Goal: Task Accomplishment & Management: Manage account settings

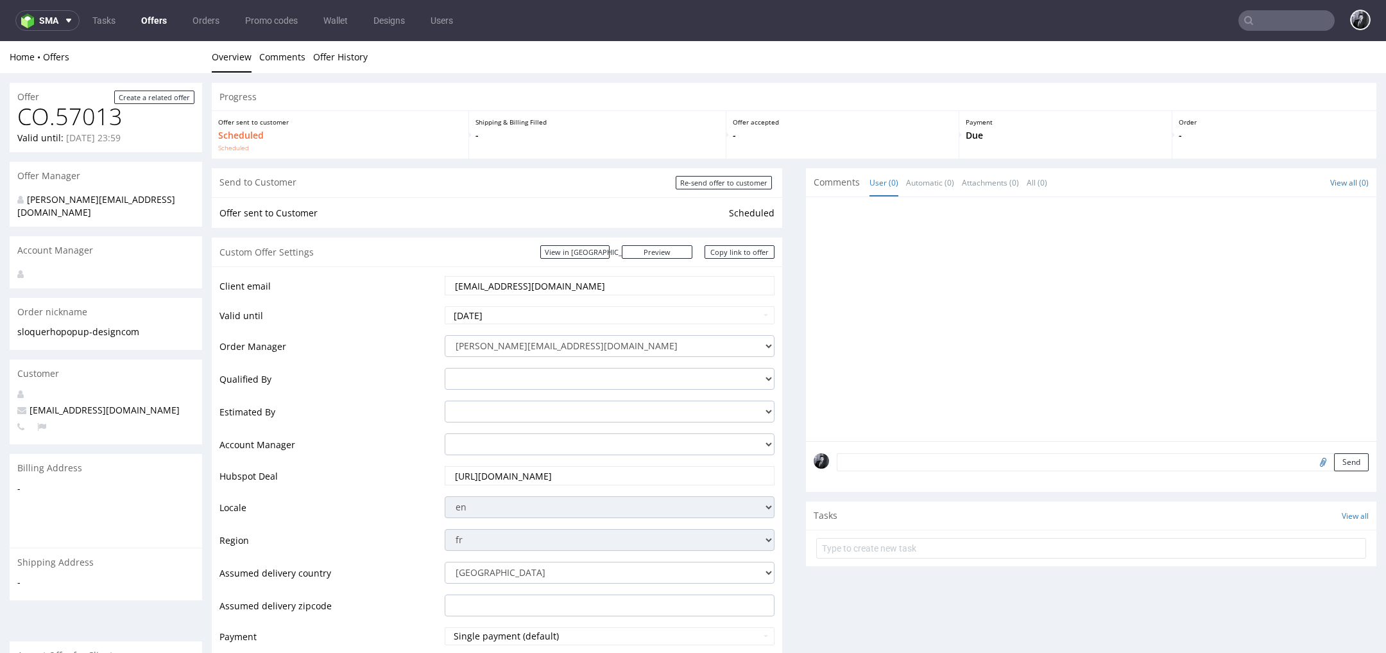
click at [146, 12] on link "Offers" at bounding box center [154, 20] width 41 height 21
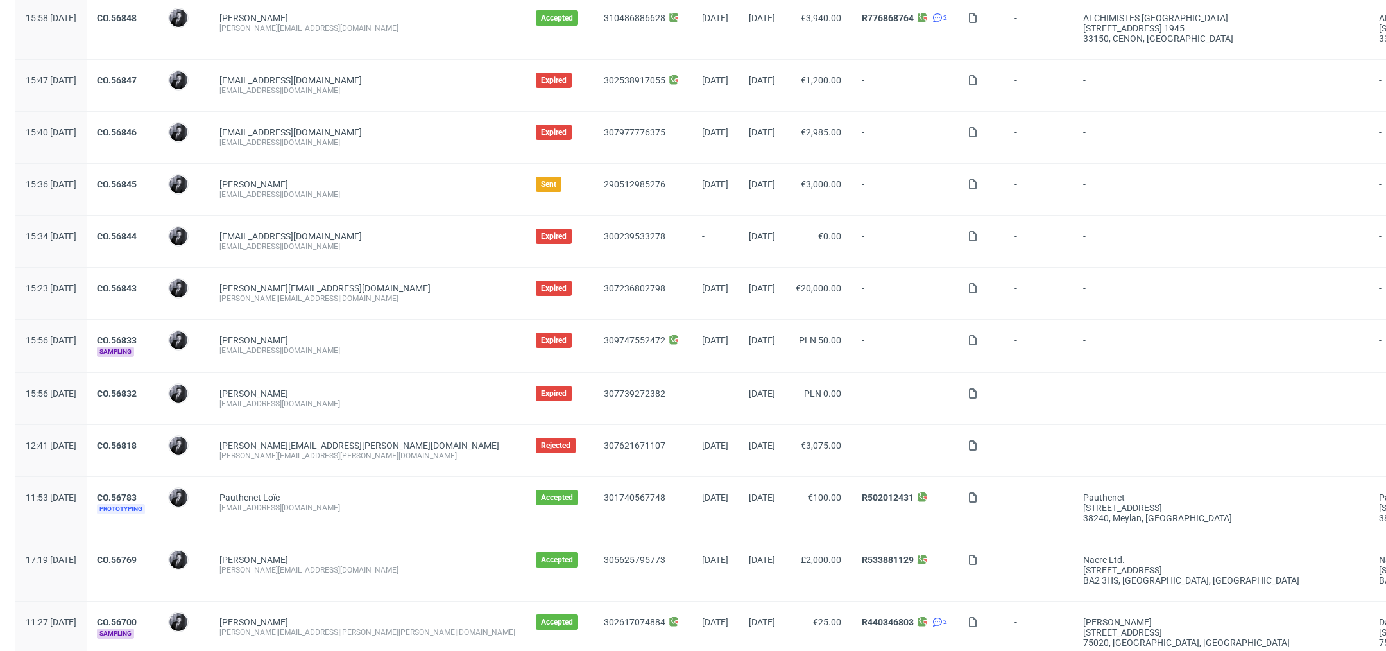
scroll to position [620, 0]
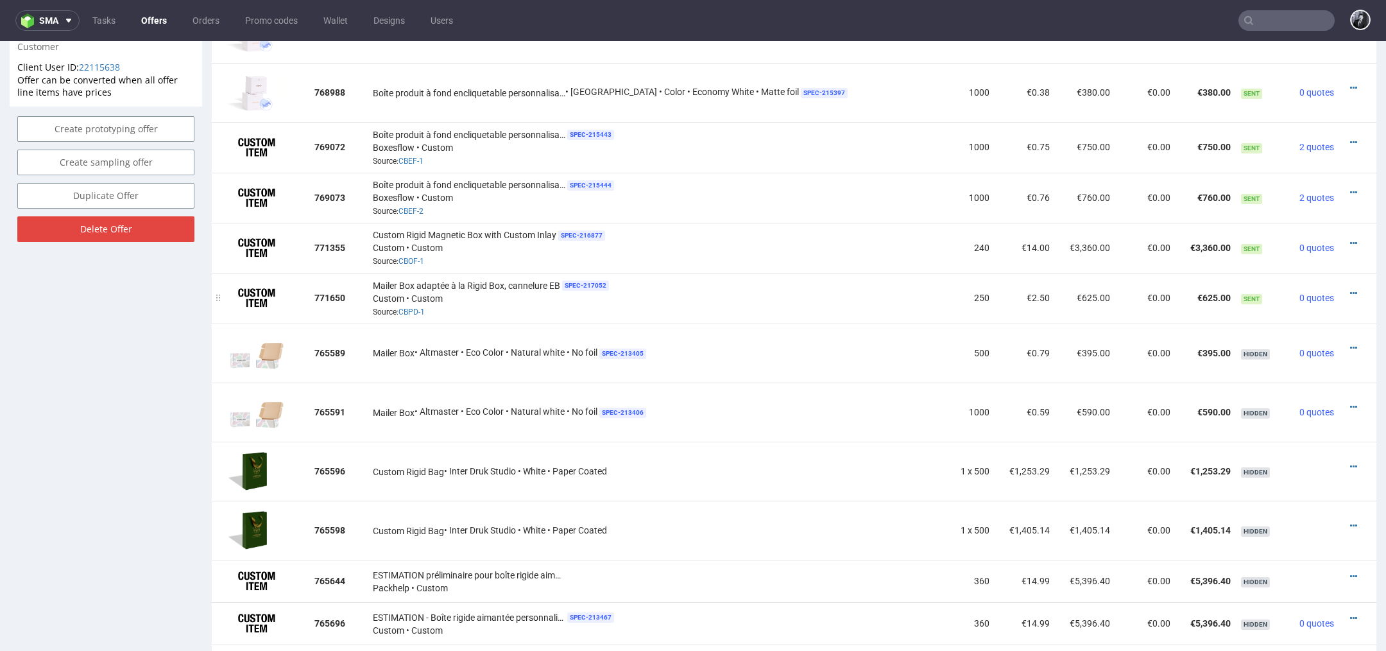
scroll to position [854, 0]
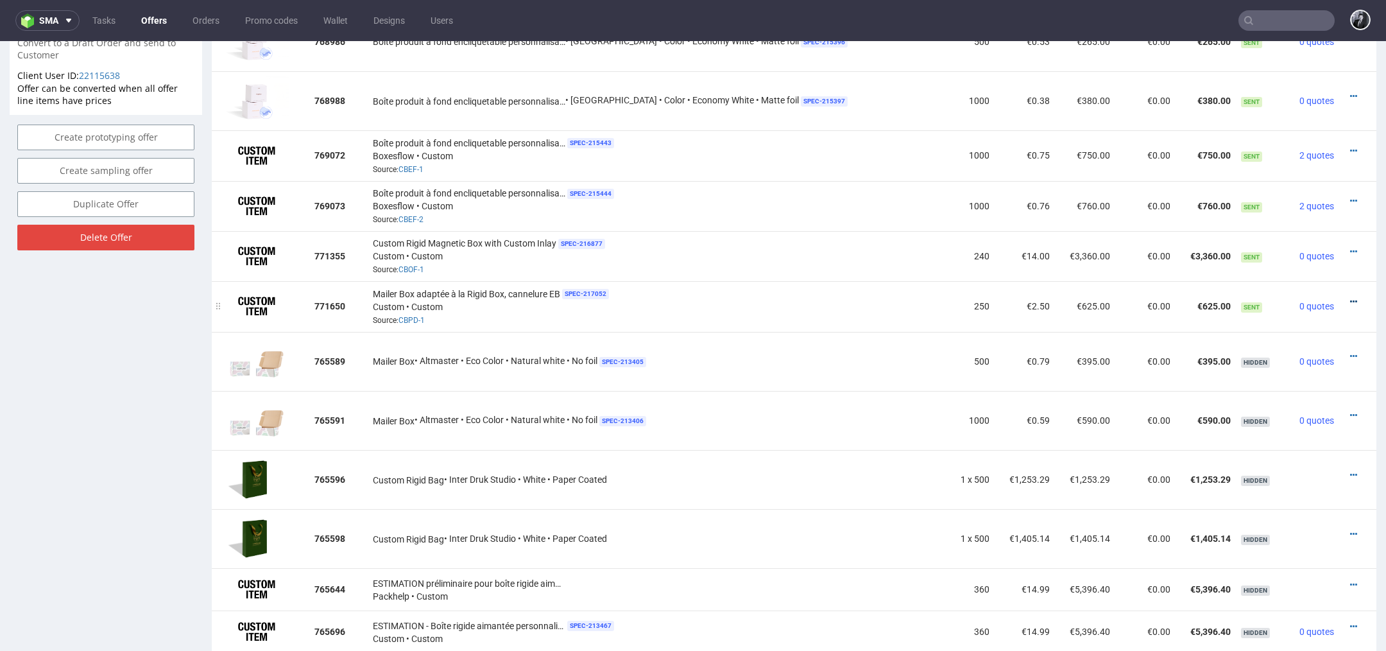
click at [1350, 297] on icon at bounding box center [1353, 301] width 7 height 9
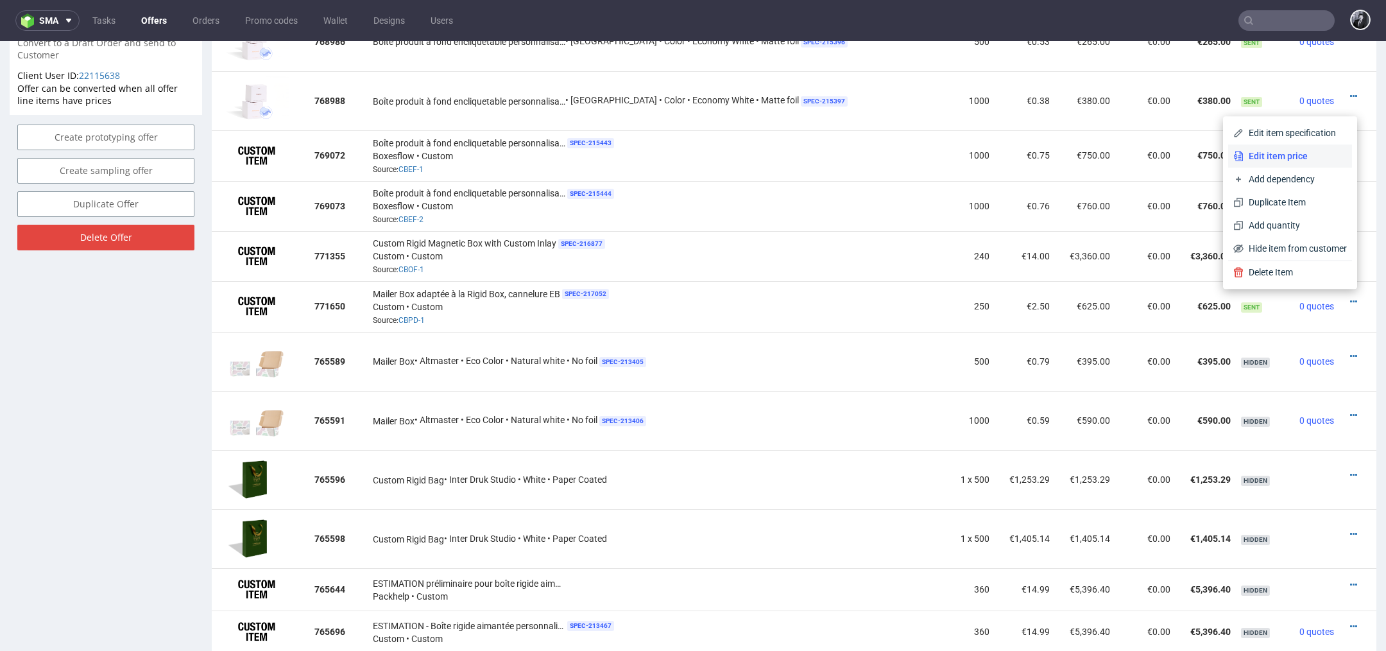
click at [1298, 159] on span "Edit item price" at bounding box center [1295, 156] width 103 height 13
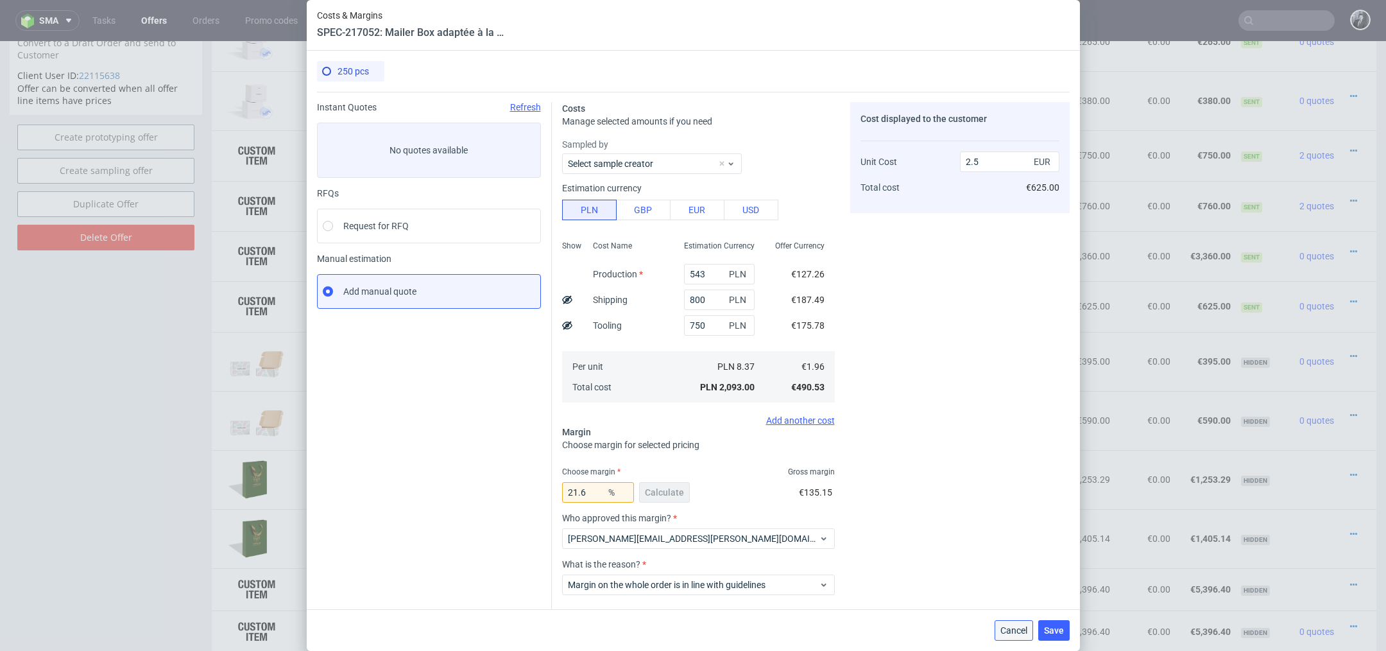
click at [1013, 626] on span "Cancel" at bounding box center [1014, 630] width 27 height 9
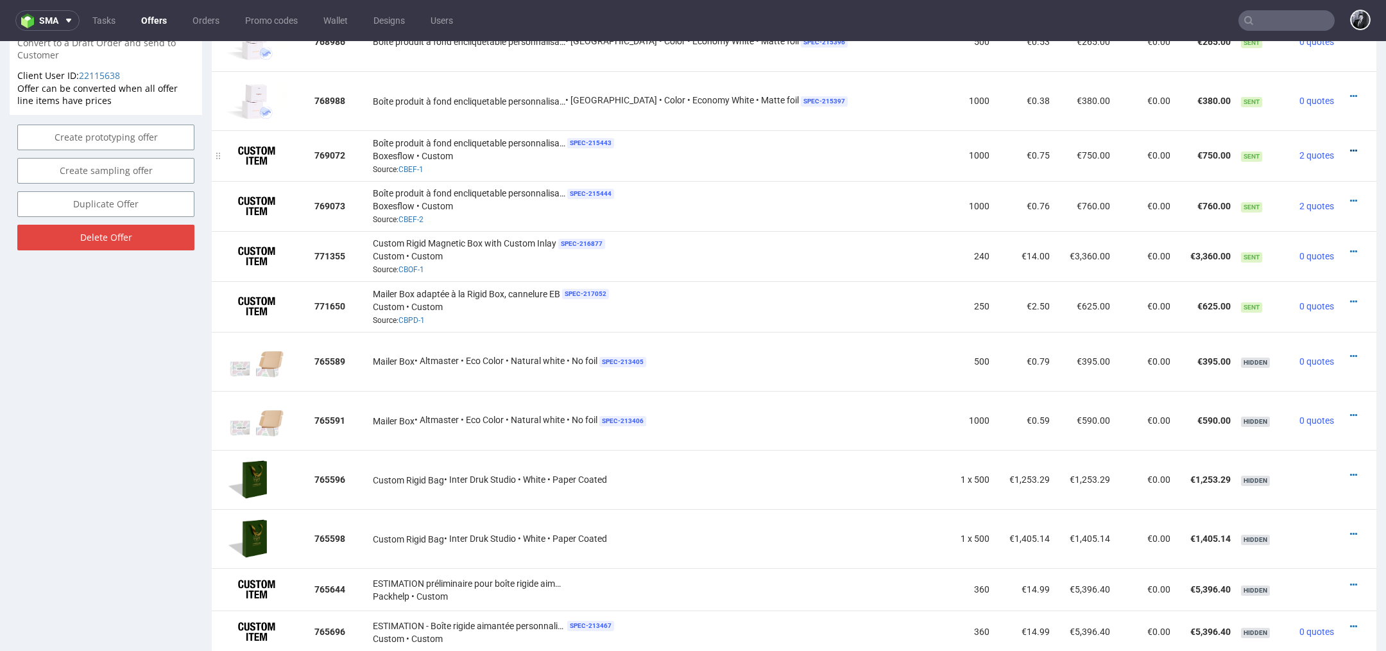
click at [1350, 149] on icon at bounding box center [1353, 150] width 7 height 9
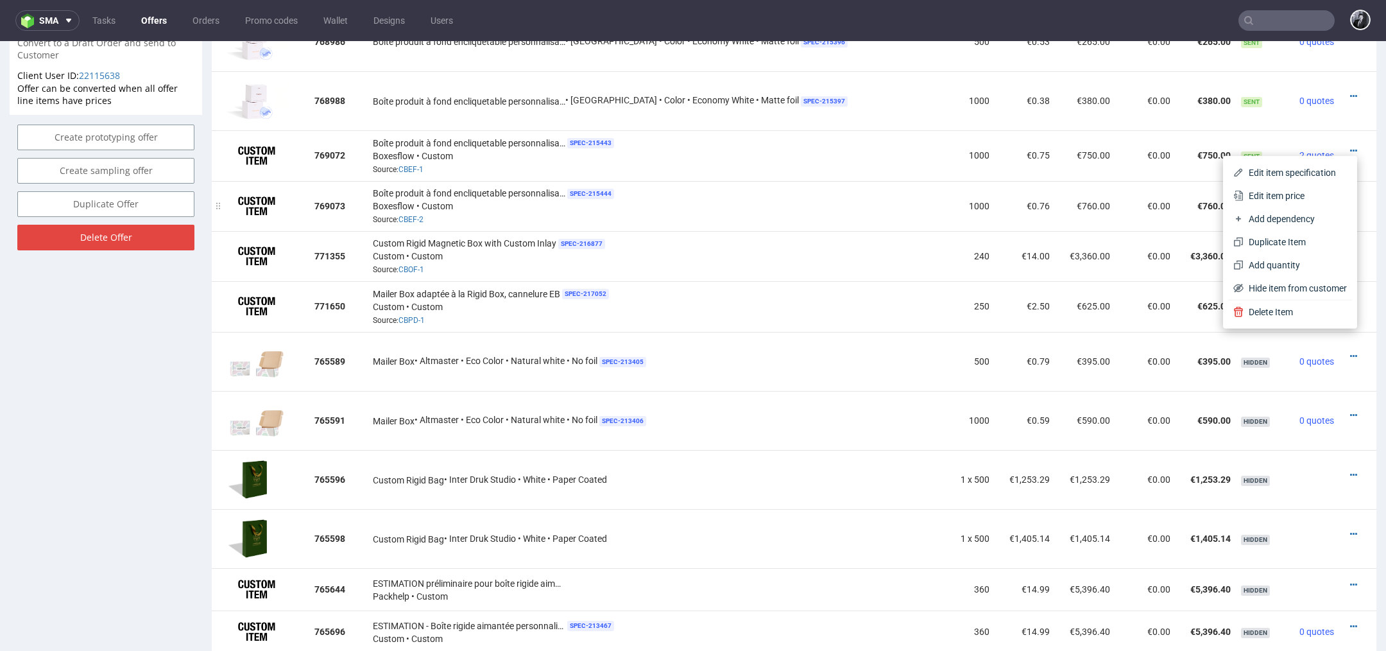
click at [799, 189] on div "Boîte produit à fond encliquetable personnalisable (6 x 6 x 21 cm) SPEC- 215444…" at bounding box center [658, 206] width 571 height 40
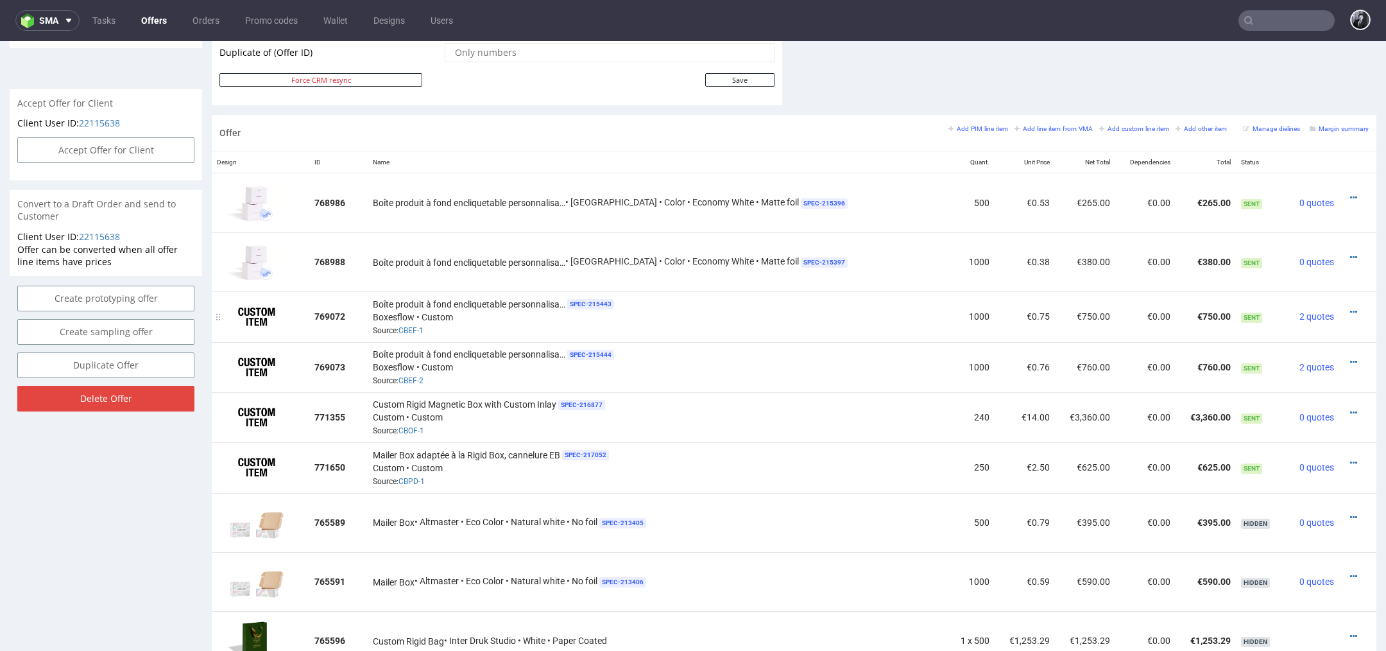
scroll to position [680, 0]
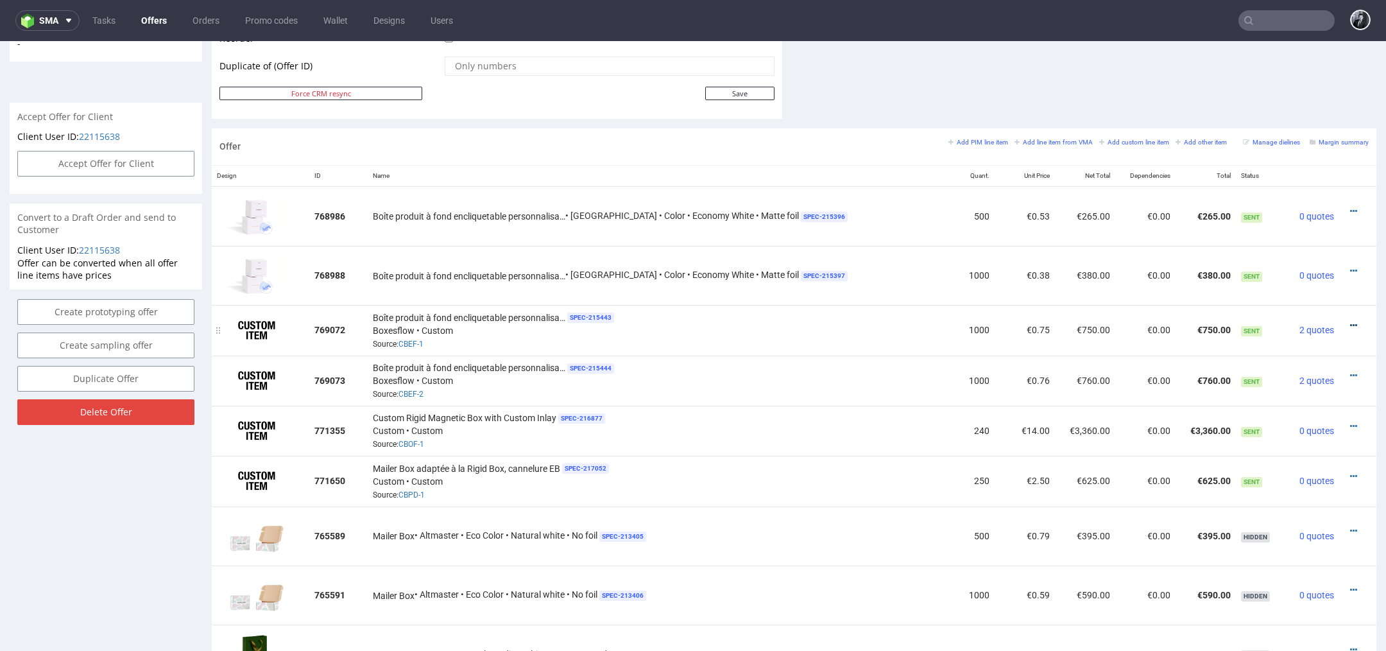
click at [1350, 321] on icon at bounding box center [1353, 325] width 7 height 9
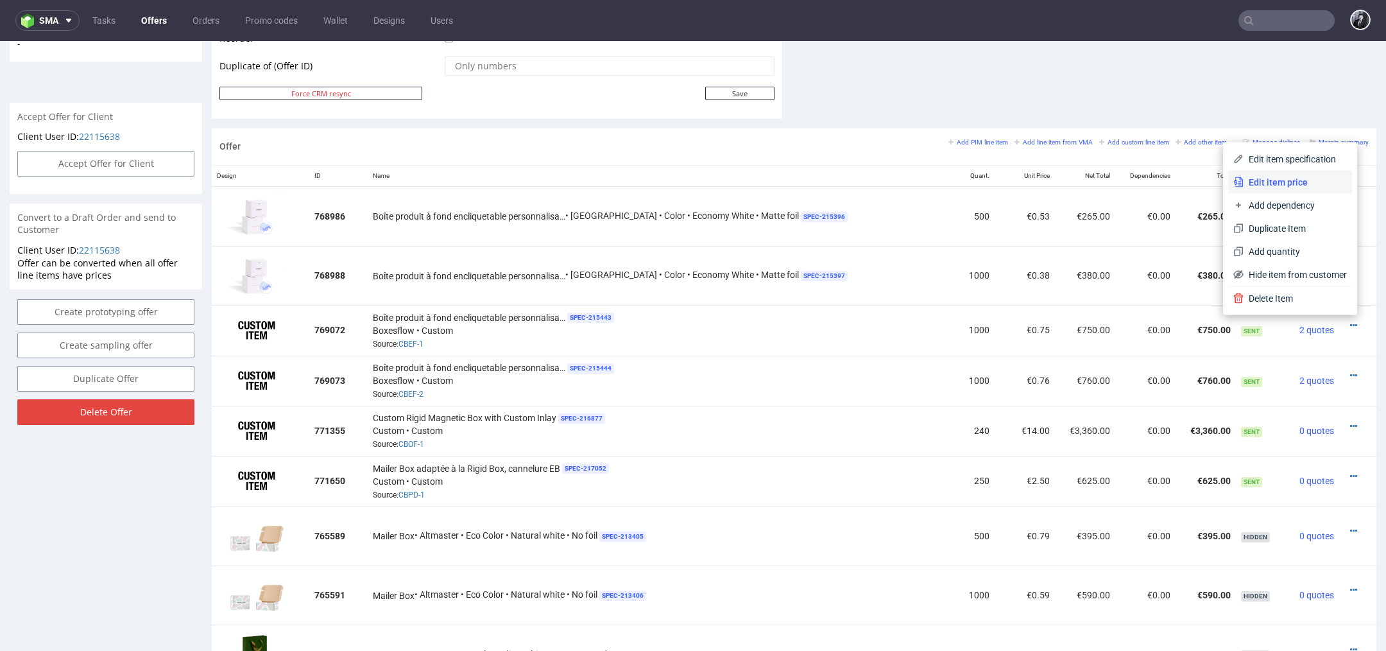
click at [1302, 190] on li "Edit item price" at bounding box center [1290, 182] width 124 height 23
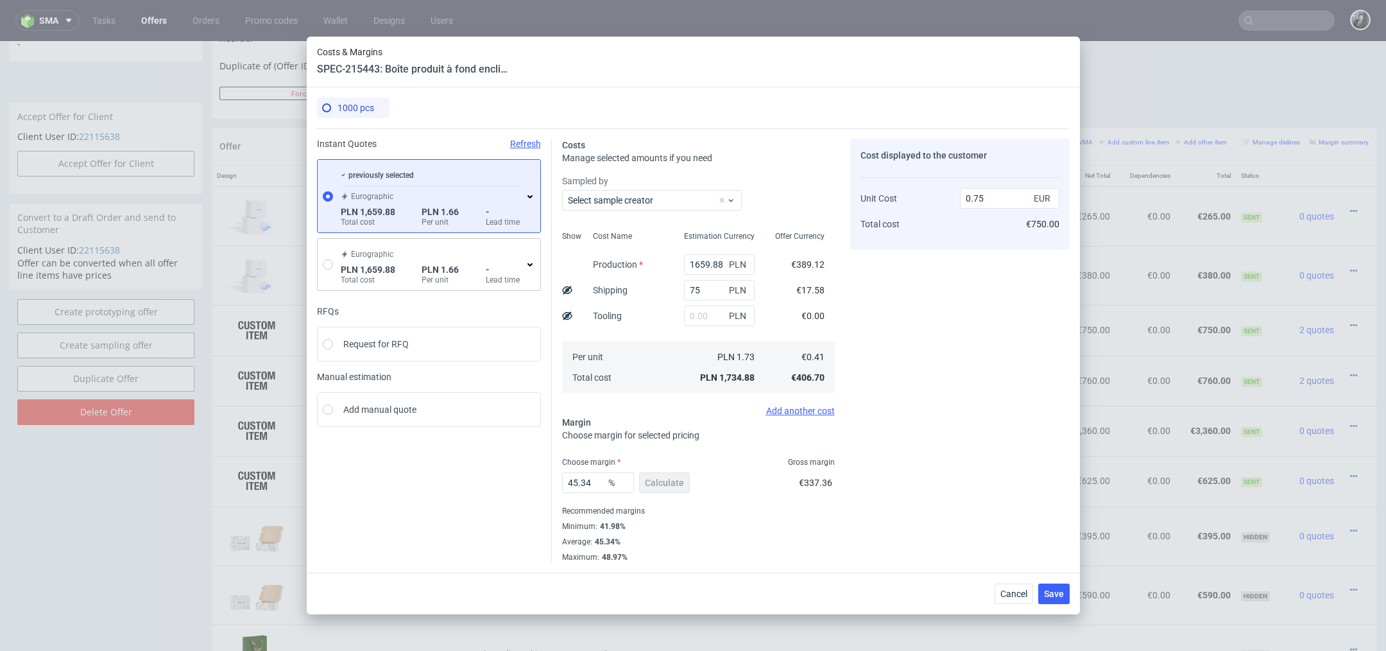
click at [531, 196] on icon at bounding box center [530, 196] width 10 height 10
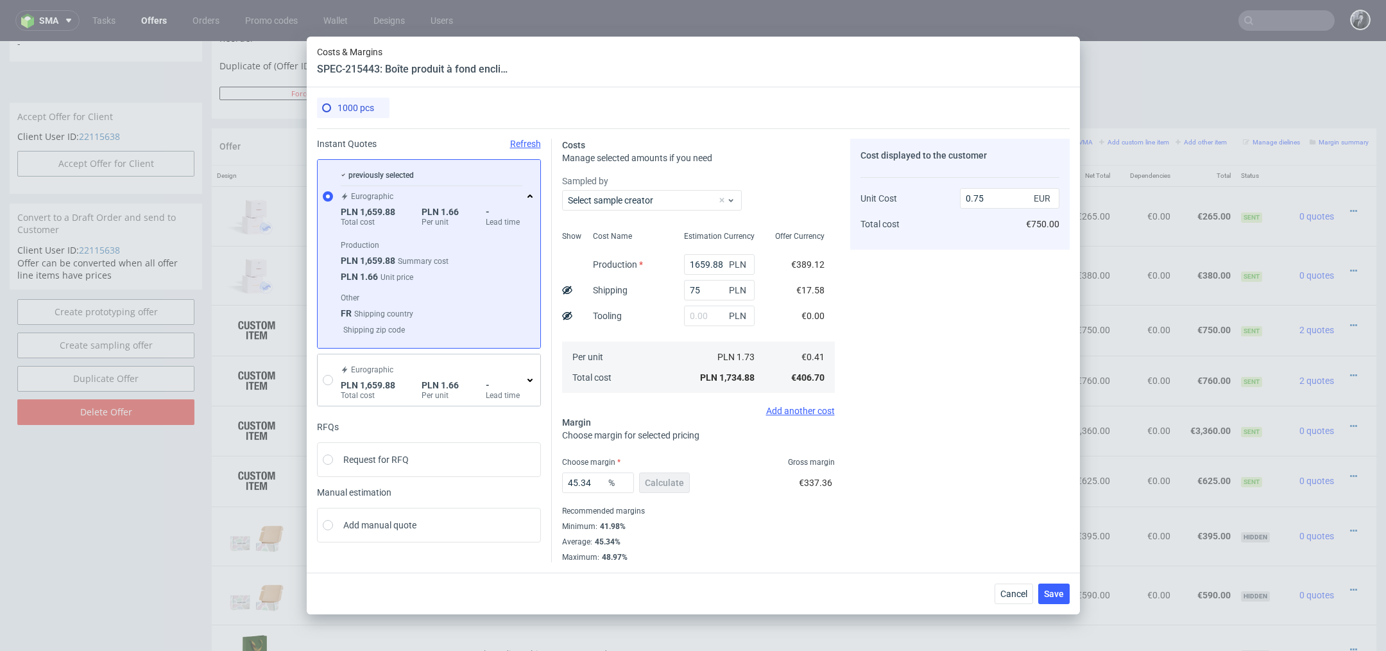
click at [532, 197] on icon at bounding box center [530, 196] width 10 height 10
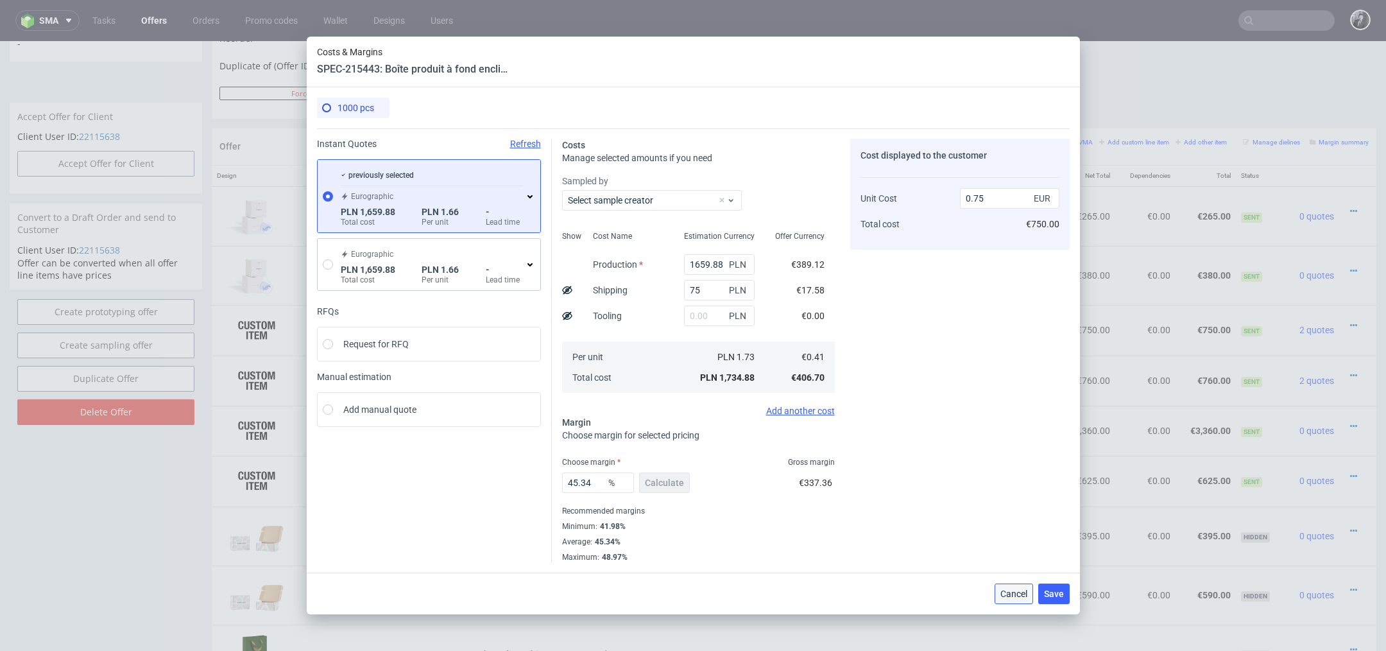
click at [1015, 590] on span "Cancel" at bounding box center [1014, 593] width 27 height 9
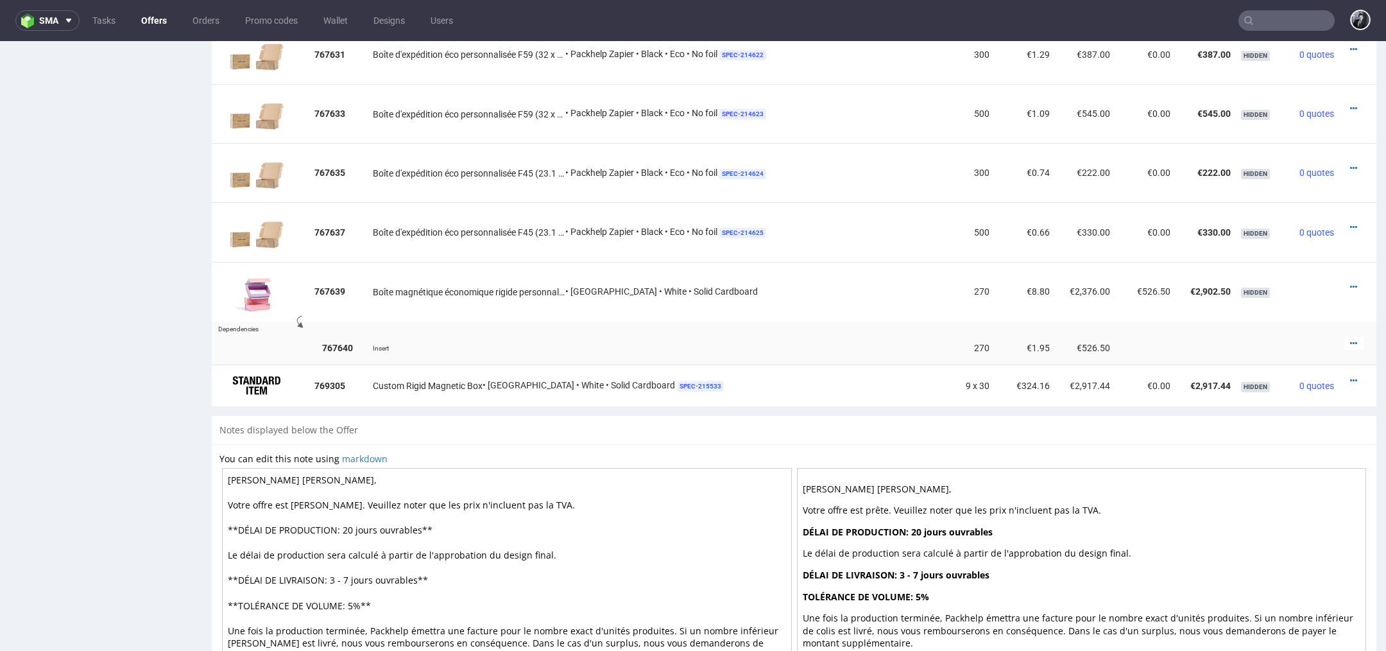
scroll to position [1587, 0]
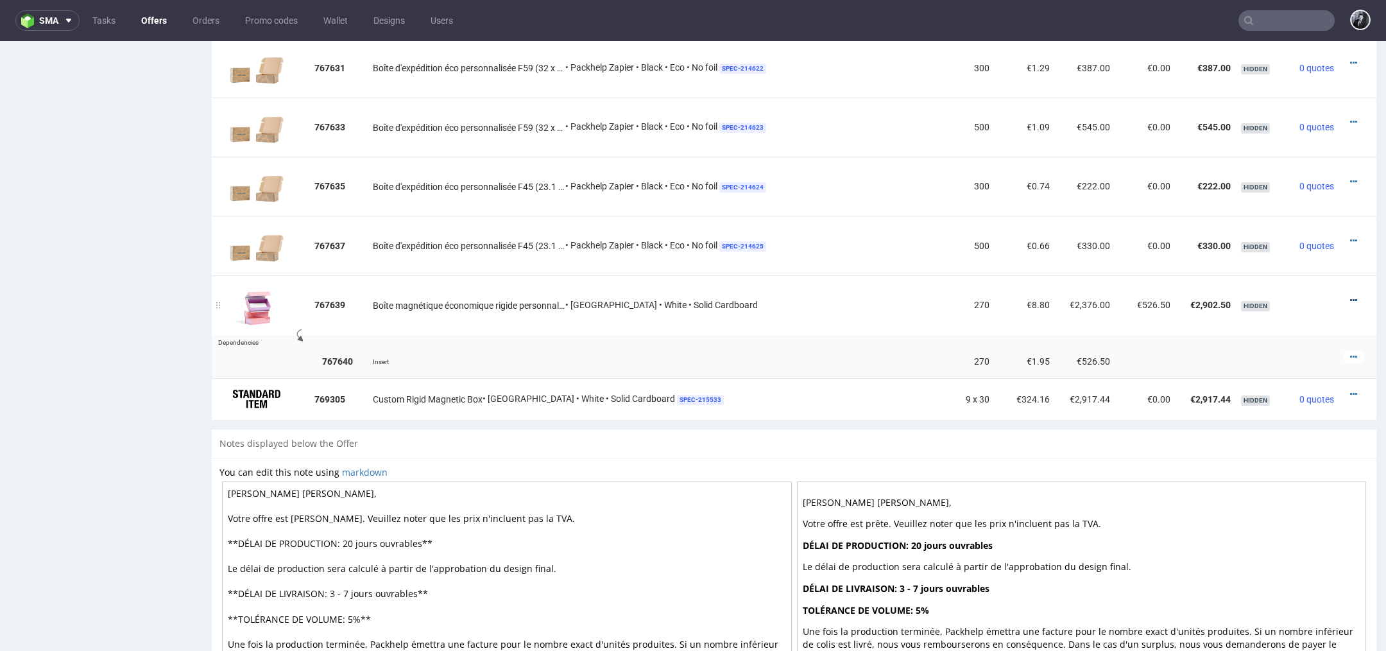
click at [1350, 296] on icon at bounding box center [1353, 300] width 7 height 9
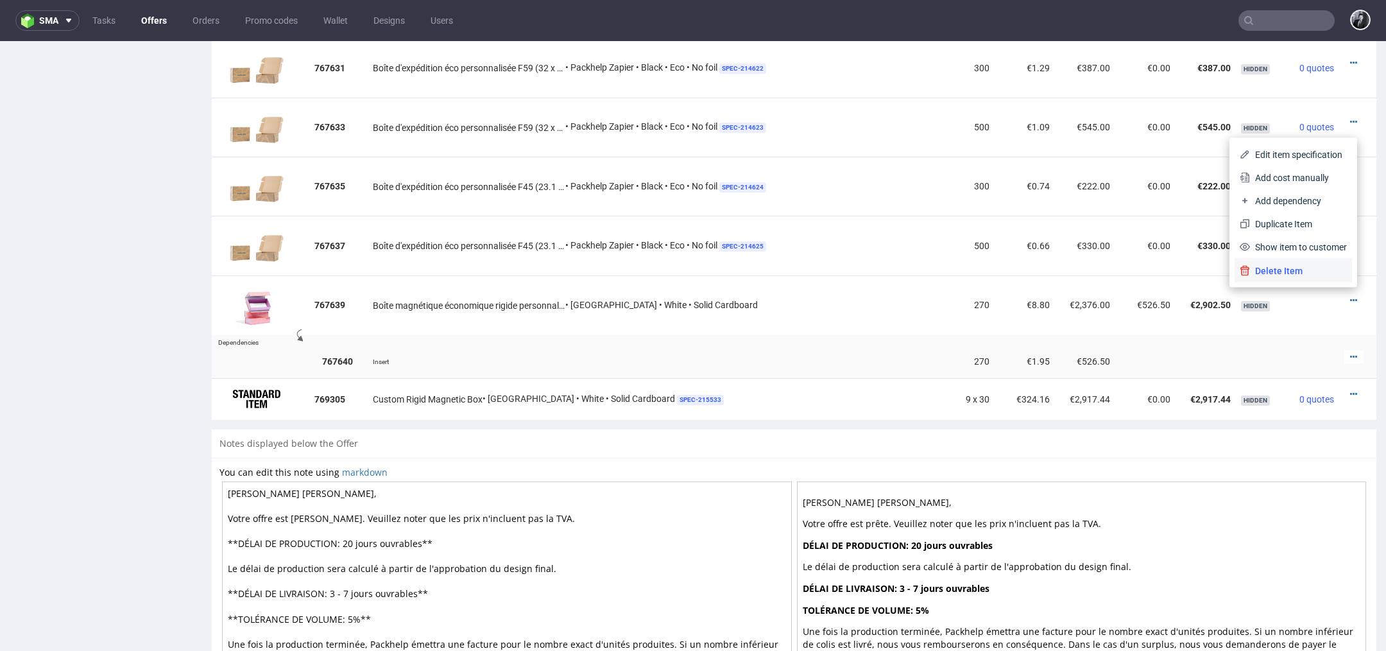
click at [1323, 277] on li "Delete Item" at bounding box center [1293, 270] width 117 height 23
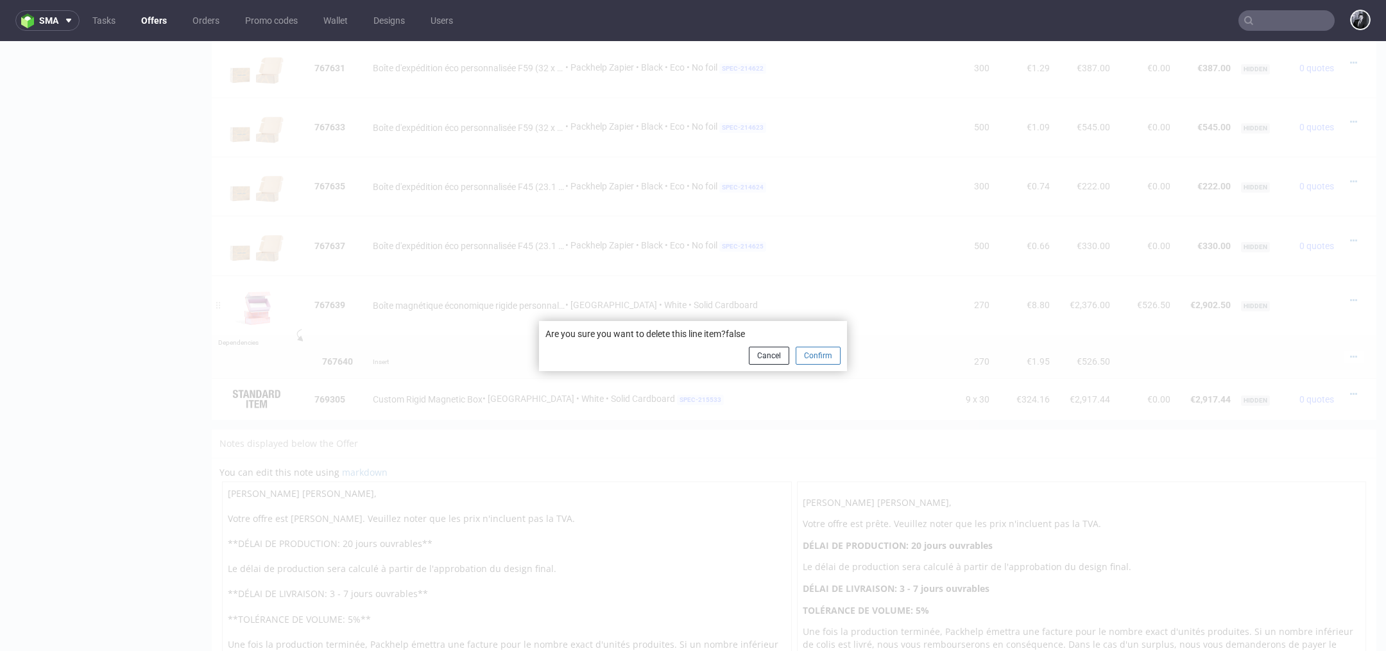
click at [819, 353] on button "Confirm" at bounding box center [818, 356] width 45 height 18
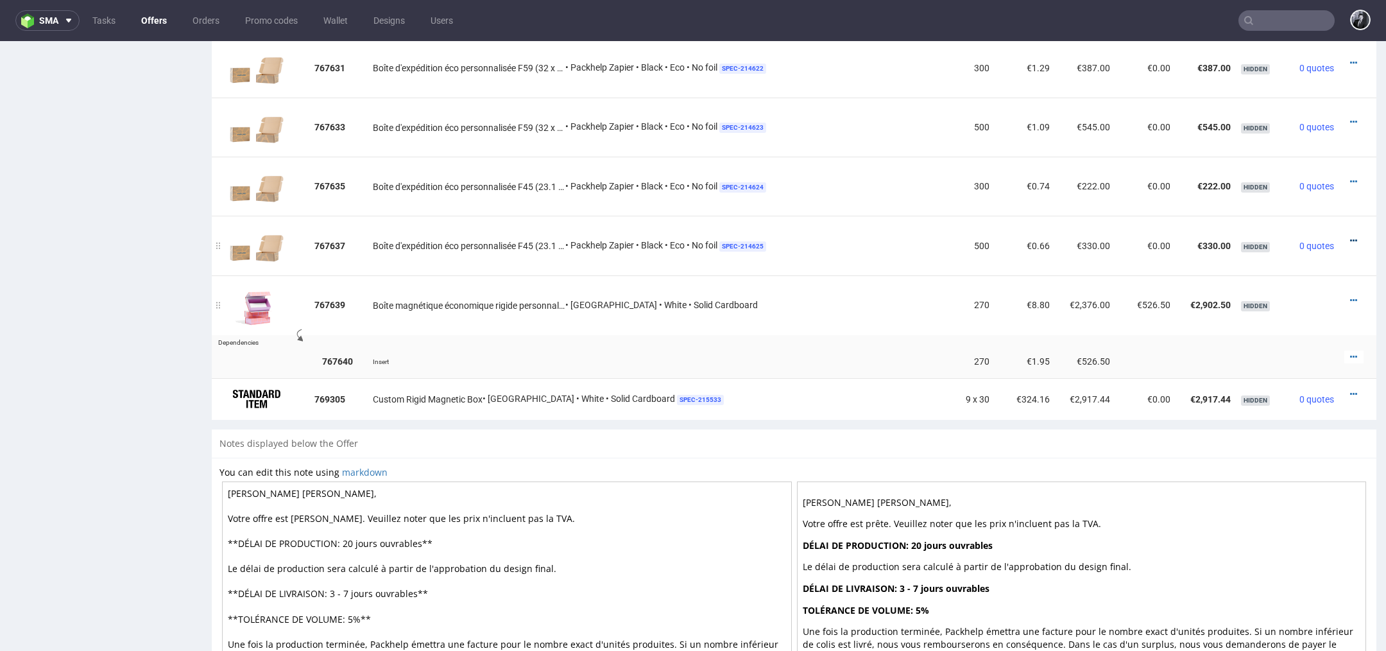
click at [1350, 236] on icon at bounding box center [1353, 240] width 7 height 9
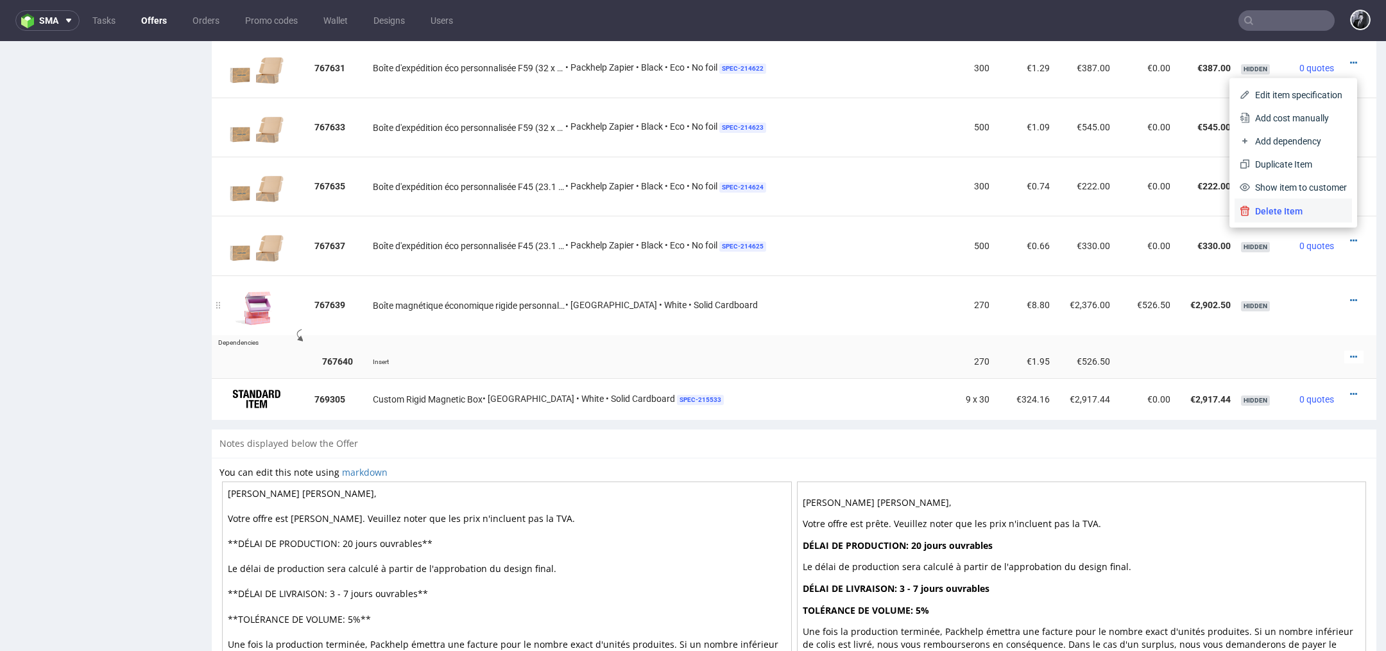
click at [1316, 212] on span "Delete Item" at bounding box center [1298, 211] width 97 height 13
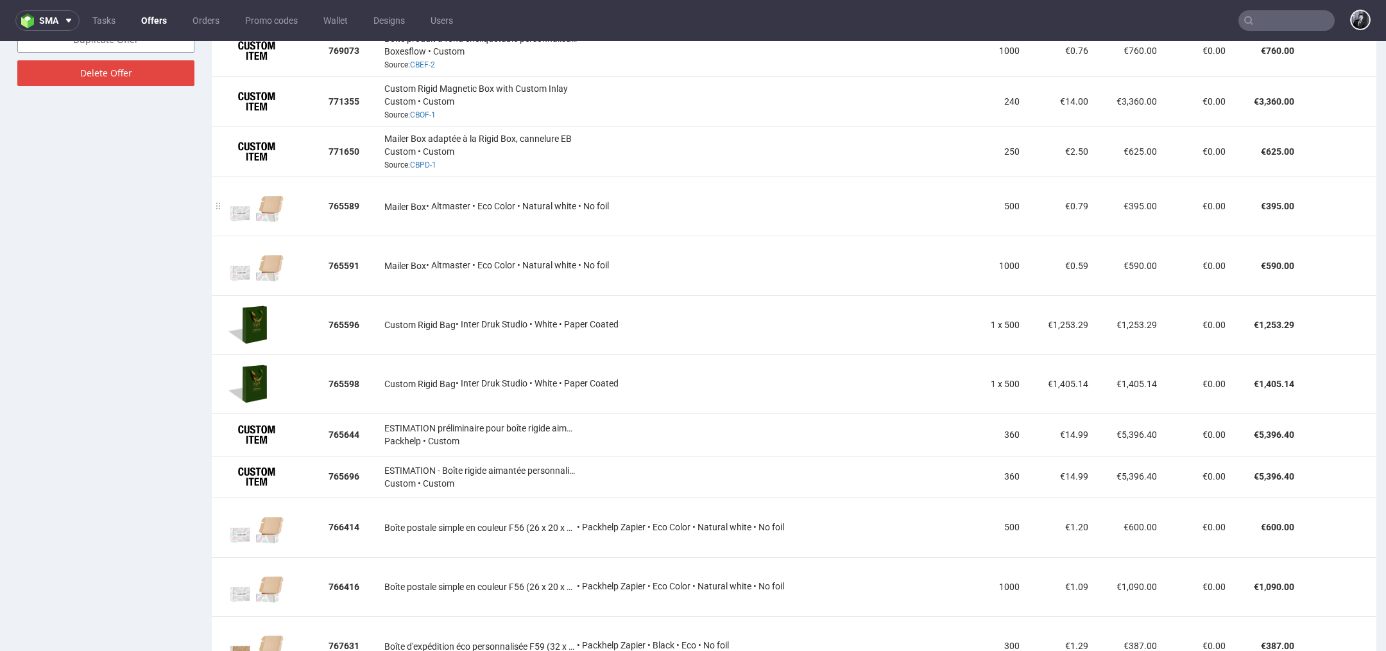
scroll to position [1019, 0]
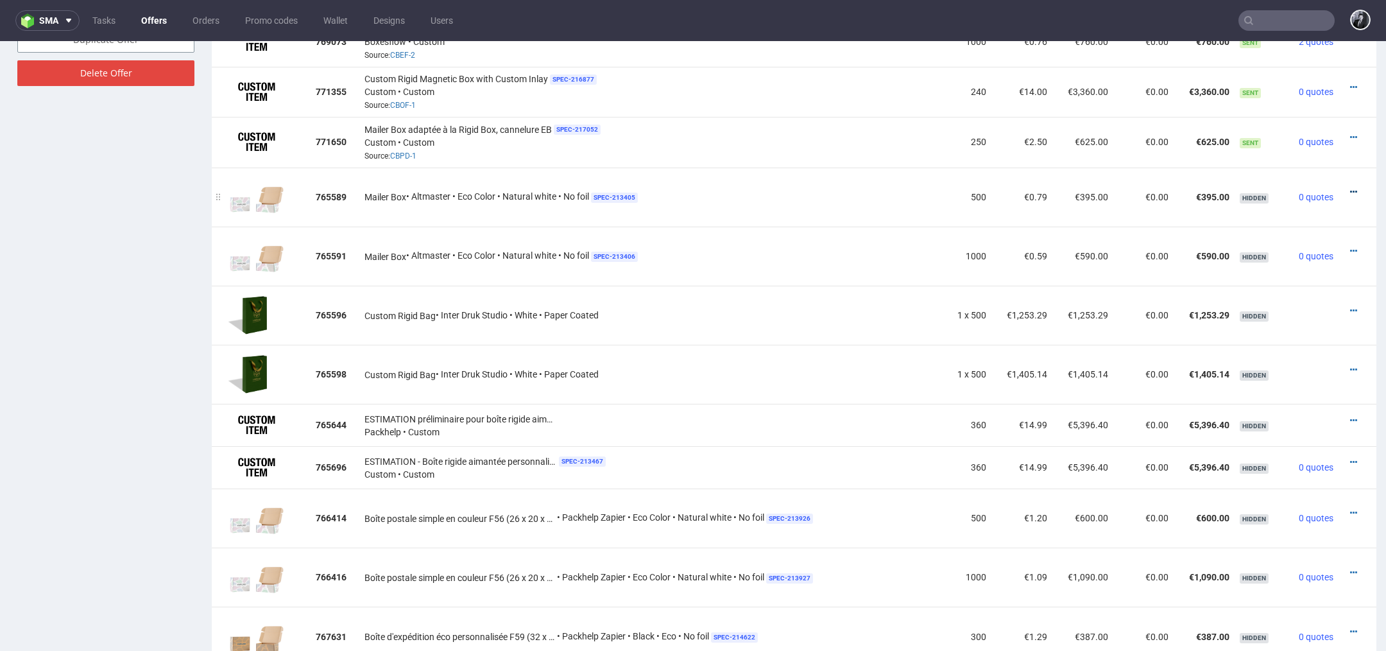
click at [1350, 187] on icon at bounding box center [1353, 191] width 7 height 9
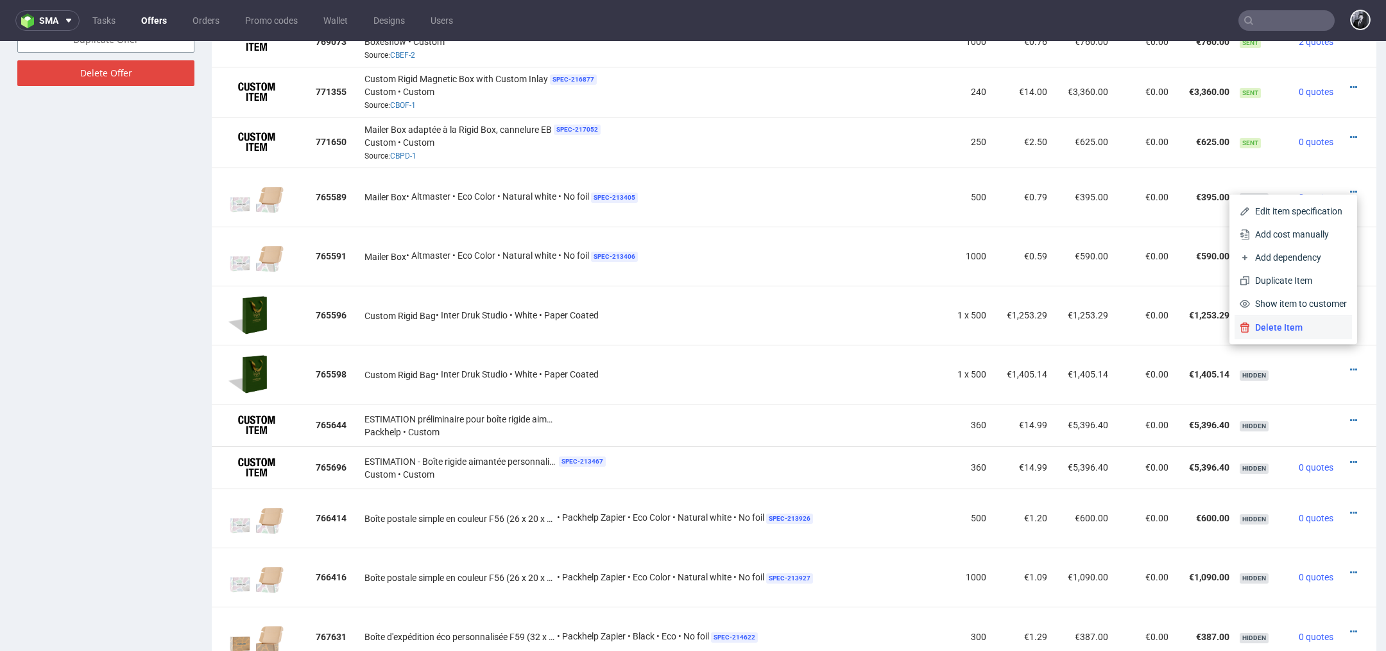
click at [1294, 322] on span "Delete Item" at bounding box center [1298, 327] width 97 height 13
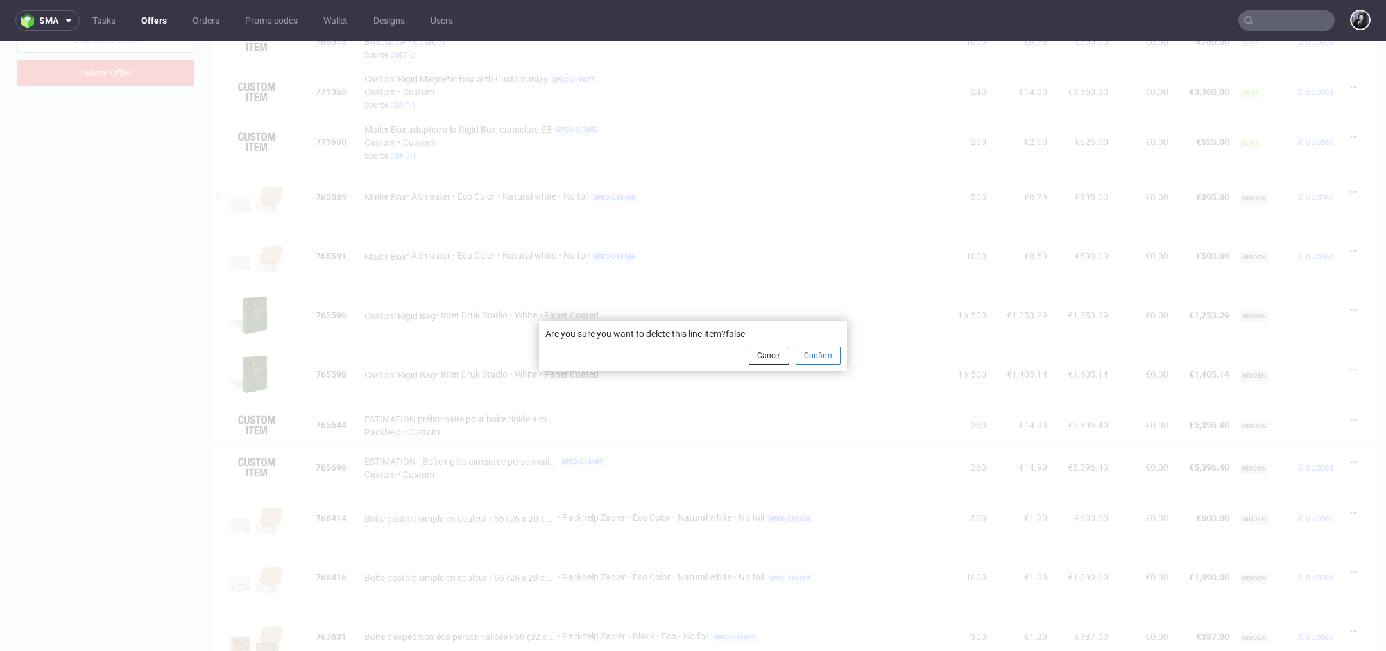
click at [832, 354] on button "Confirm" at bounding box center [818, 356] width 45 height 18
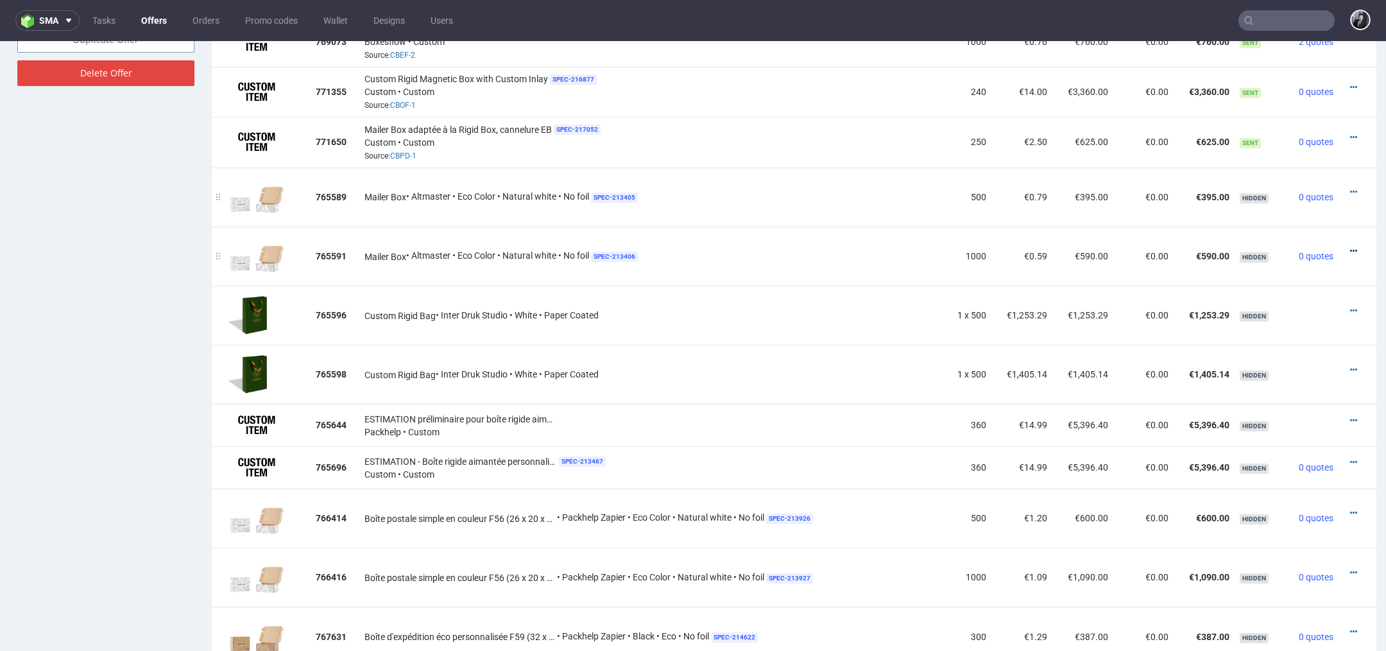
click at [1350, 246] on icon at bounding box center [1353, 250] width 7 height 9
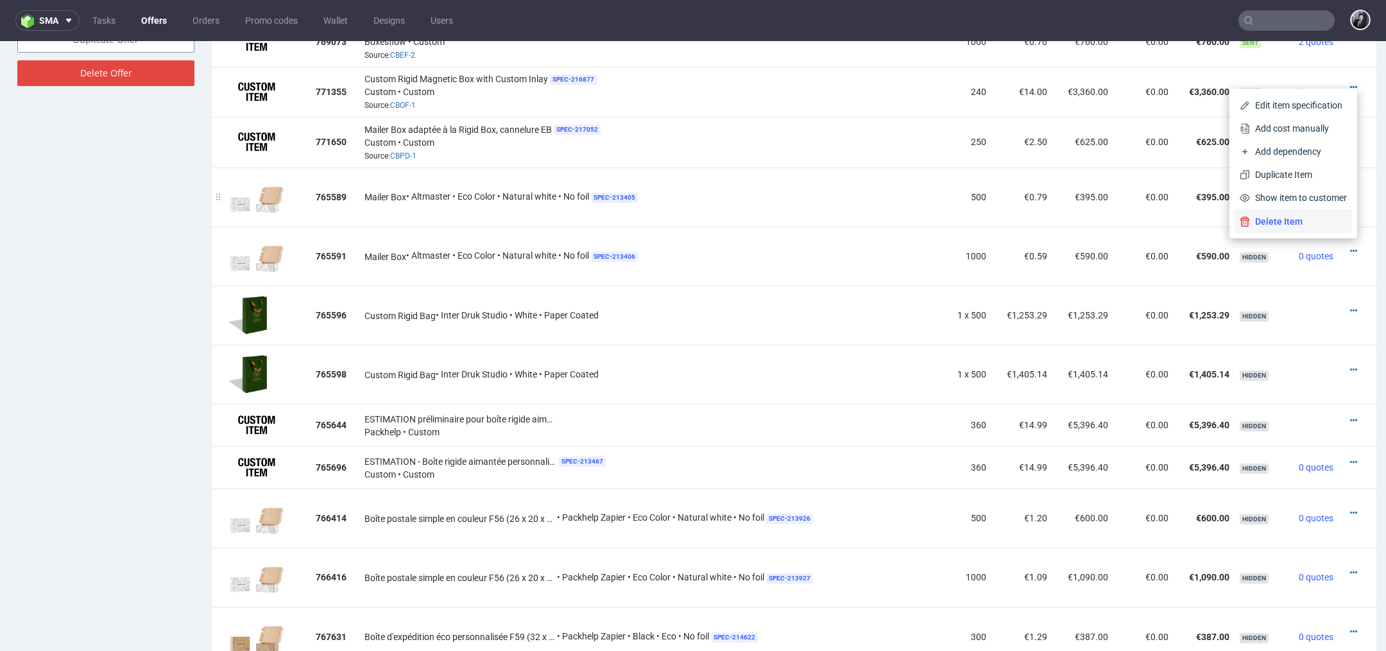
click at [1293, 222] on span "Delete Item" at bounding box center [1298, 221] width 97 height 13
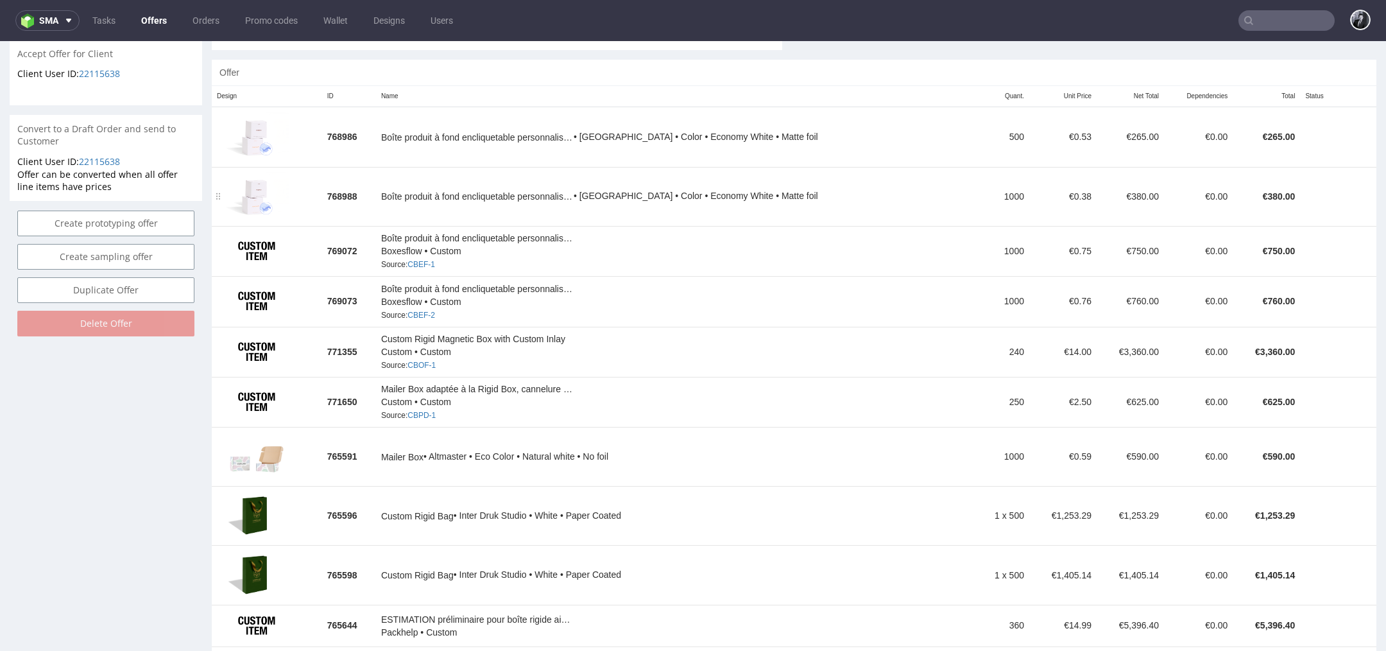
scroll to position [749, 0]
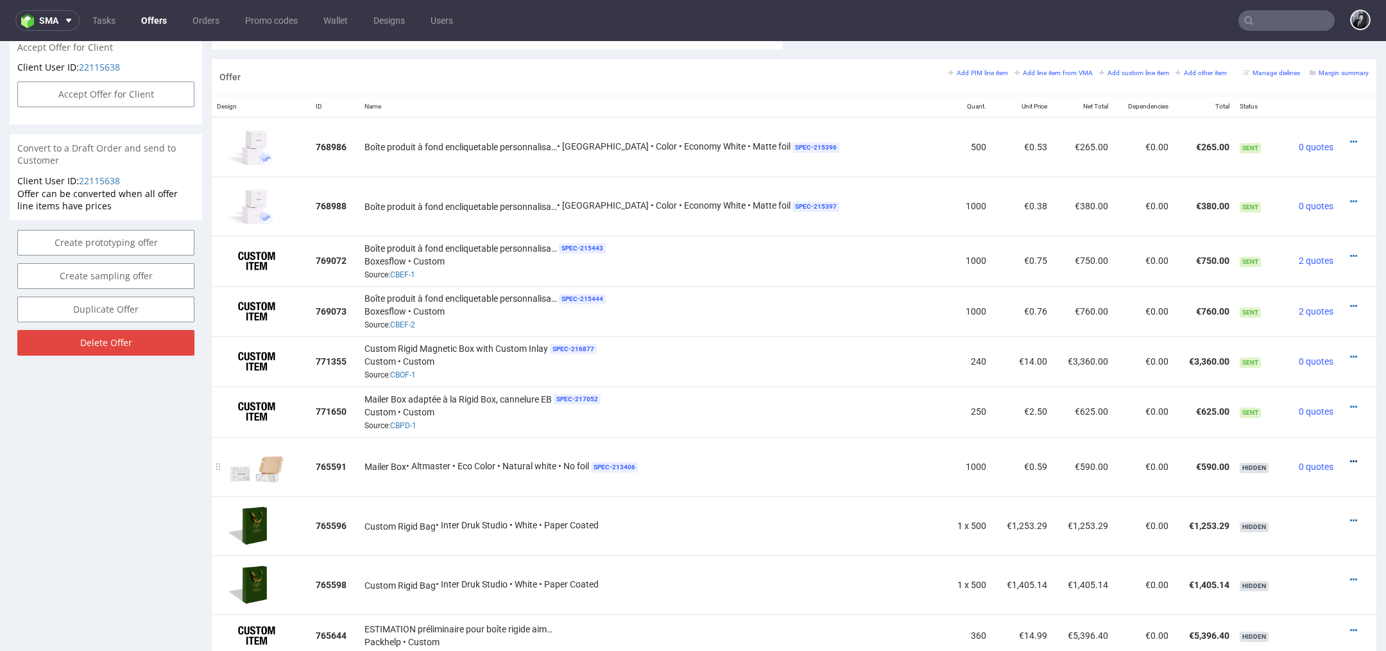
click at [1350, 458] on icon at bounding box center [1353, 461] width 7 height 9
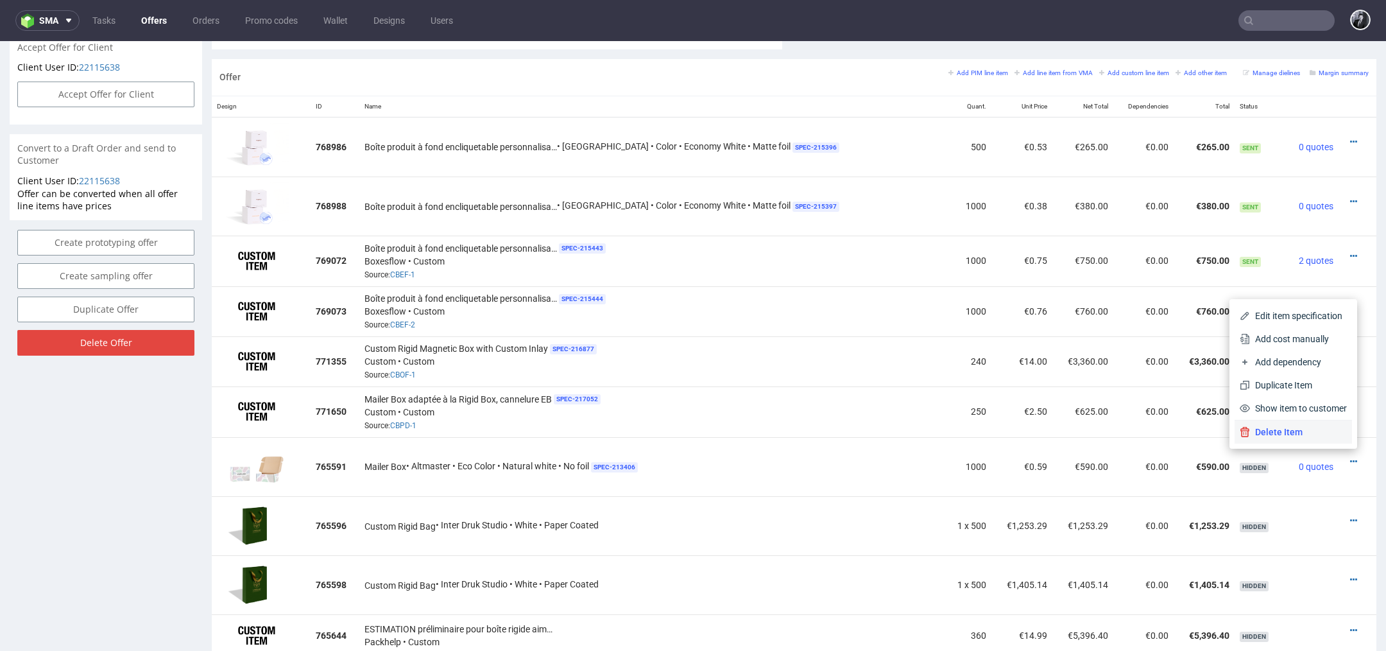
click at [1300, 436] on span "Delete Item" at bounding box center [1298, 432] width 97 height 13
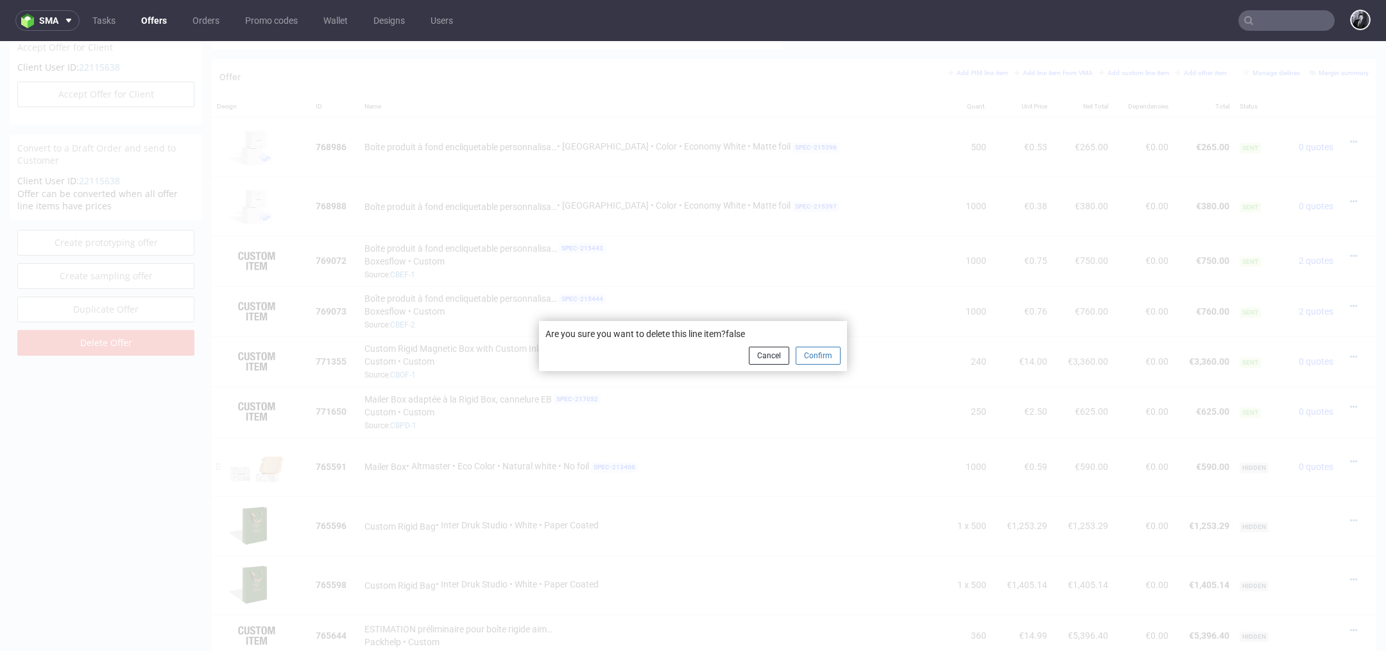
click at [824, 359] on button "Confirm" at bounding box center [818, 356] width 45 height 18
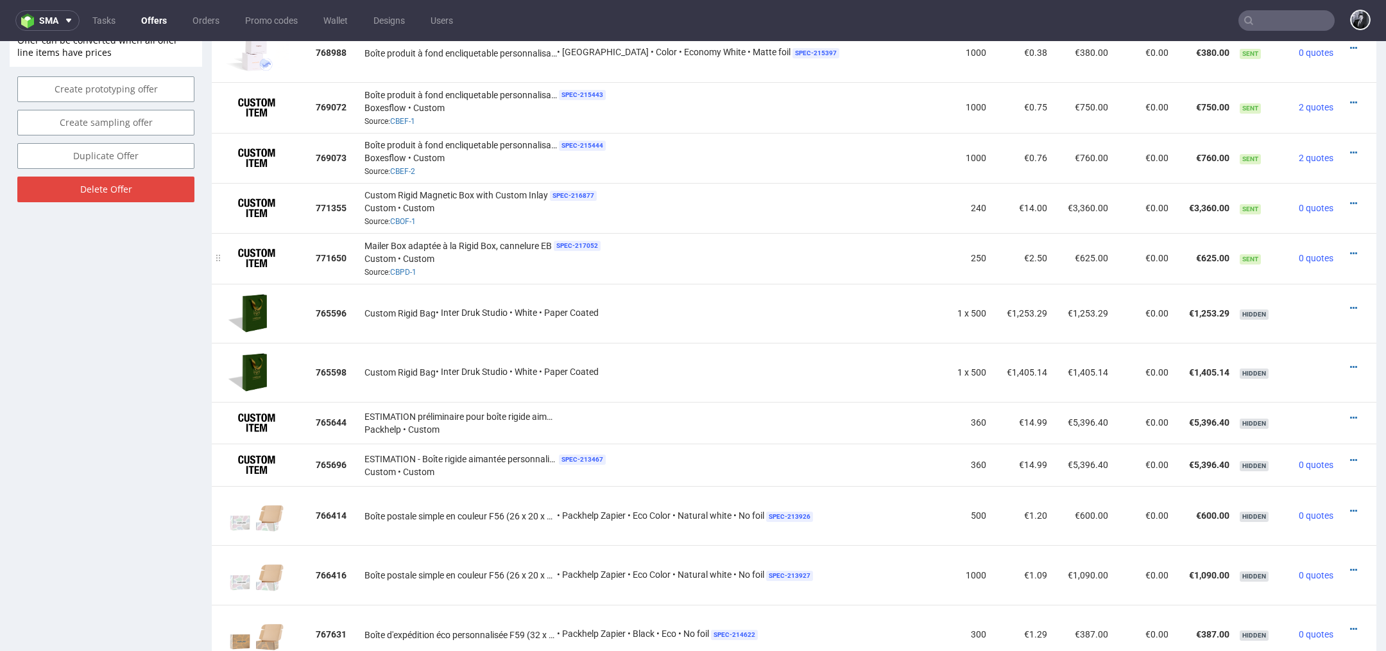
scroll to position [940, 0]
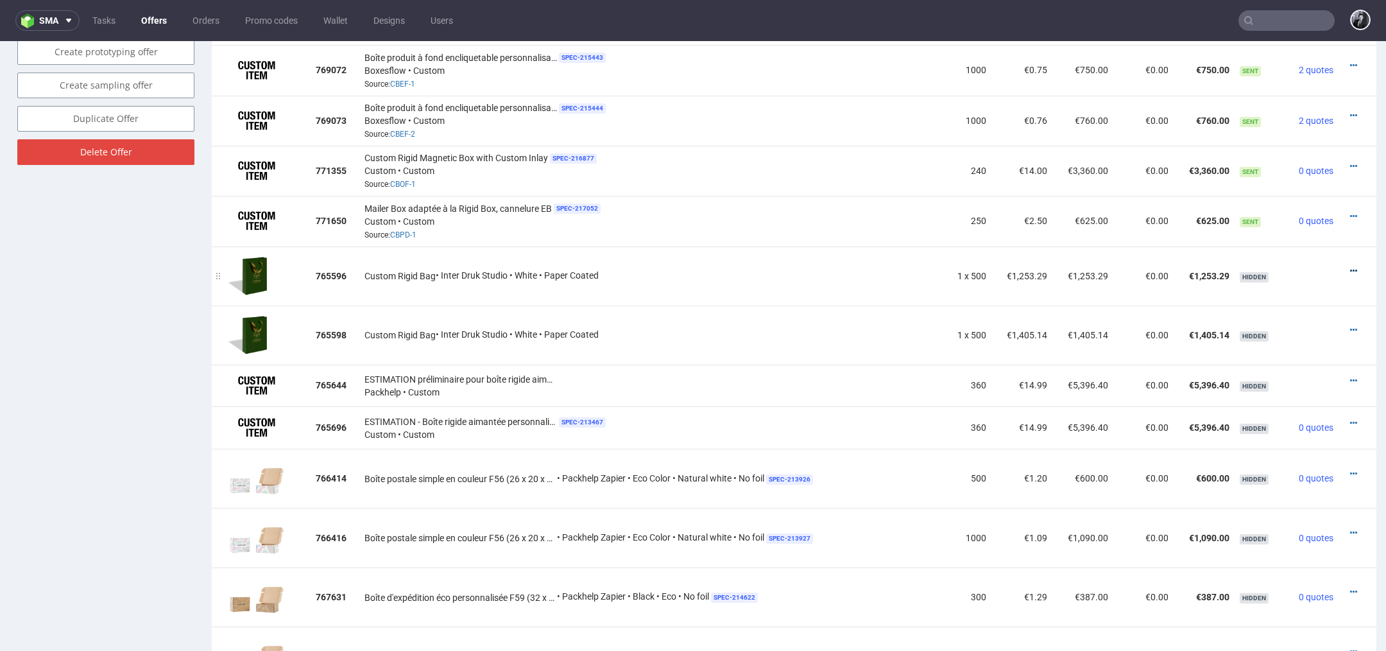
click at [1350, 266] on icon at bounding box center [1353, 270] width 7 height 9
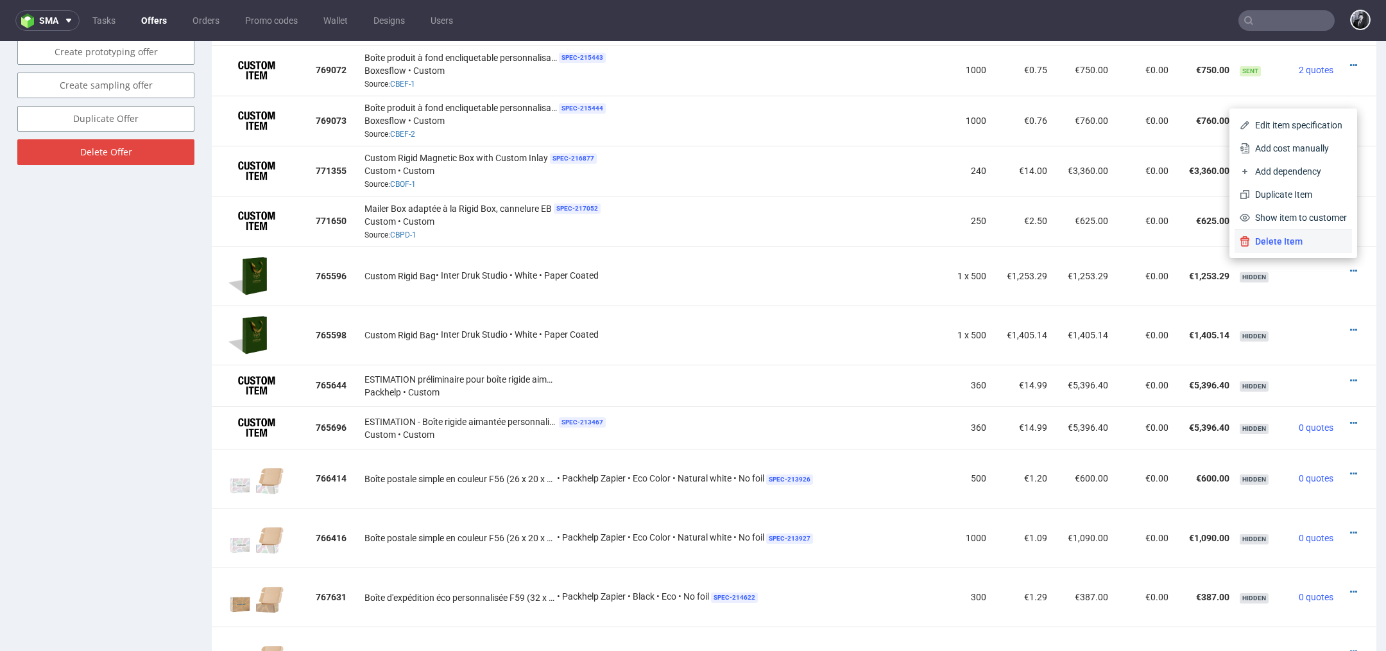
click at [1313, 244] on span "Delete Item" at bounding box center [1298, 241] width 97 height 13
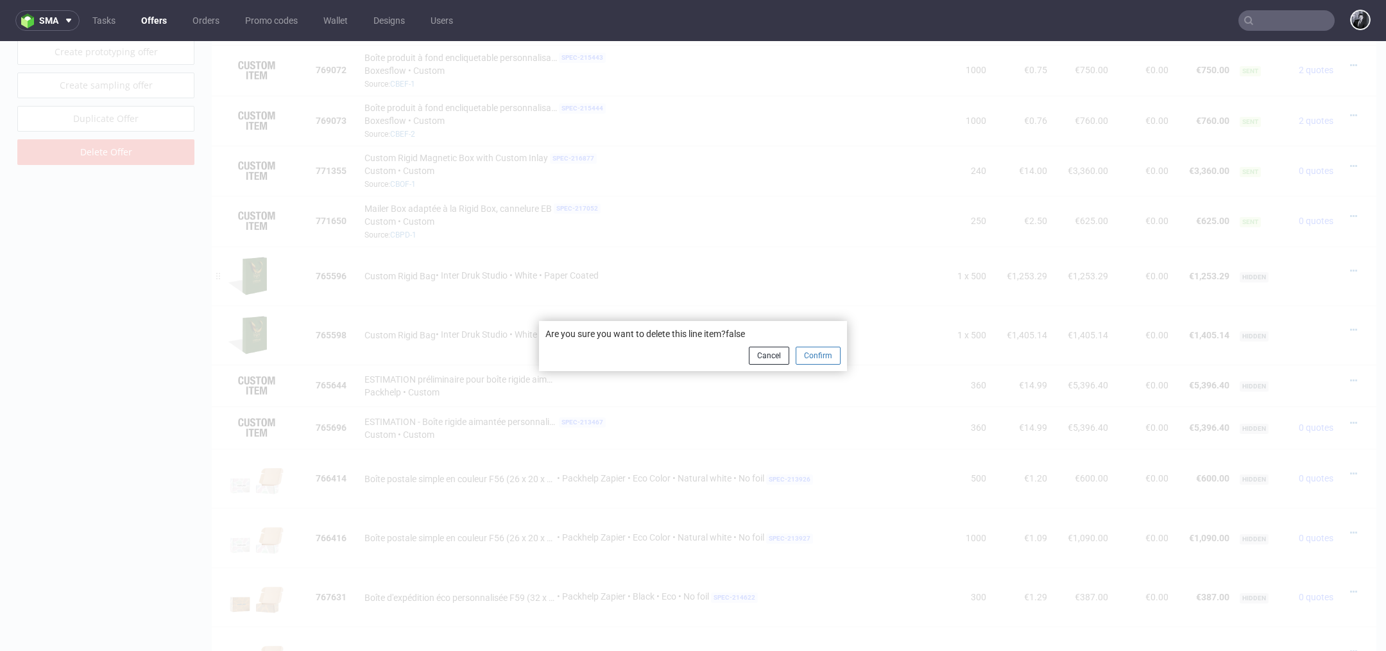
click at [809, 360] on button "Confirm" at bounding box center [818, 356] width 45 height 18
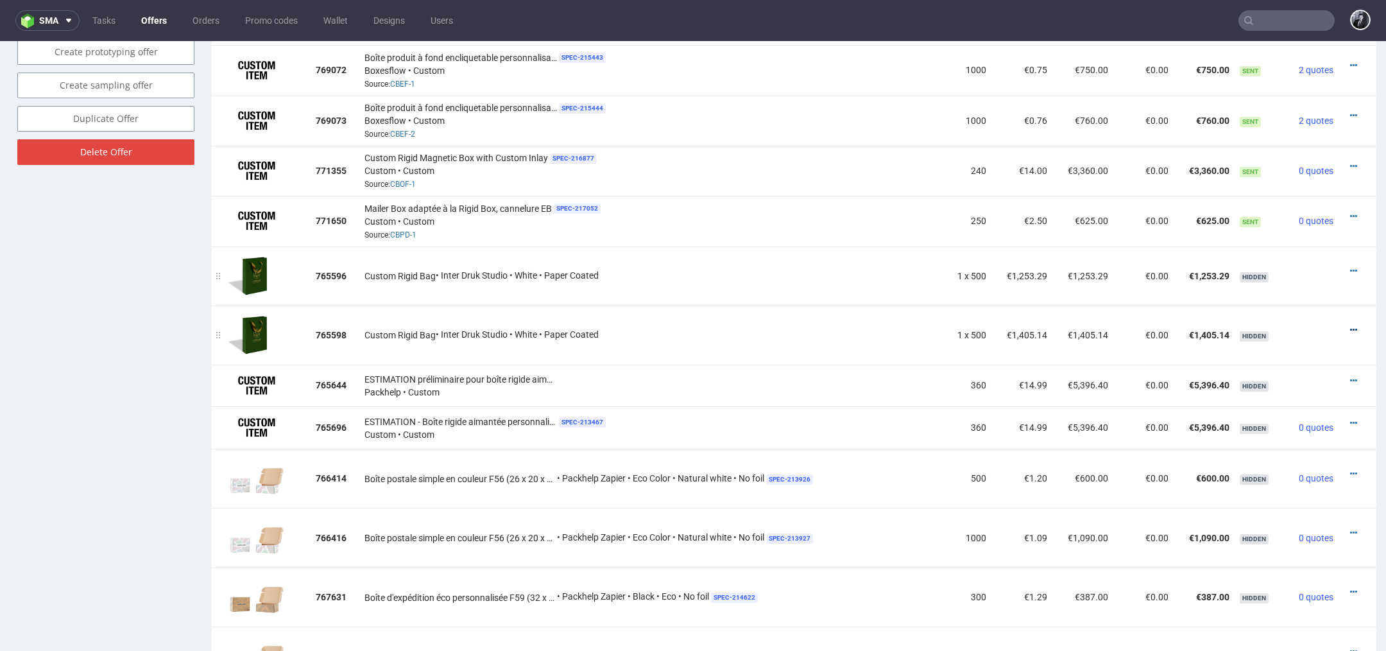
click at [1350, 325] on icon at bounding box center [1353, 329] width 7 height 9
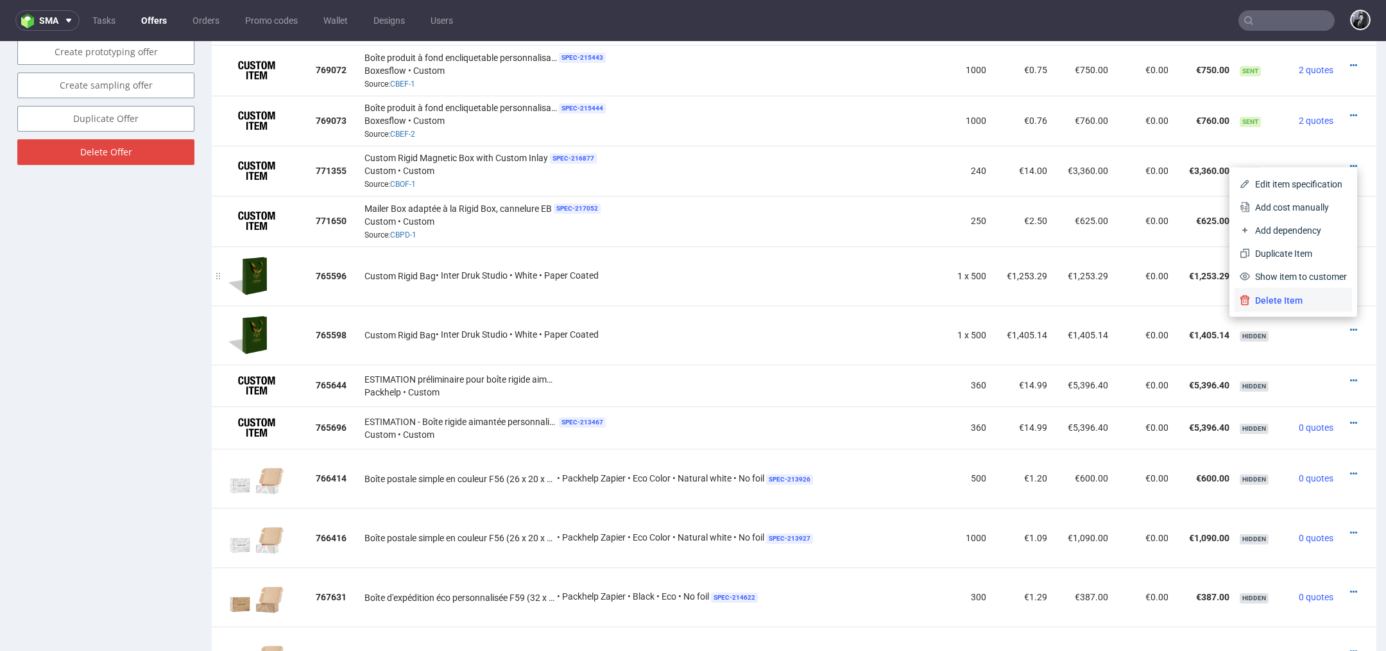
click at [1298, 295] on span "Delete Item" at bounding box center [1298, 300] width 97 height 13
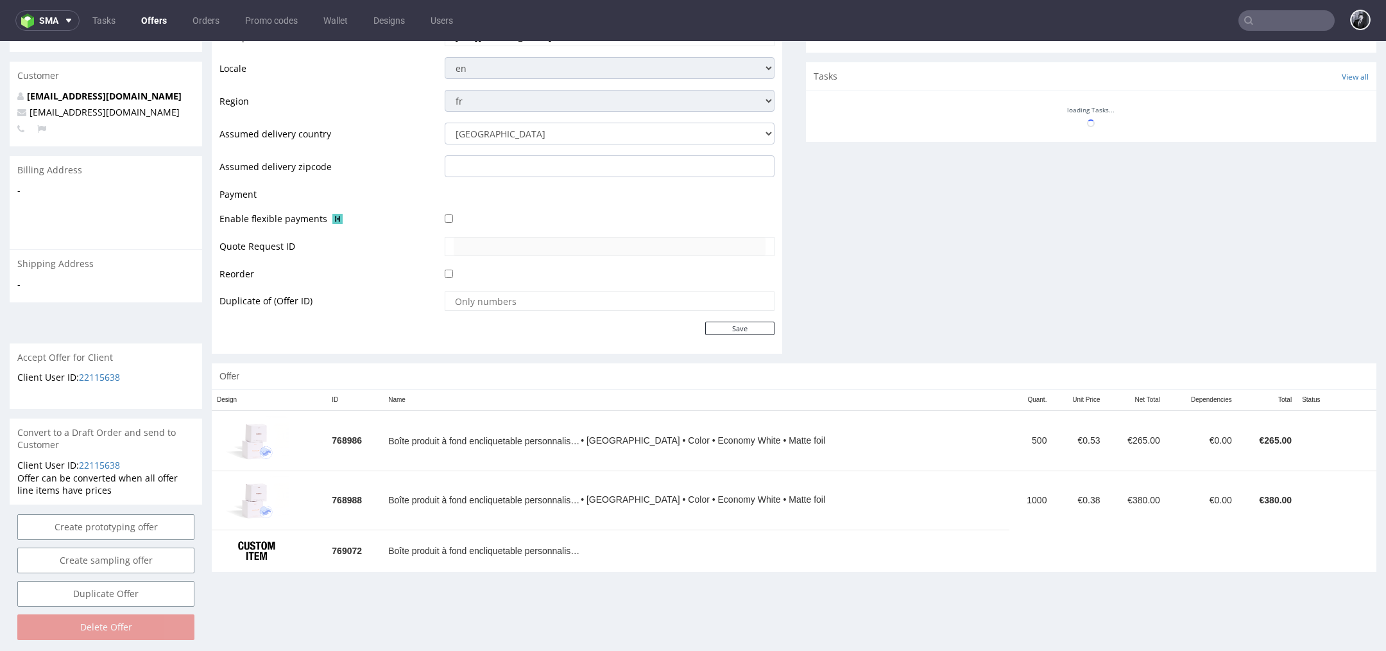
scroll to position [4, 0]
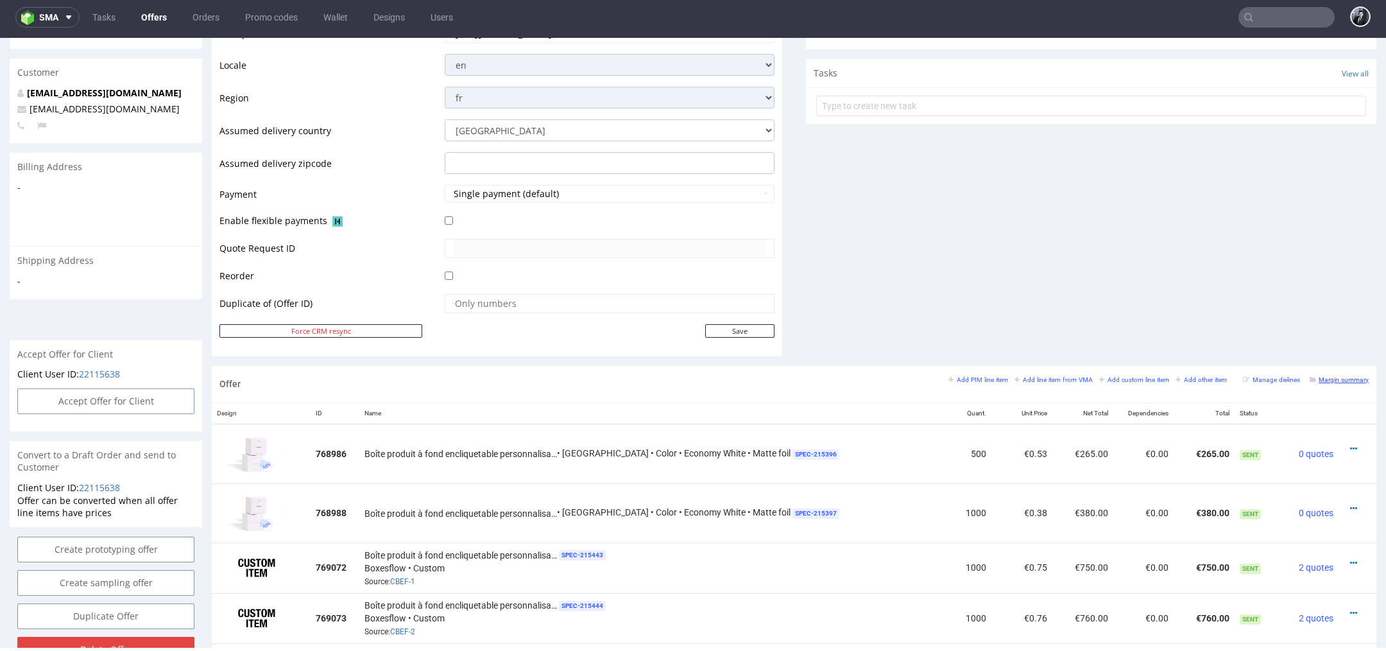
click at [1325, 377] on small "Margin summary" at bounding box center [1339, 379] width 59 height 7
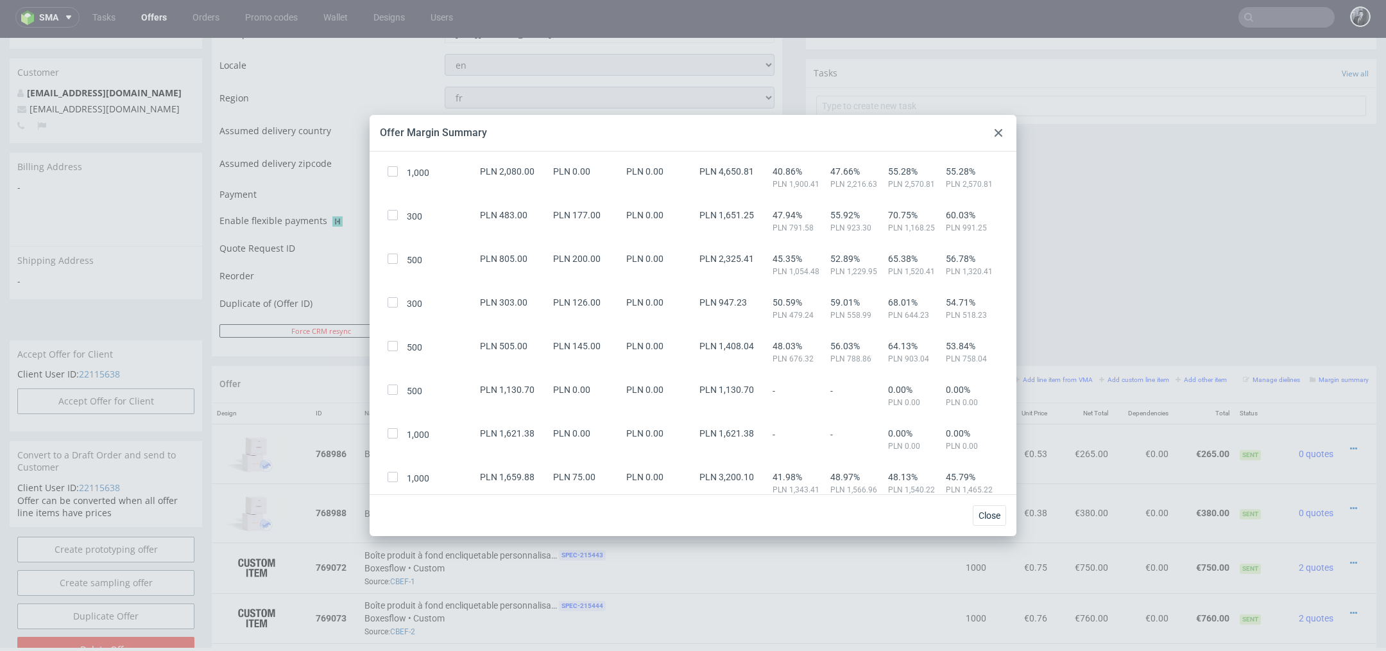
scroll to position [0, 0]
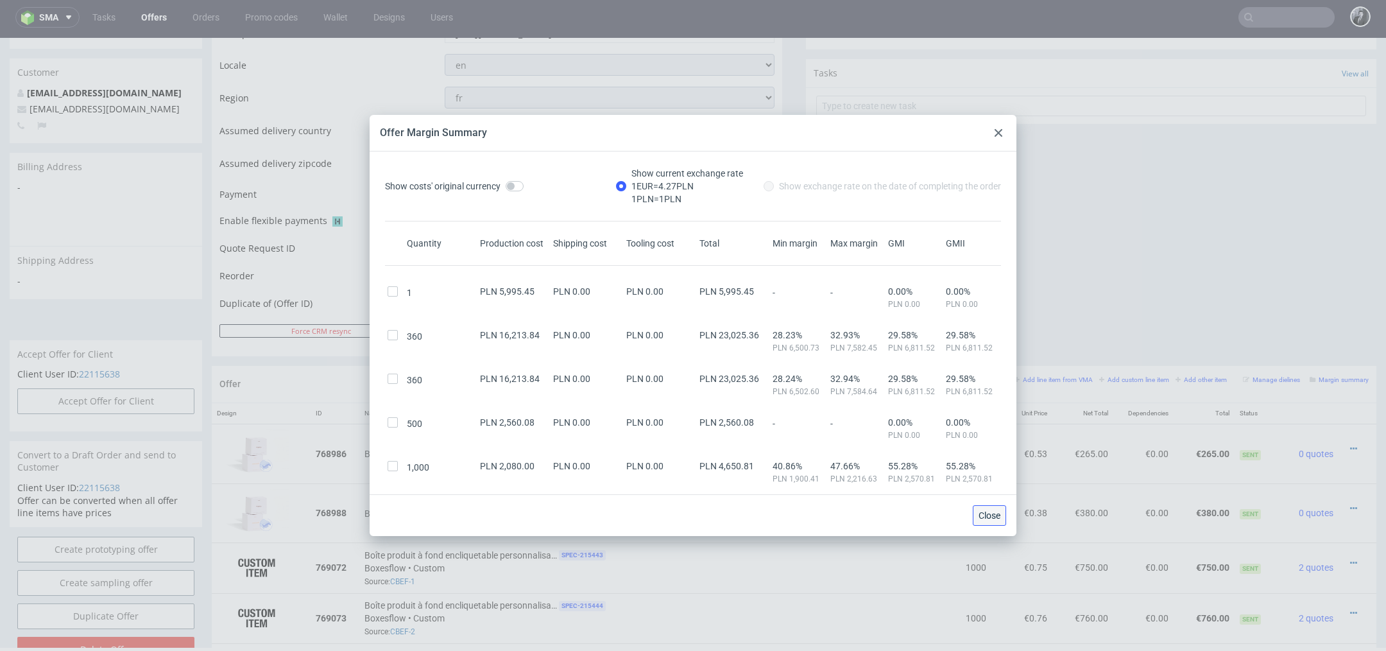
click at [991, 519] on span "Close" at bounding box center [990, 515] width 22 height 9
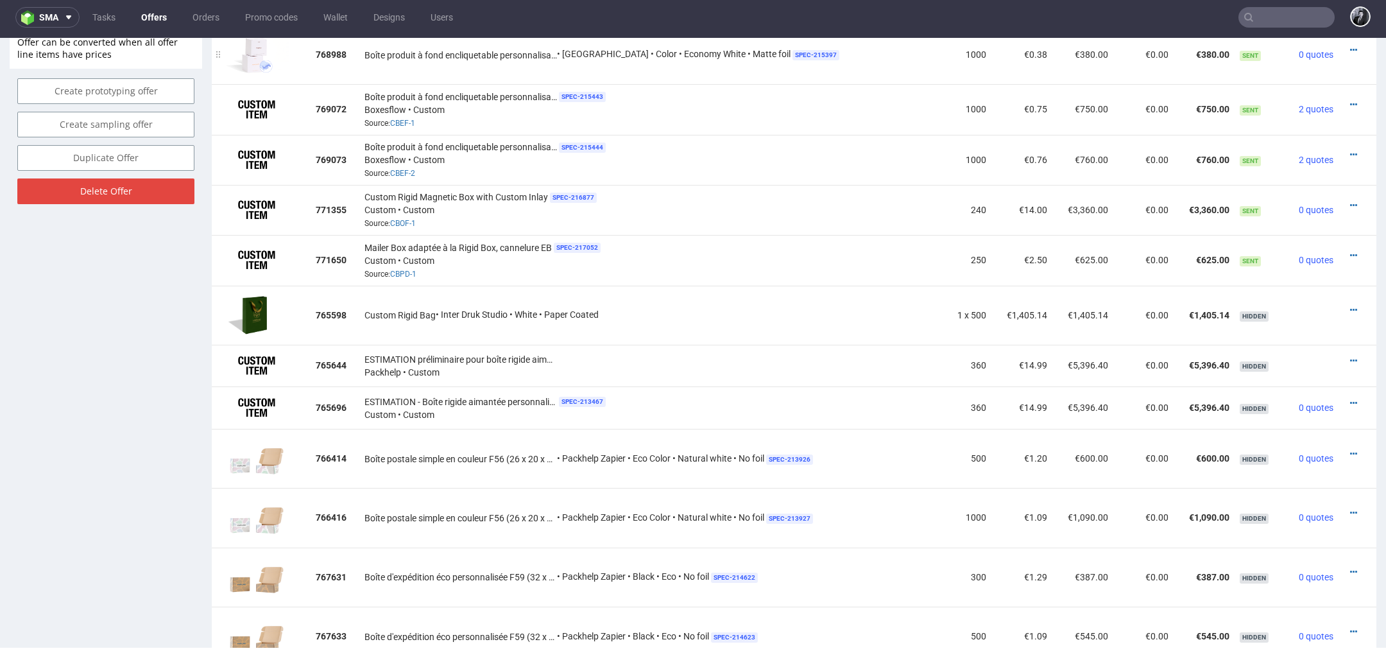
scroll to position [906, 0]
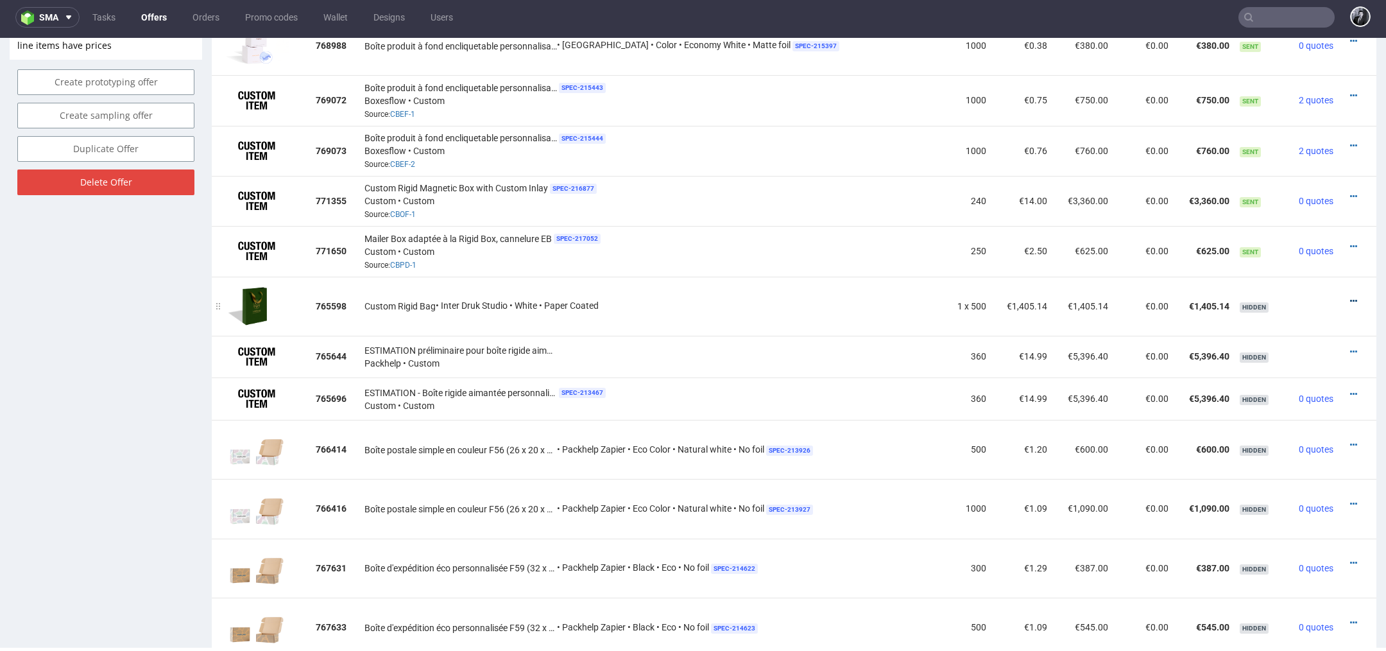
click at [1350, 297] on icon at bounding box center [1353, 301] width 7 height 9
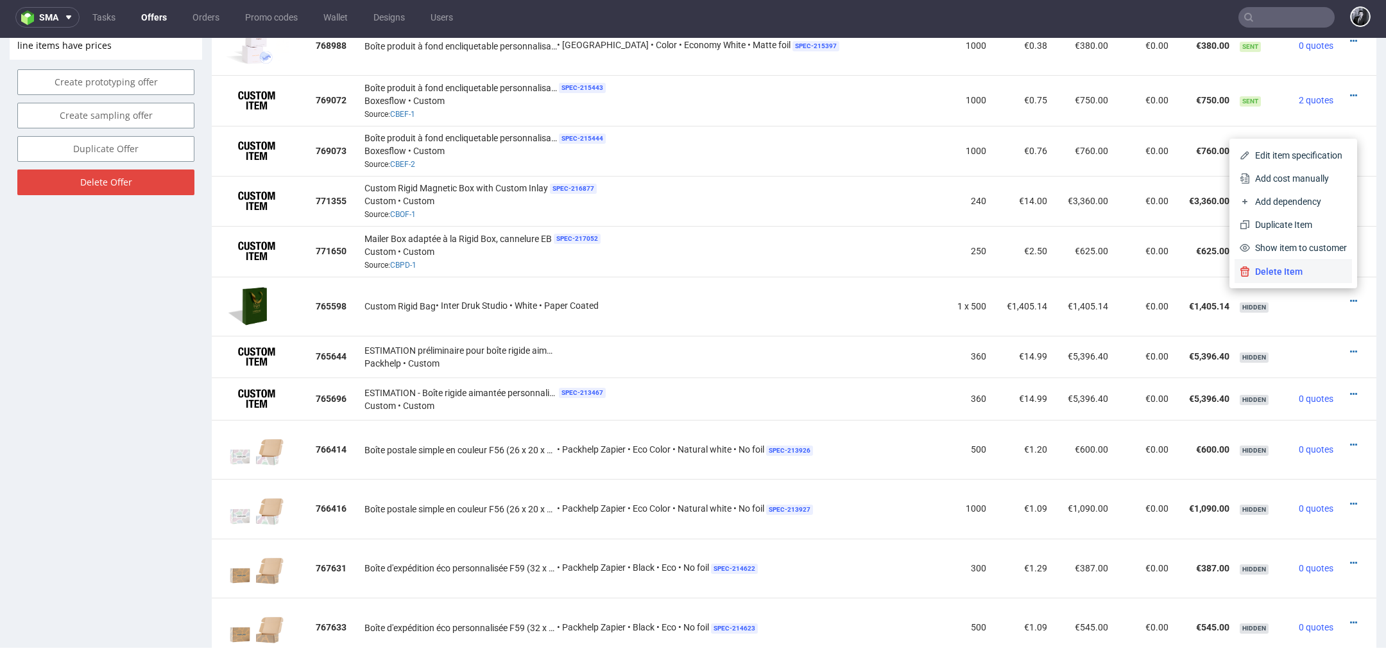
click at [1317, 268] on span "Delete Item" at bounding box center [1298, 271] width 97 height 13
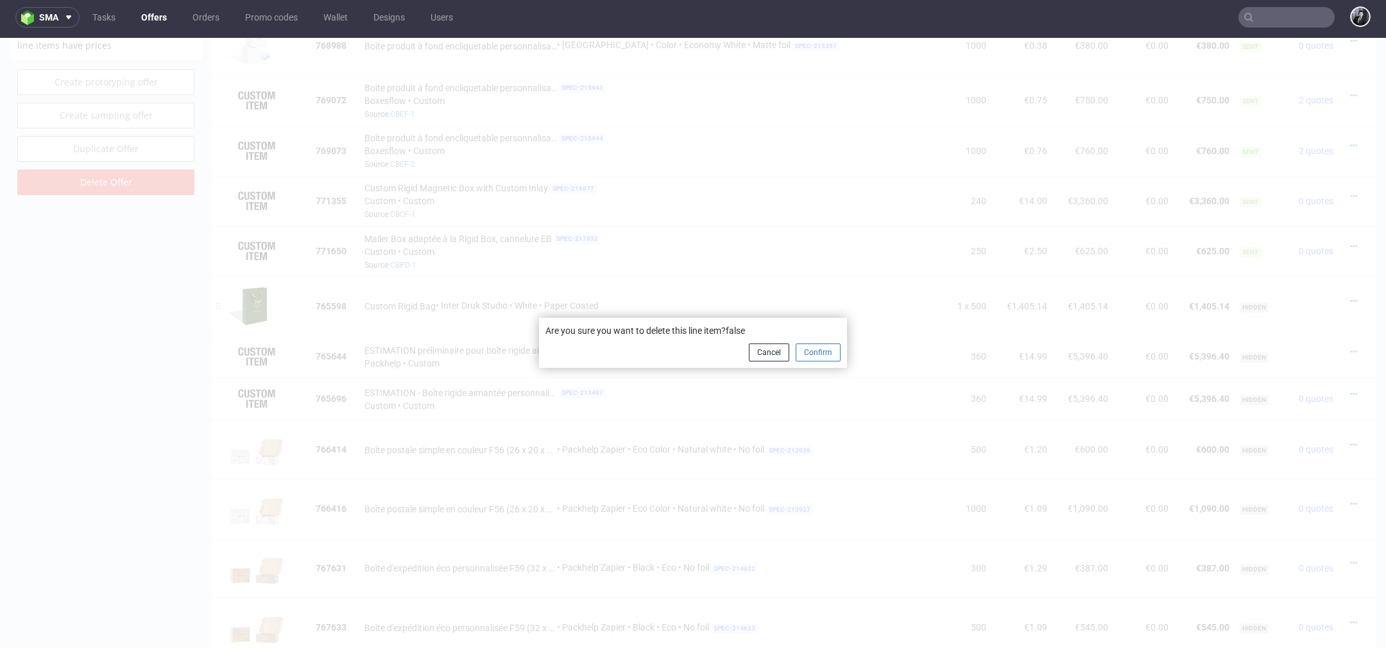
click at [814, 353] on button "Confirm" at bounding box center [818, 352] width 45 height 18
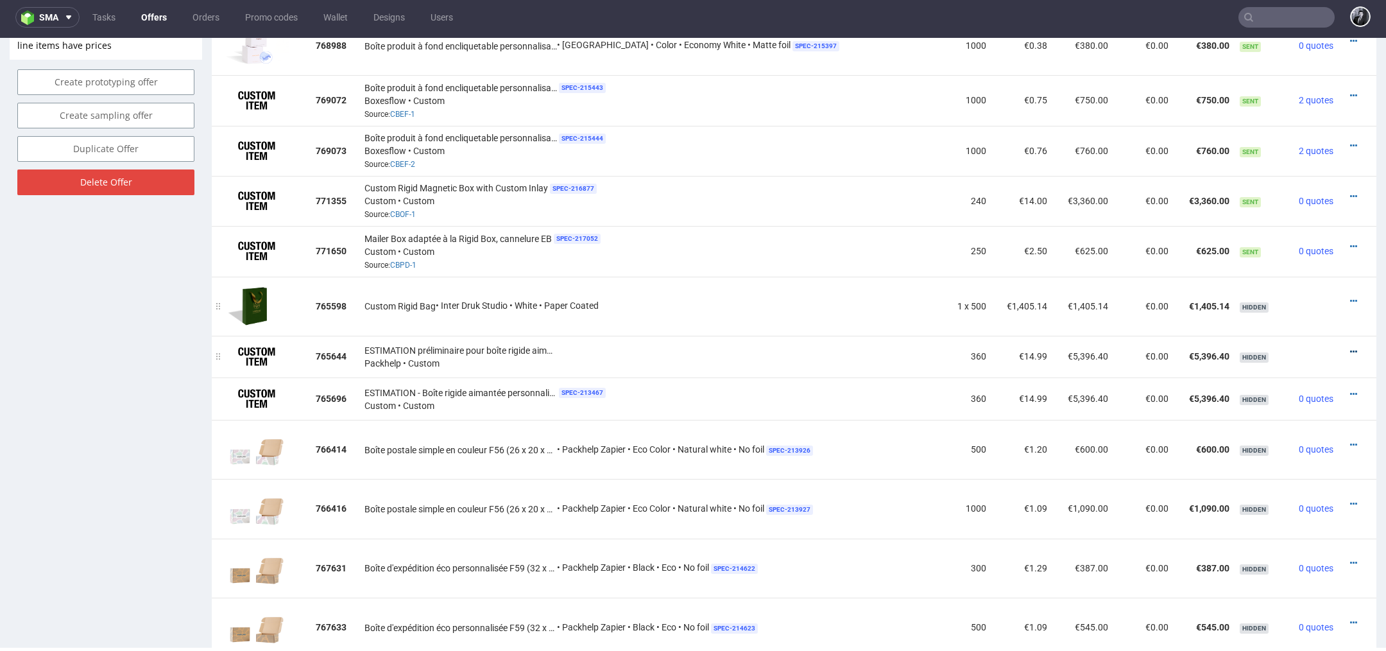
click at [1350, 347] on icon at bounding box center [1353, 351] width 7 height 9
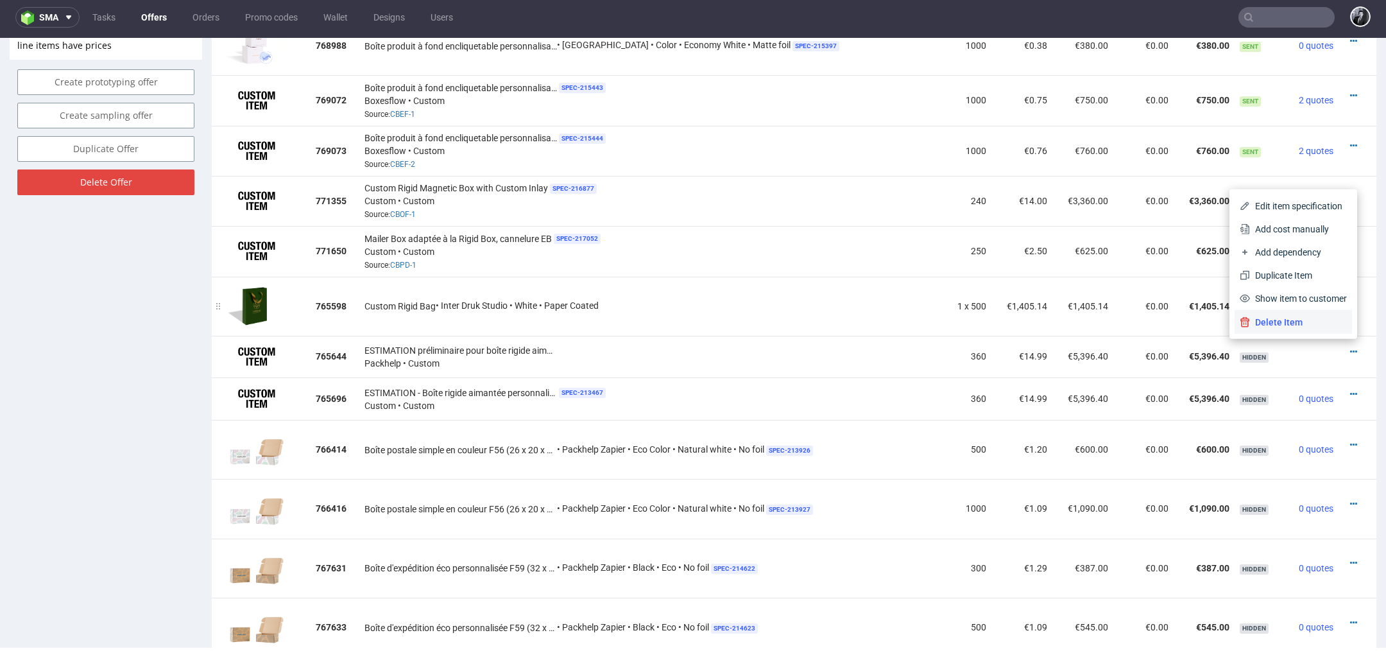
click at [1307, 326] on span "Delete Item" at bounding box center [1298, 322] width 97 height 13
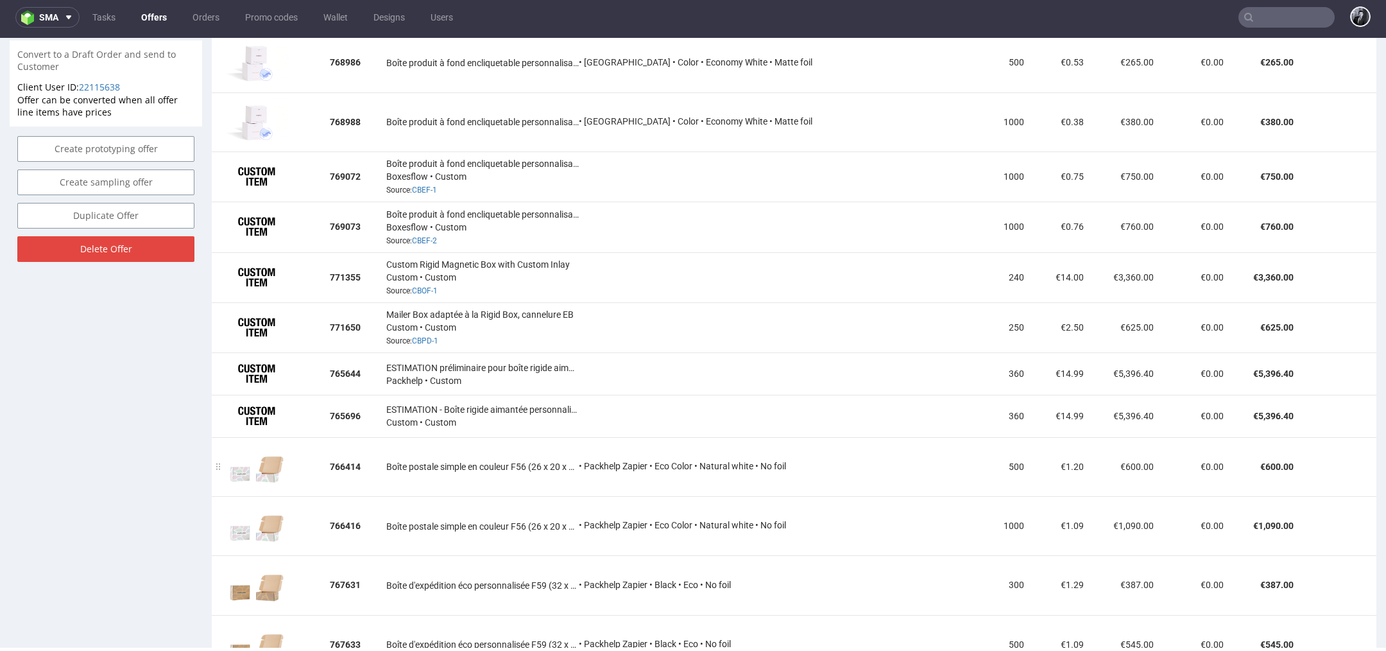
scroll to position [840, 0]
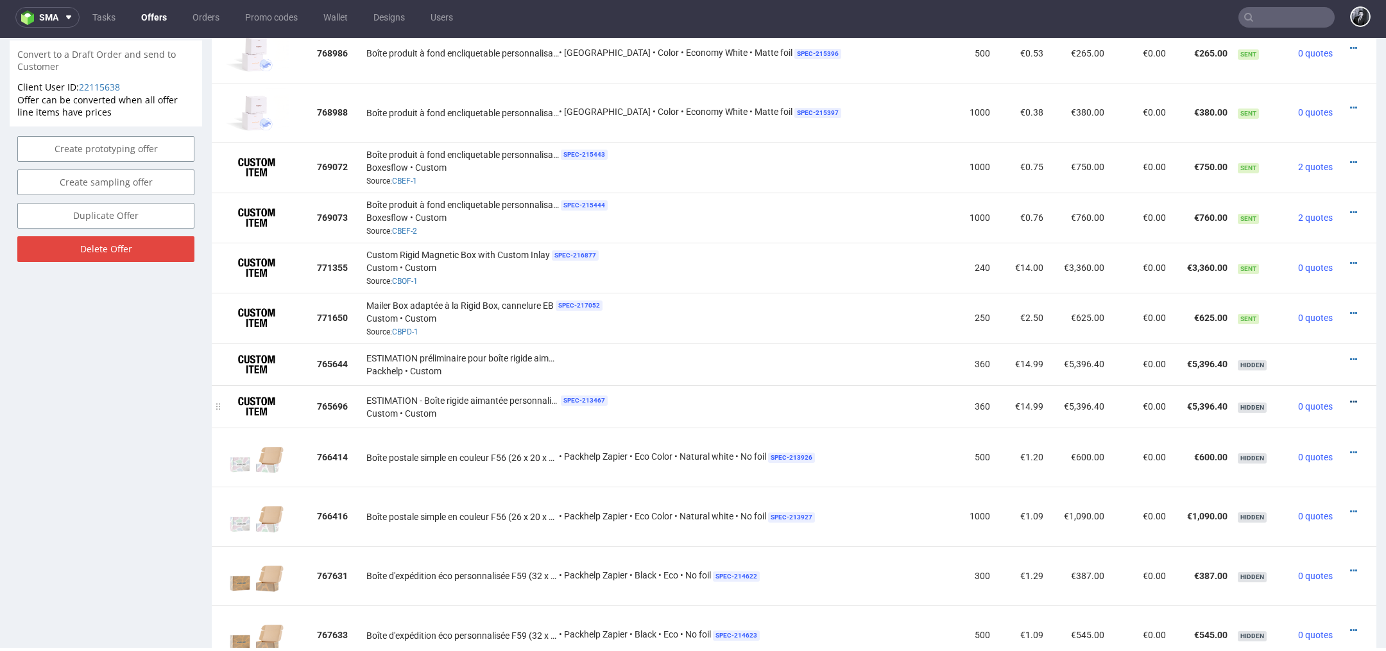
click at [1350, 397] on icon at bounding box center [1353, 401] width 7 height 9
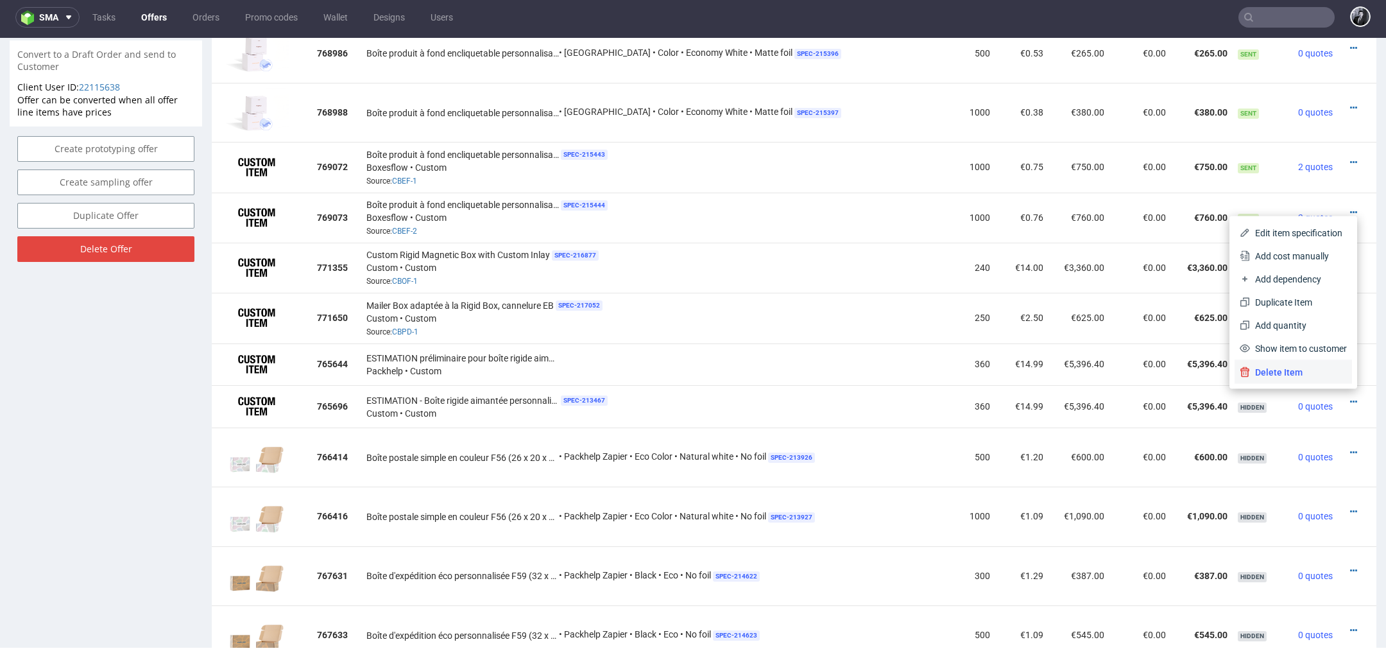
click at [1306, 375] on span "Delete Item" at bounding box center [1298, 372] width 97 height 13
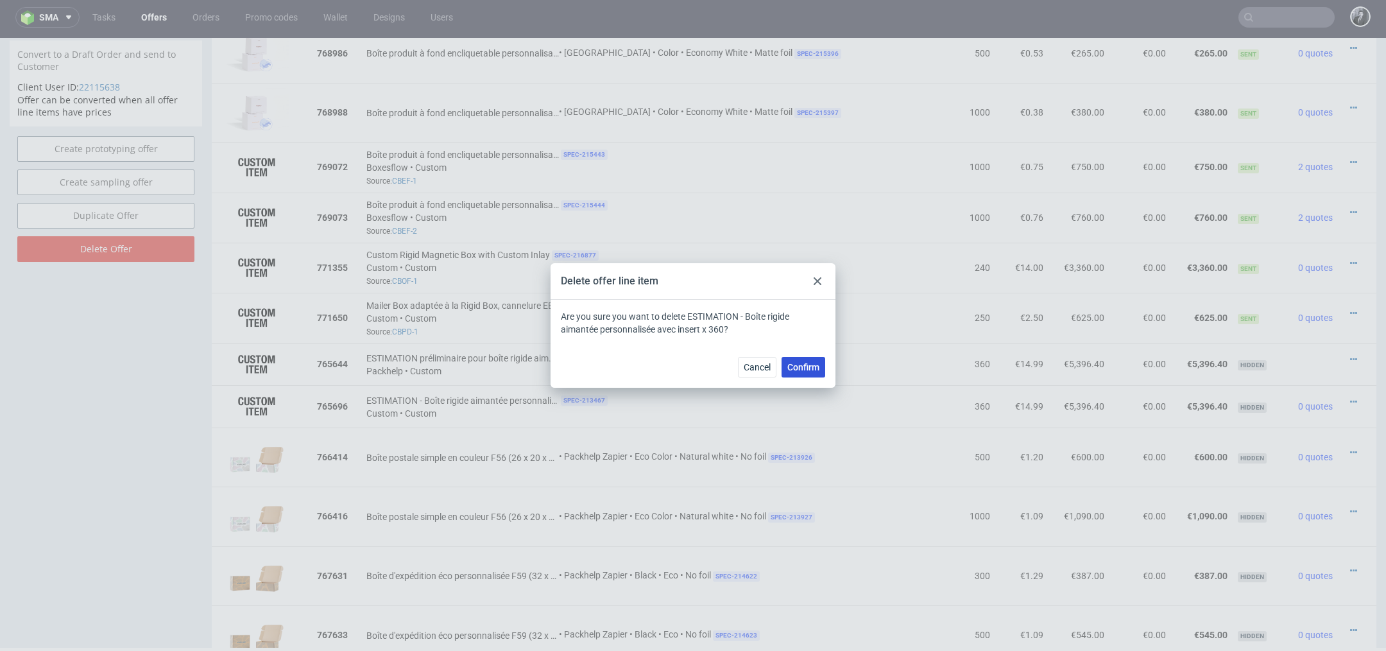
click at [806, 363] on span "Confirm" at bounding box center [804, 367] width 32 height 9
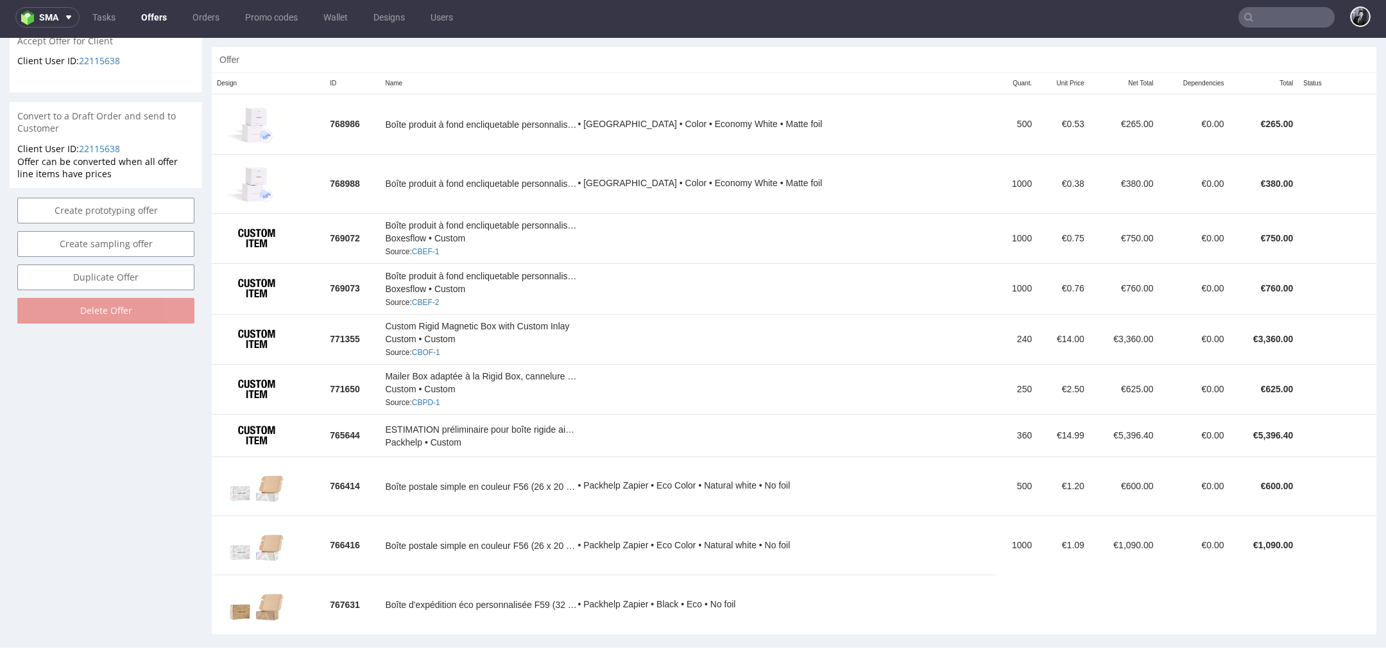
scroll to position [760, 0]
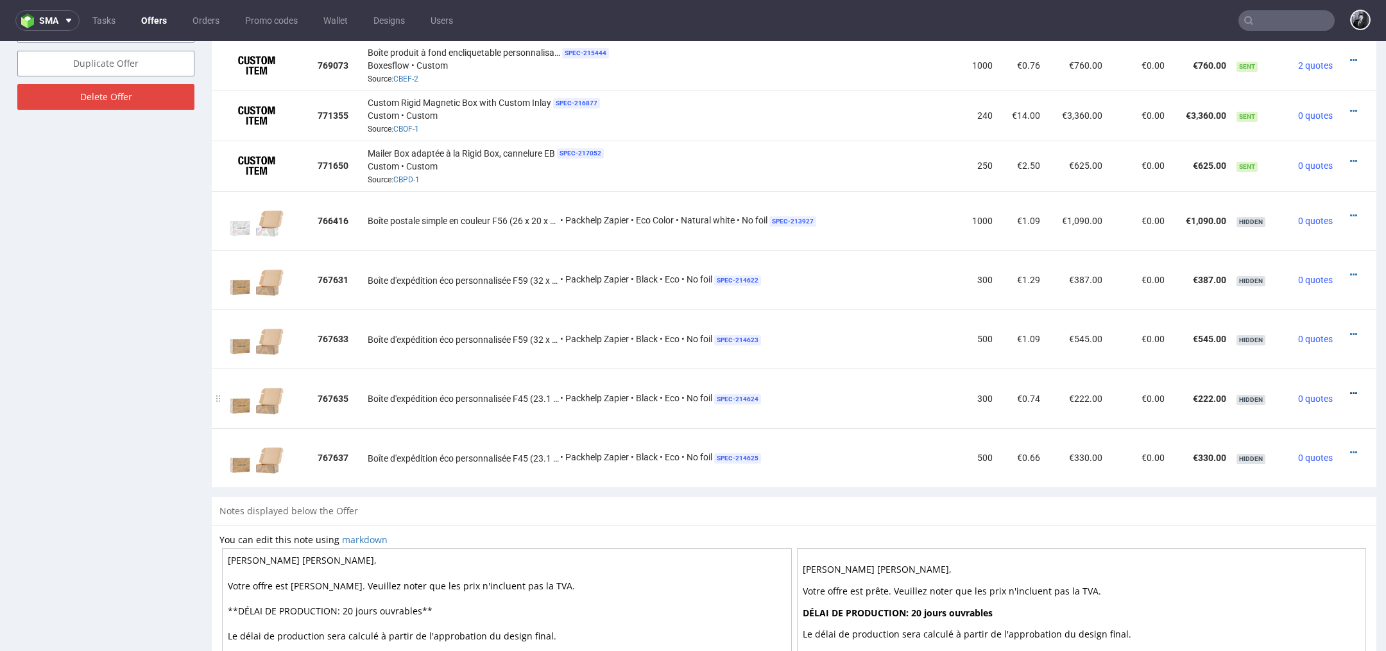
scroll to position [4, 0]
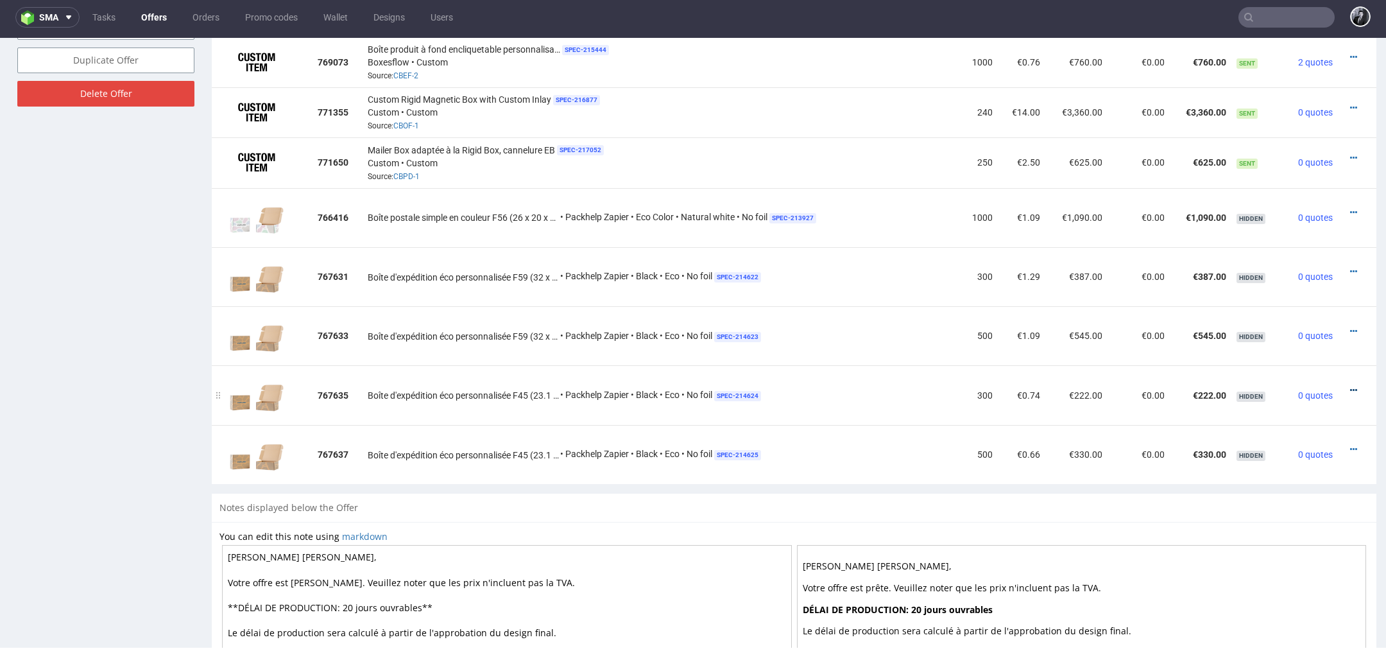
click at [1350, 386] on icon at bounding box center [1353, 390] width 7 height 9
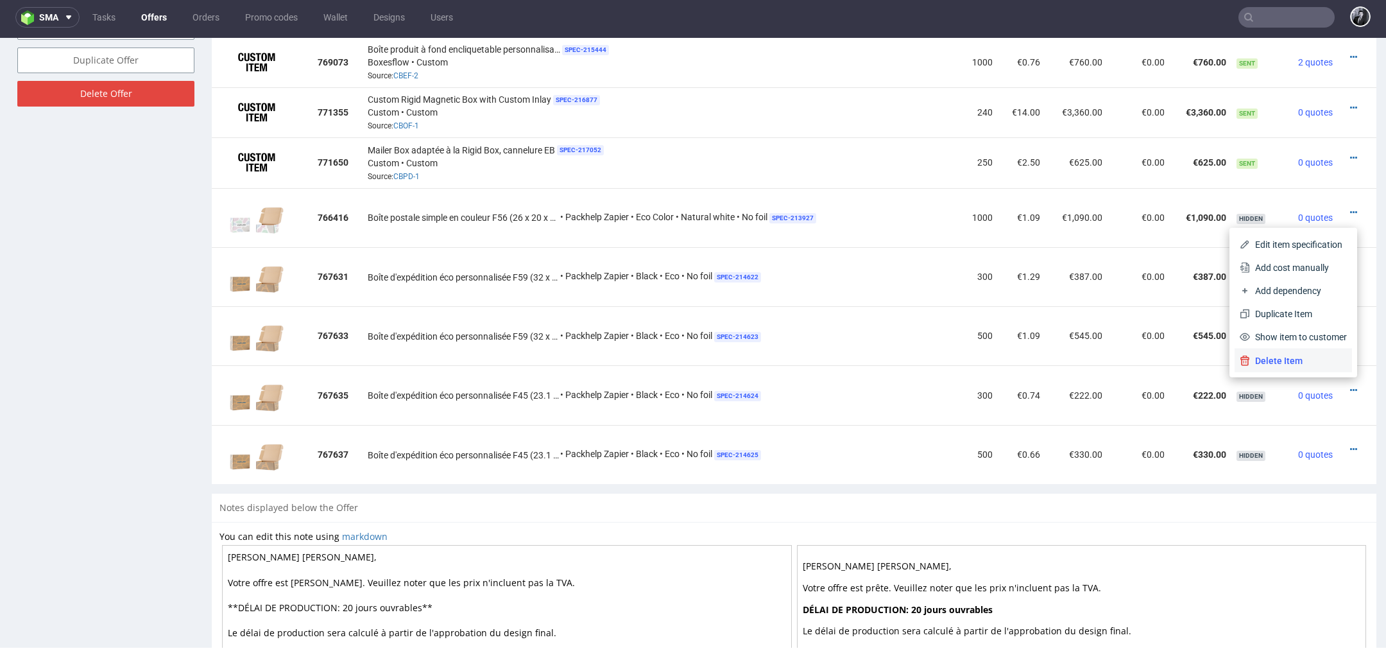
click at [1307, 364] on span "Delete Item" at bounding box center [1298, 360] width 97 height 13
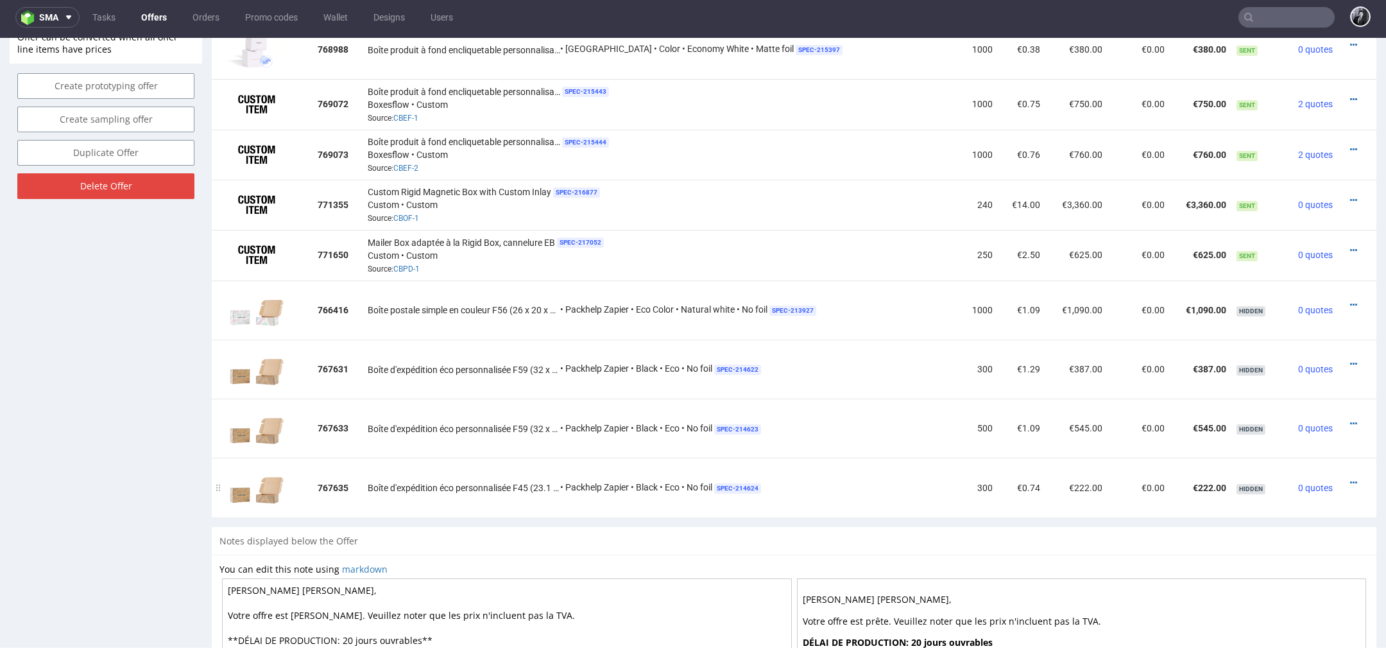
scroll to position [928, 0]
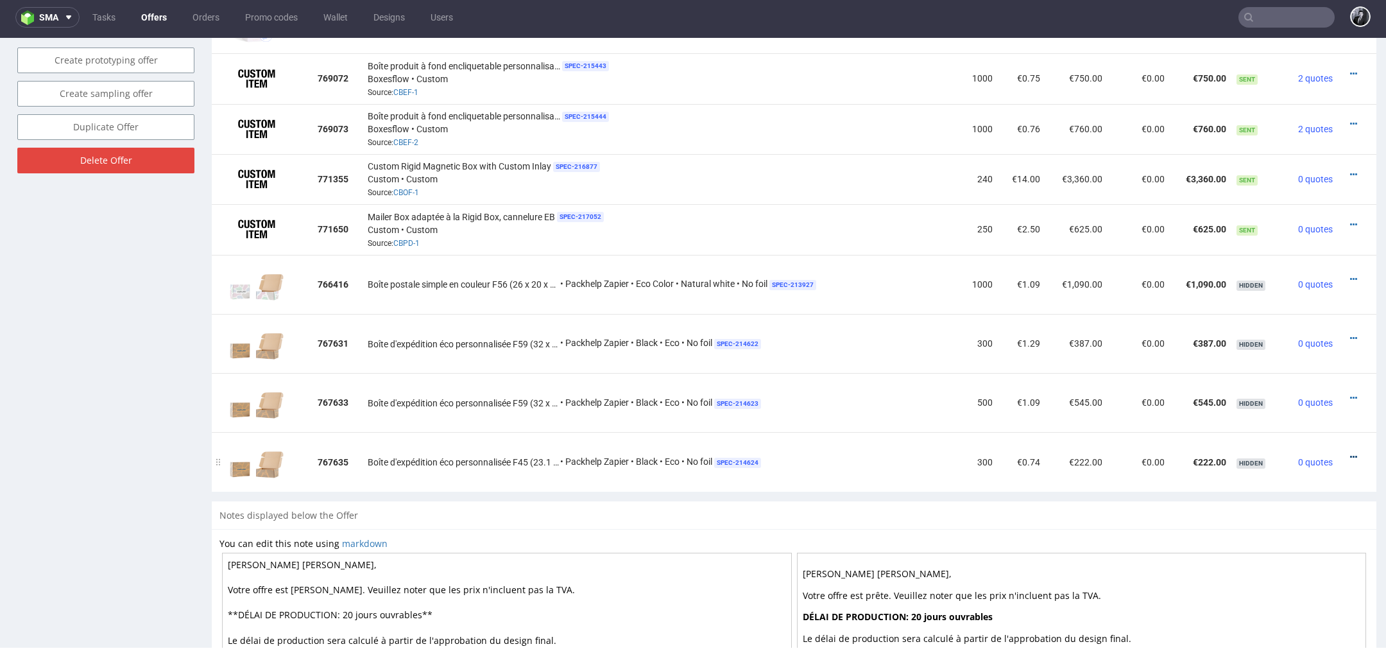
click at [1350, 453] on icon at bounding box center [1353, 457] width 7 height 9
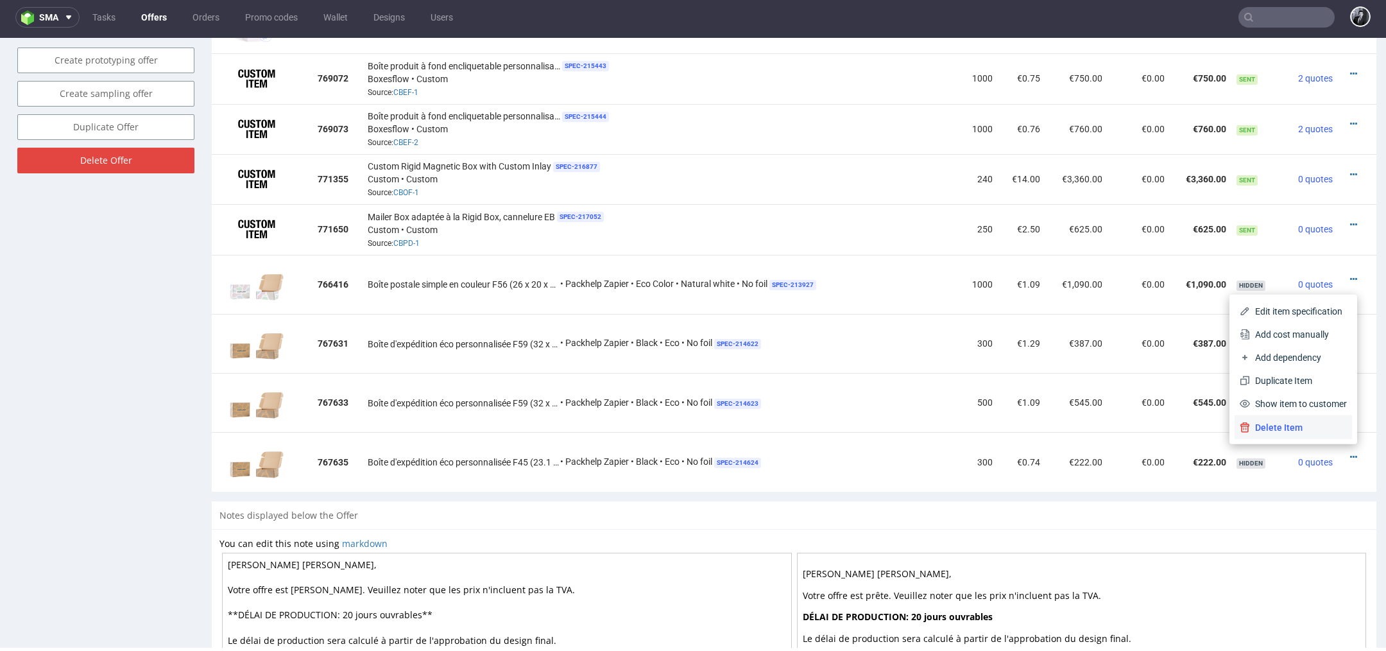
click at [1314, 434] on li "Delete Item" at bounding box center [1293, 427] width 117 height 23
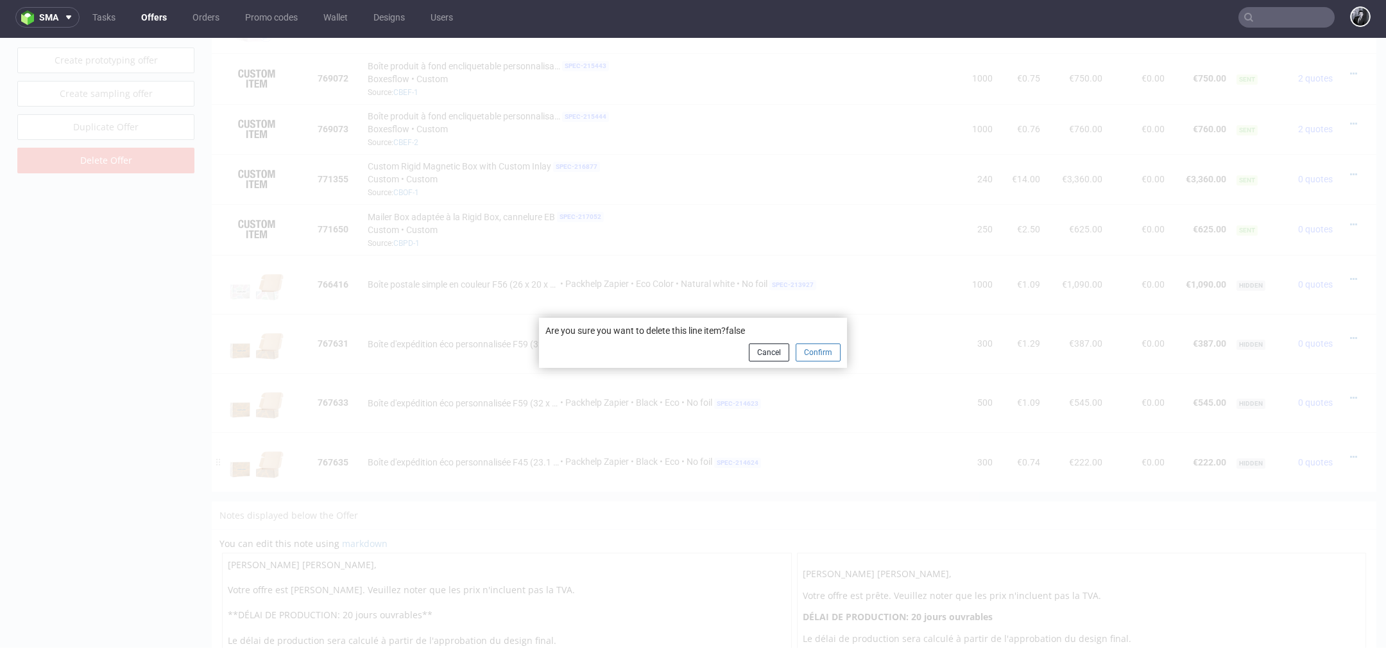
click at [823, 348] on button "Confirm" at bounding box center [818, 352] width 45 height 18
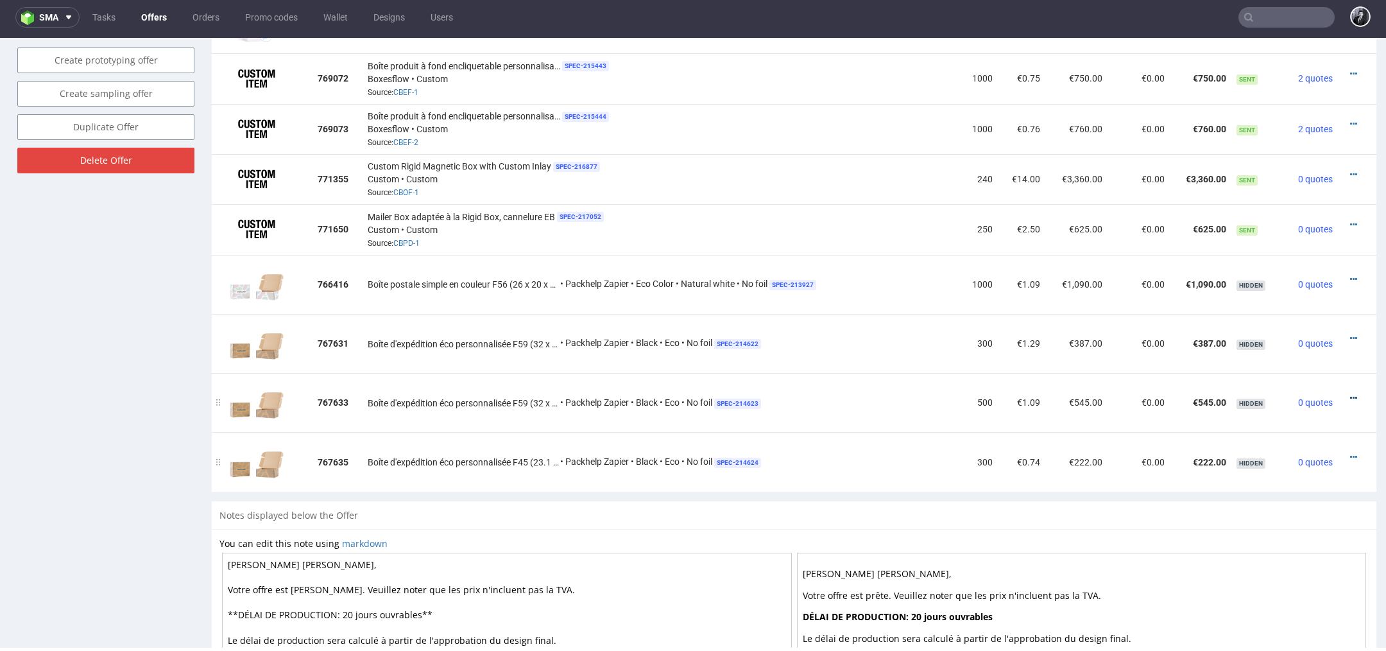
click at [1350, 393] on icon at bounding box center [1353, 397] width 7 height 9
click at [1295, 370] on span "Delete Item" at bounding box center [1298, 368] width 97 height 13
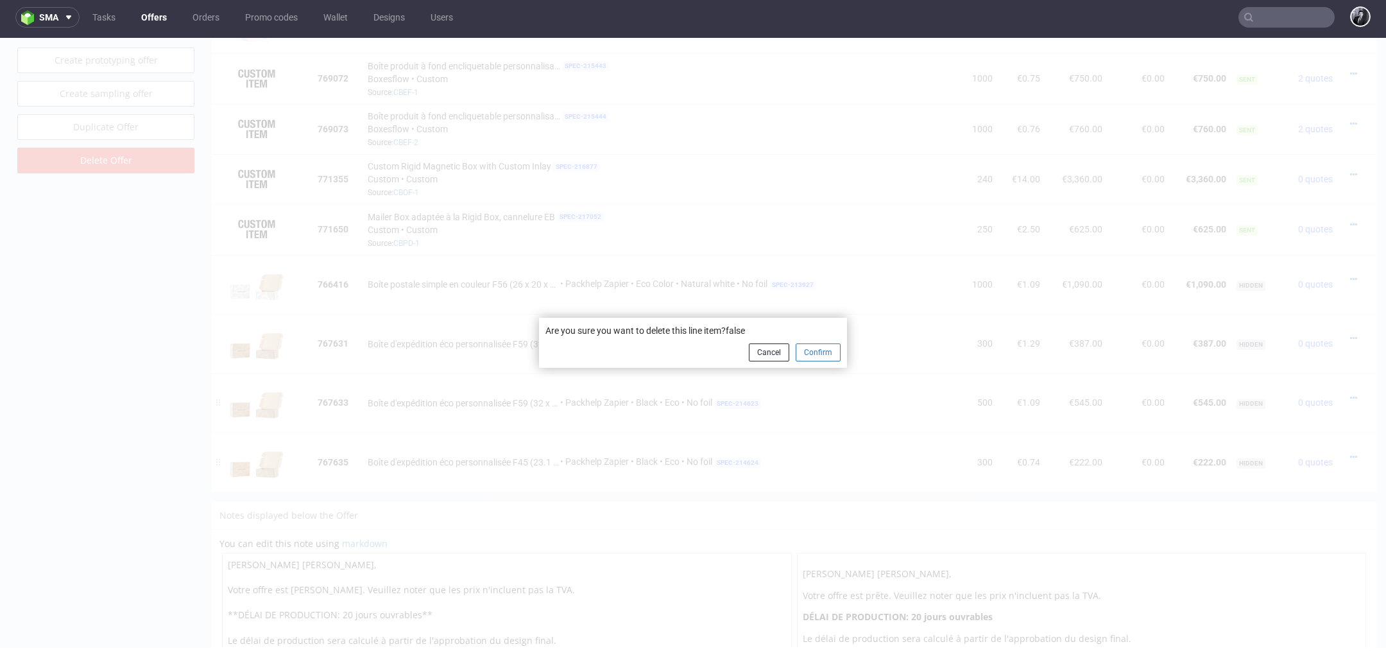
click at [821, 352] on button "Confirm" at bounding box center [818, 352] width 45 height 18
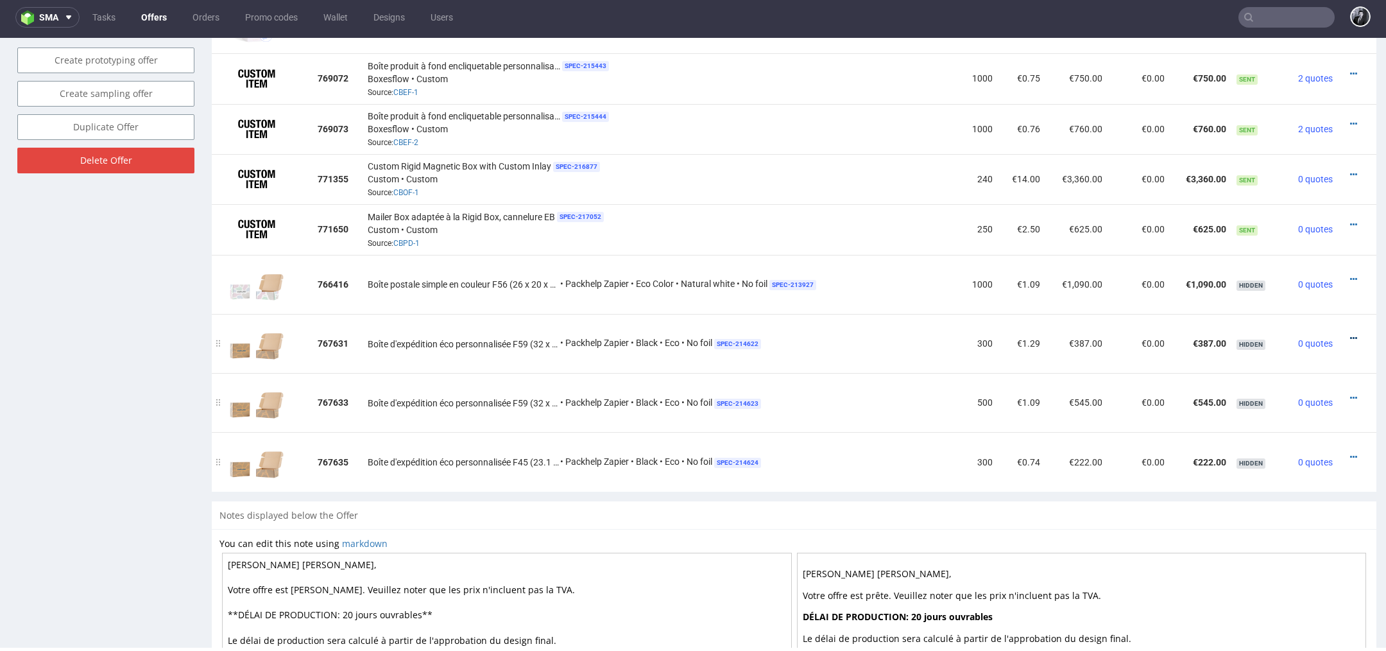
click at [1350, 334] on icon at bounding box center [1353, 338] width 7 height 9
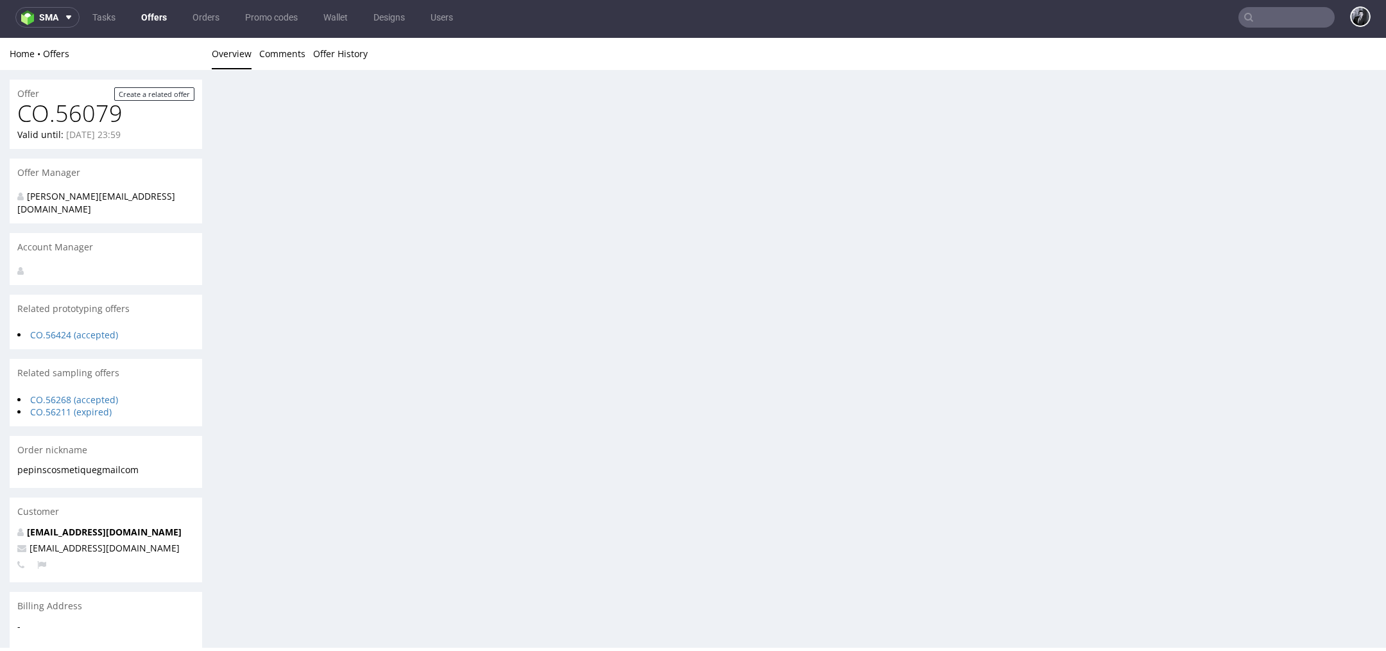
scroll to position [0, 0]
click at [1291, 312] on div "Offer Create a related offer CO.56079 Valid until: October 03, 2025 23:59 Offer…" at bounding box center [693, 457] width 1386 height 775
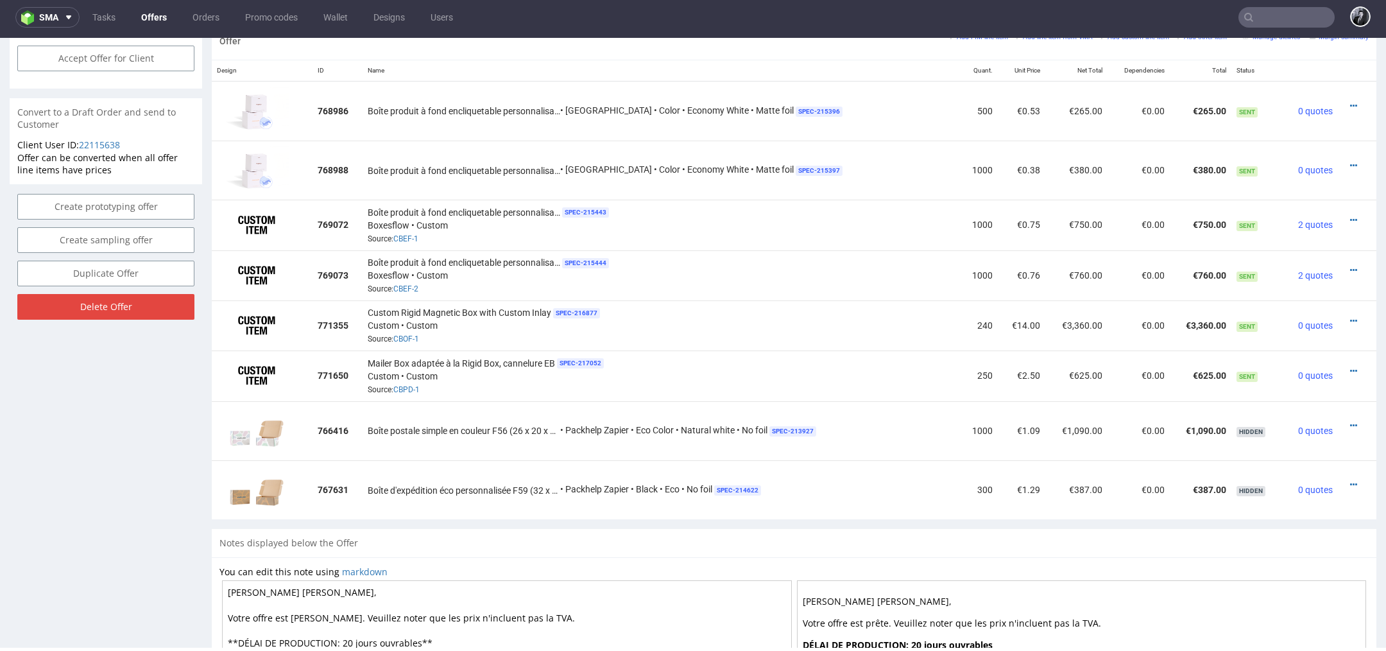
scroll to position [784, 0]
click at [1350, 419] on icon at bounding box center [1353, 423] width 7 height 9
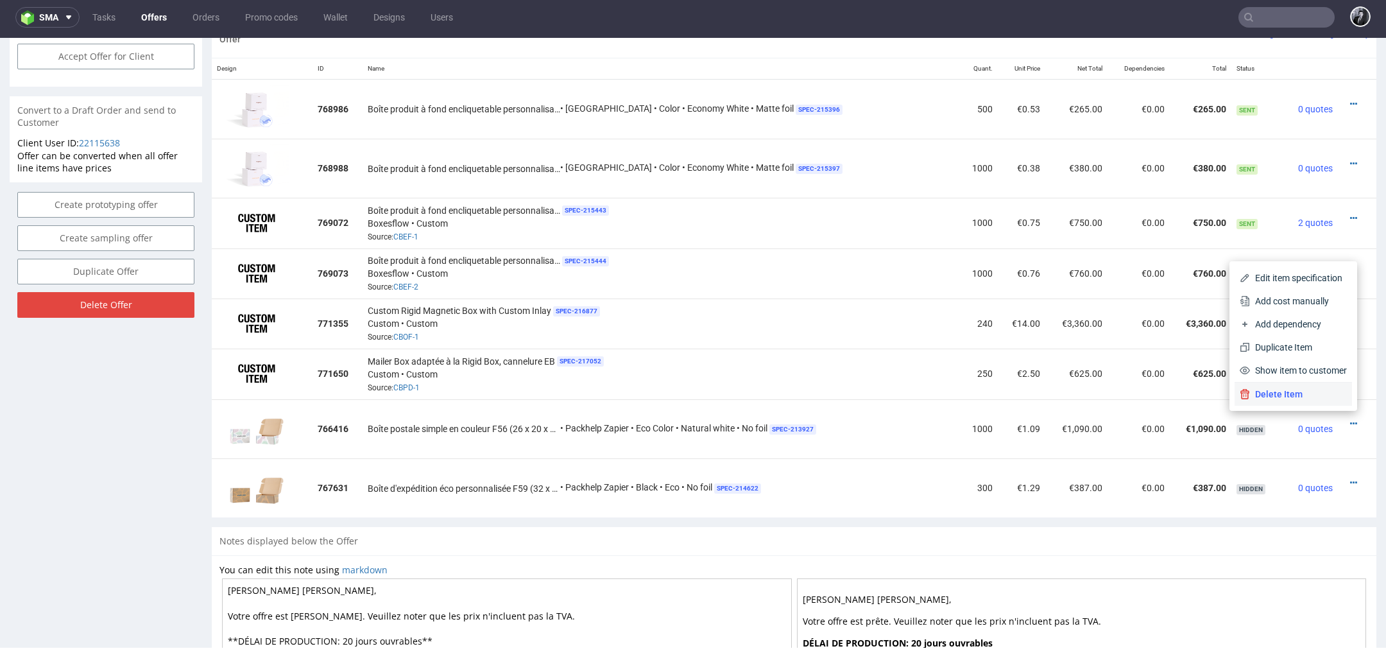
click at [1314, 400] on span "Delete Item" at bounding box center [1298, 394] width 97 height 13
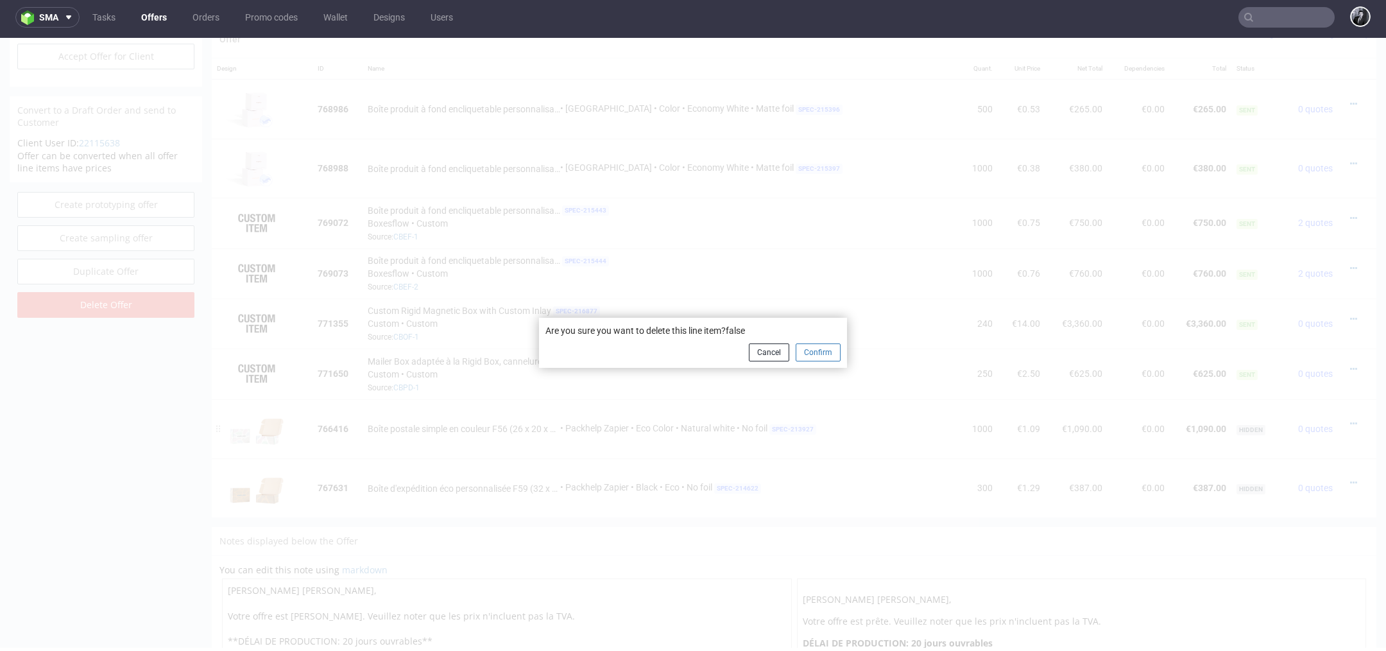
click at [824, 349] on button "Confirm" at bounding box center [818, 352] width 45 height 18
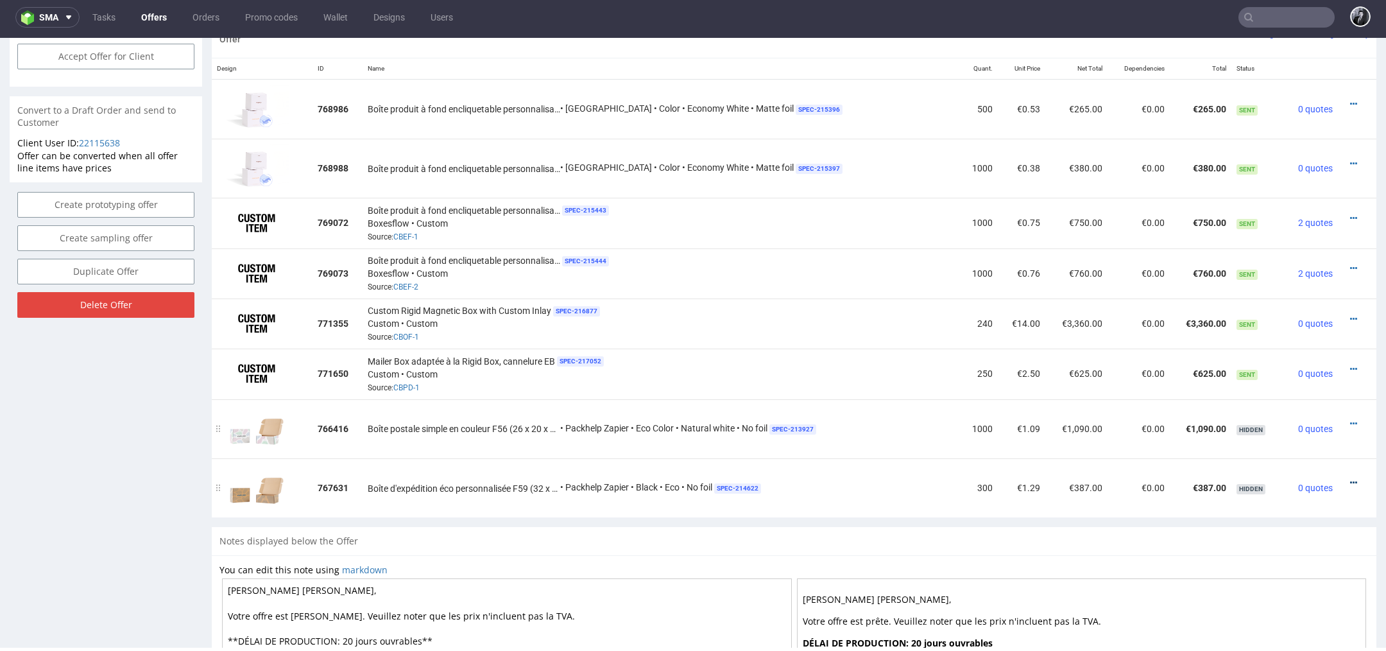
click at [1350, 478] on icon at bounding box center [1353, 482] width 7 height 9
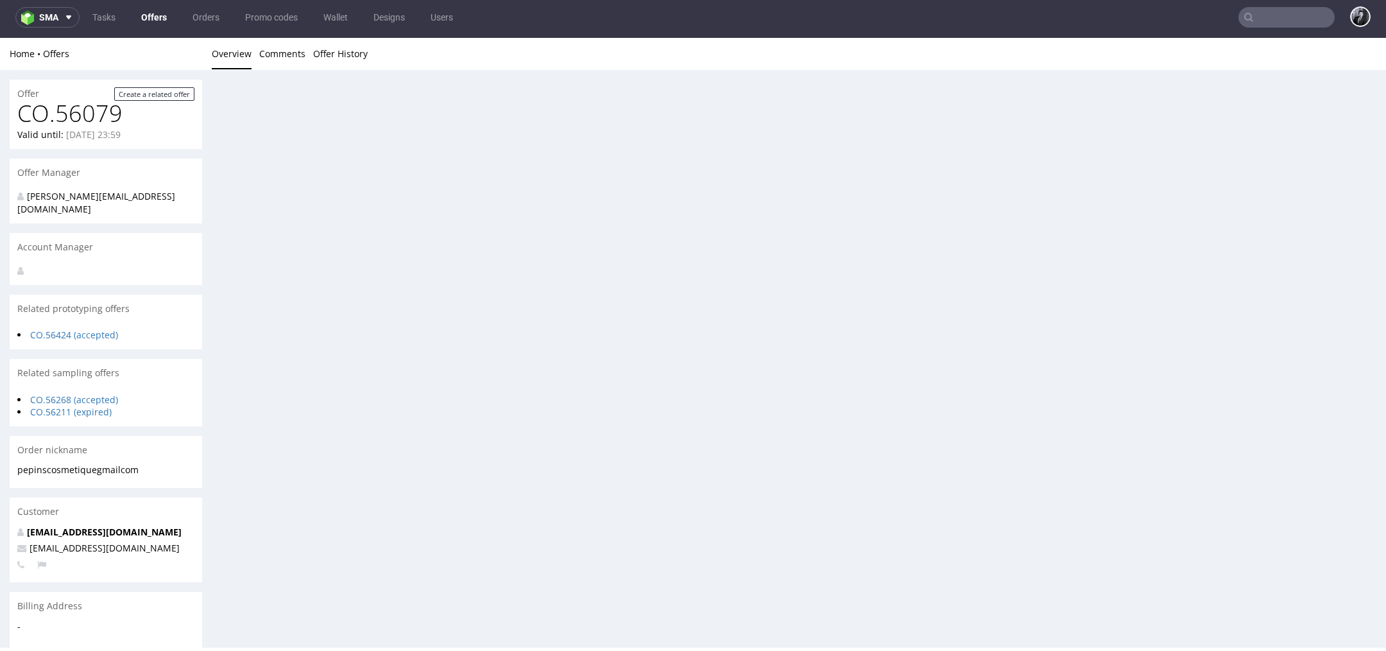
scroll to position [0, 0]
click at [1304, 449] on div "Offer Create a related offer CO.56079 Valid until: October 03, 2025 23:59 Offer…" at bounding box center [693, 457] width 1386 height 775
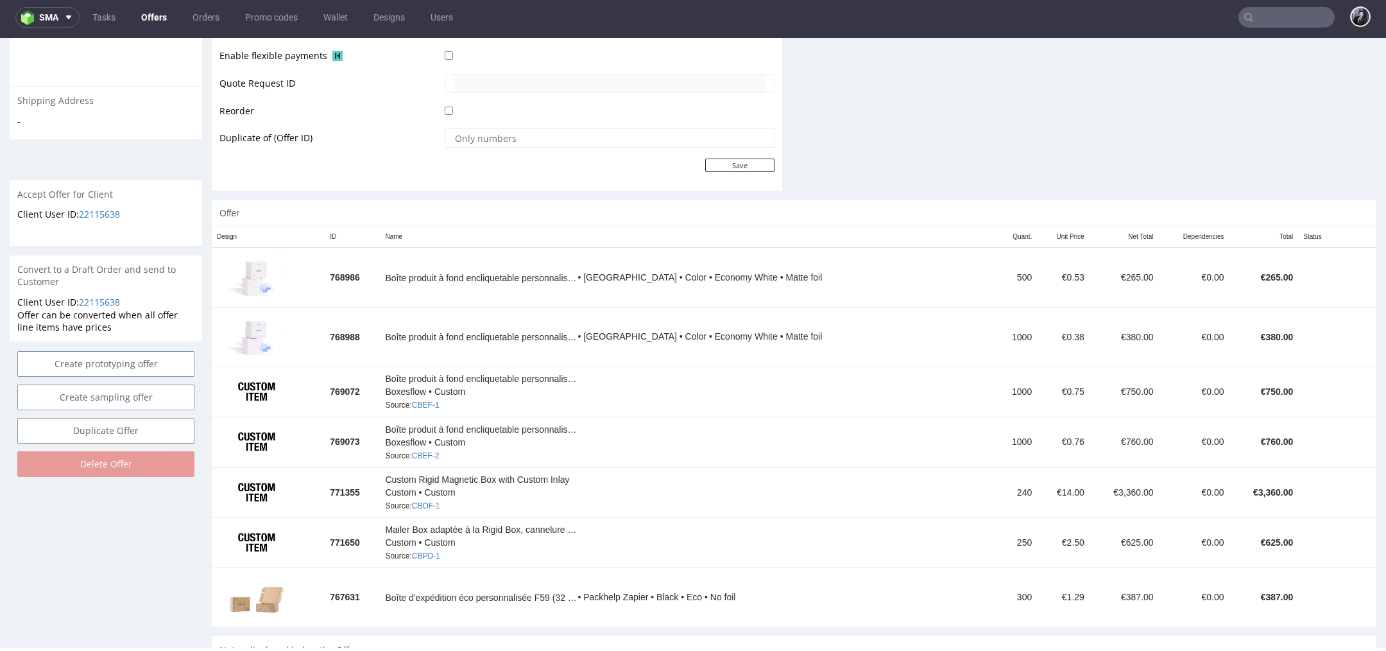
scroll to position [725, 0]
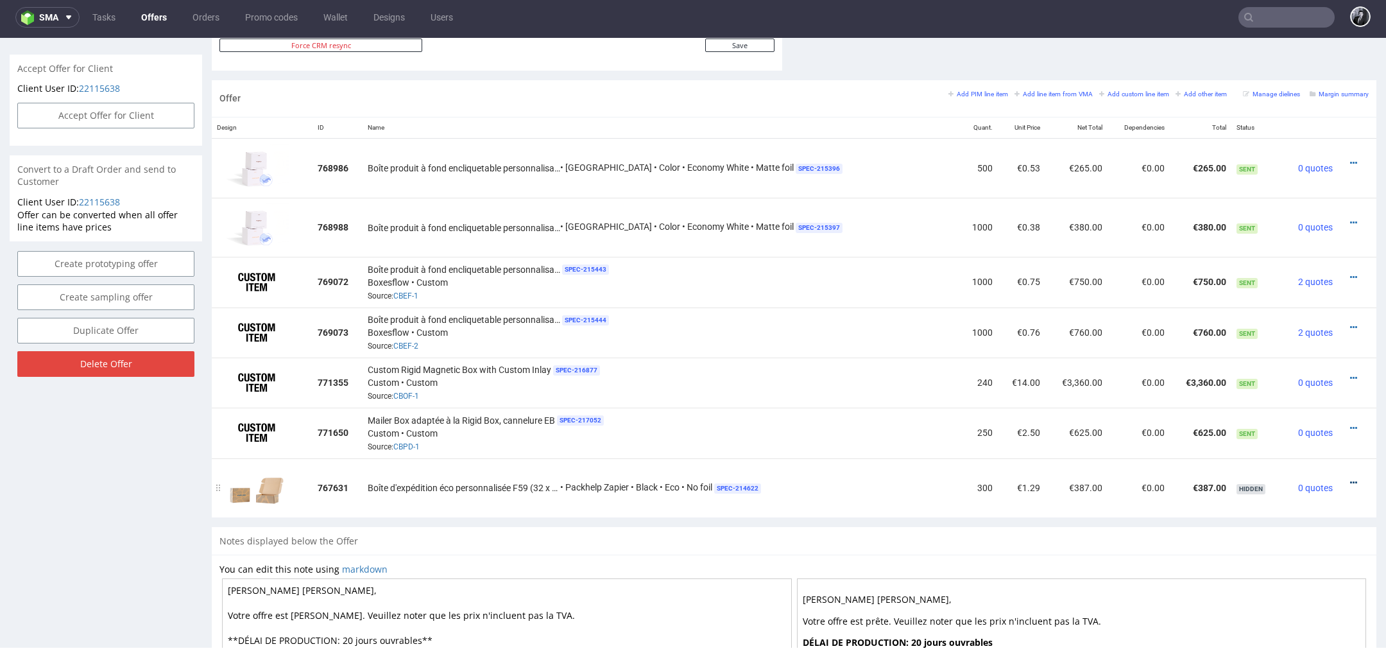
click at [1350, 478] on icon at bounding box center [1353, 482] width 7 height 9
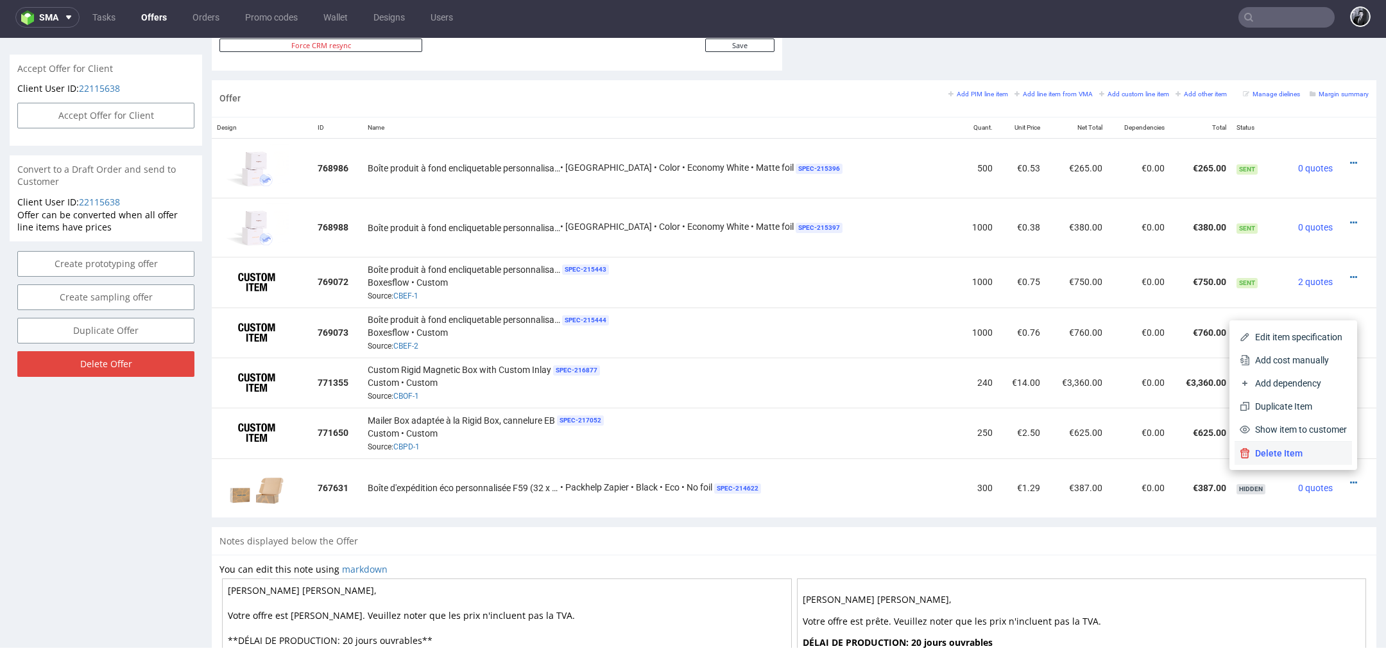
click at [1306, 462] on li "Delete Item" at bounding box center [1293, 453] width 117 height 23
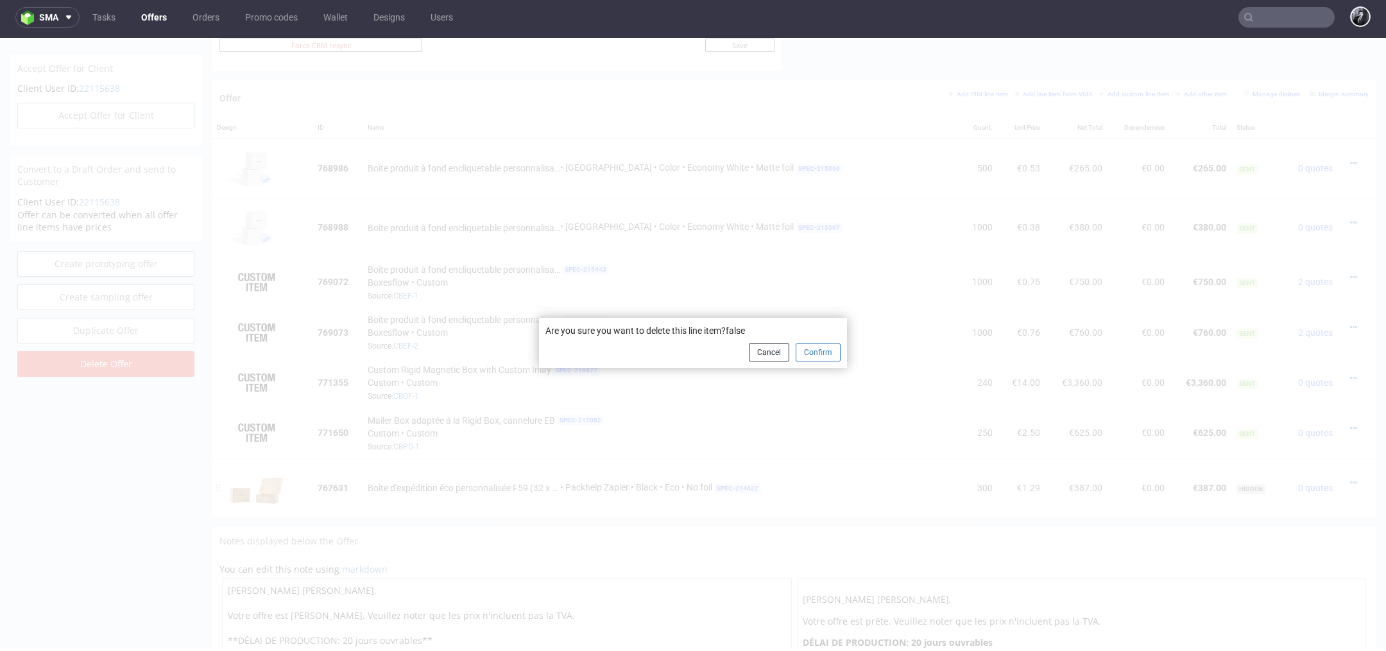
click at [824, 345] on button "Confirm" at bounding box center [818, 352] width 45 height 18
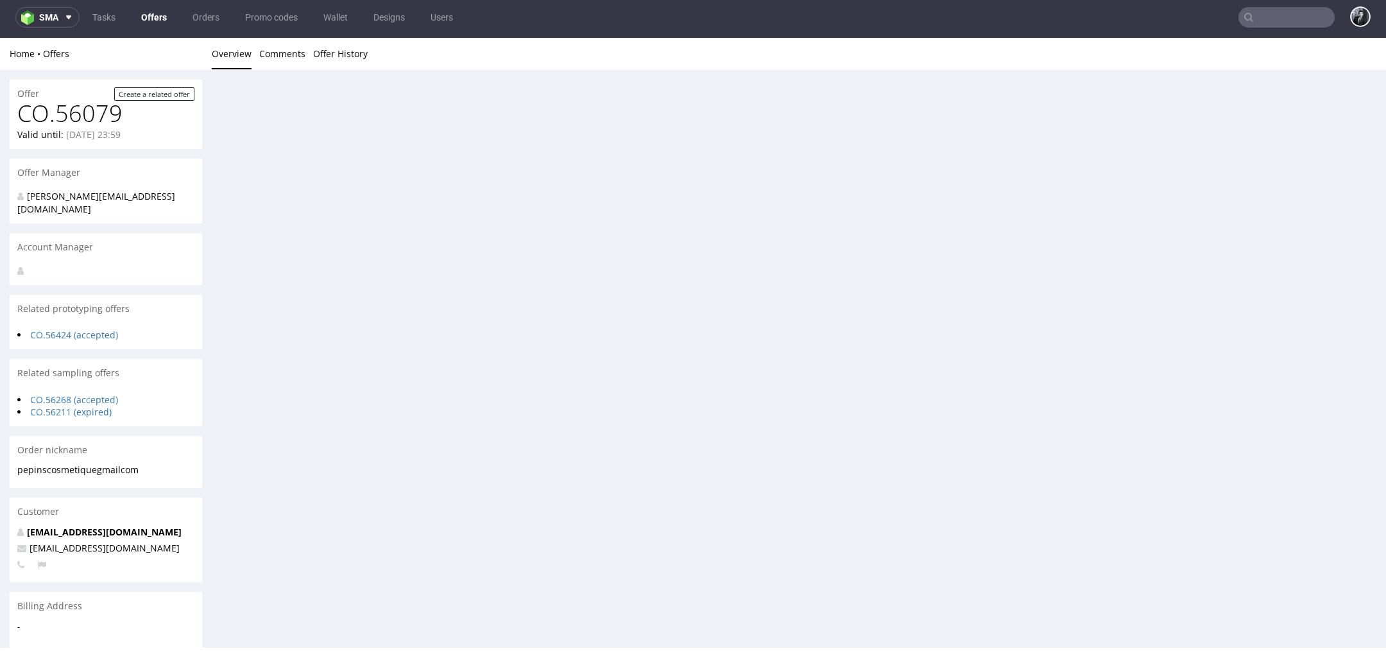
scroll to position [0, 0]
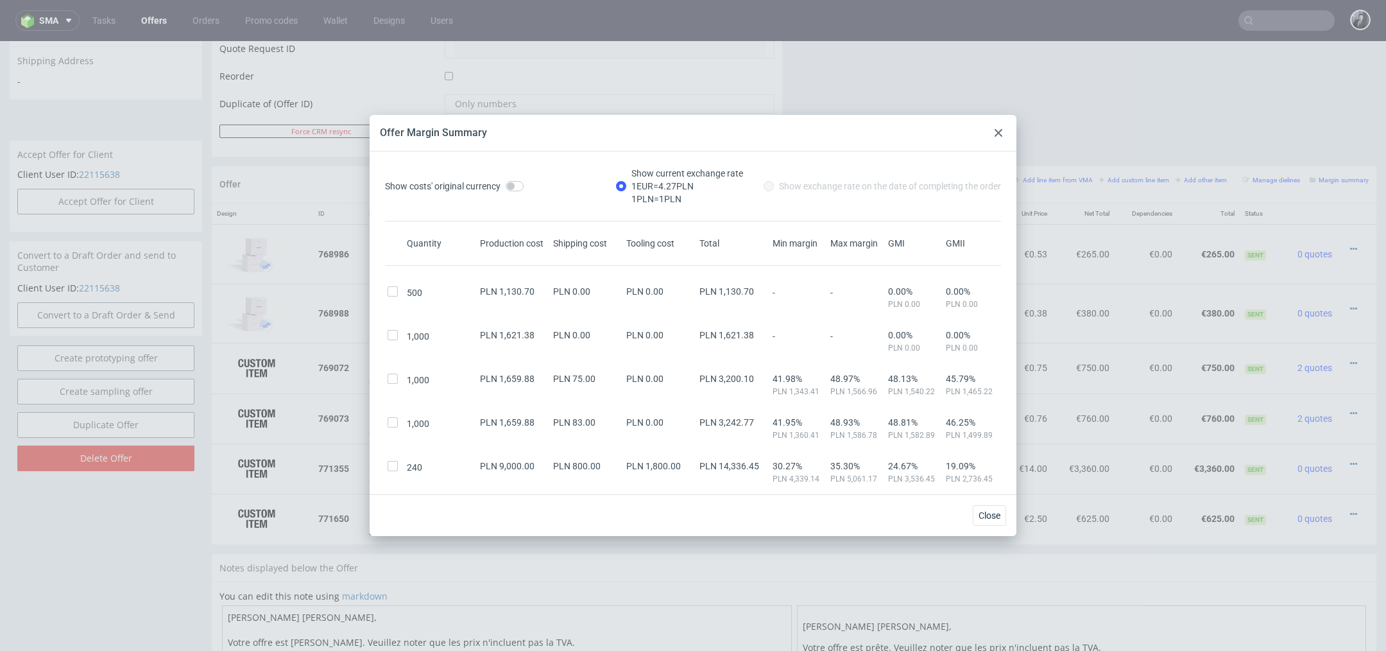
scroll to position [115, 0]
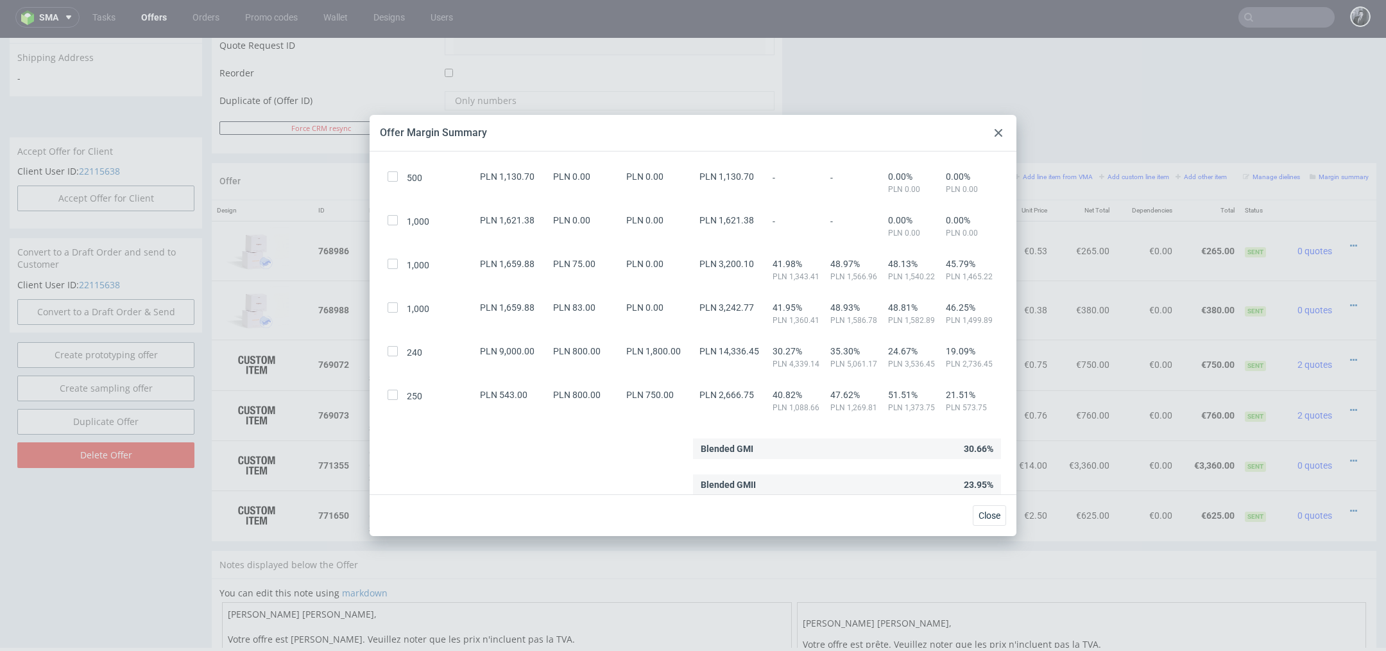
click at [995, 129] on icon at bounding box center [999, 133] width 8 height 8
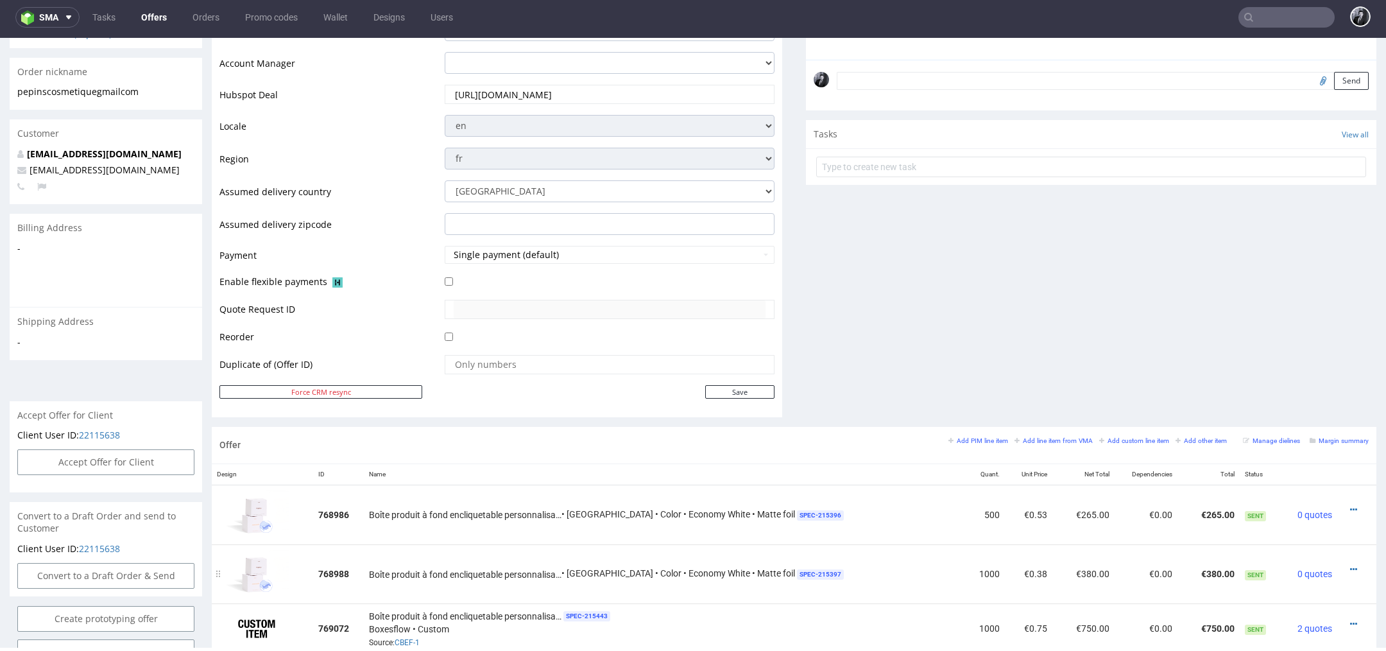
scroll to position [0, 0]
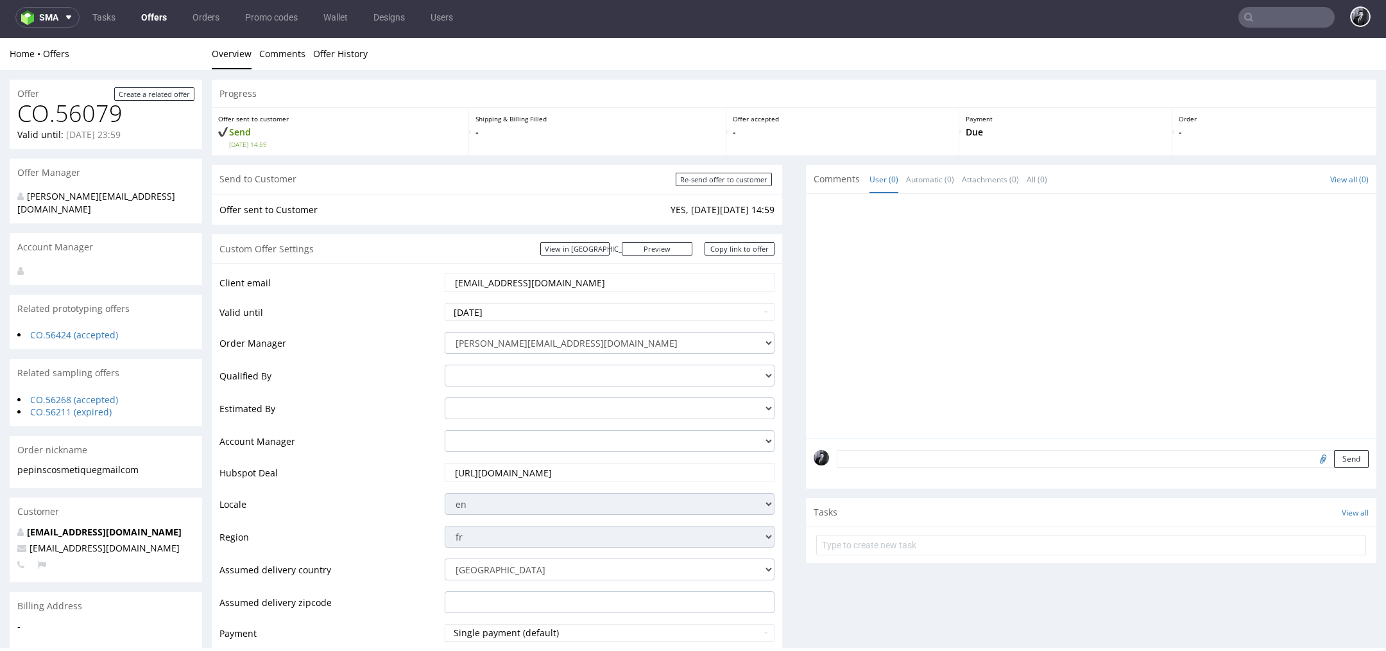
drag, startPoint x: 595, startPoint y: 281, endPoint x: 440, endPoint y: 275, distance: 154.8
click at [442, 275] on td "[EMAIL_ADDRESS][DOMAIN_NAME]" at bounding box center [608, 287] width 333 height 30
type input "care@pepins.fr"
click at [387, 275] on td "Client email" at bounding box center [331, 287] width 222 height 30
click at [475, 261] on div "Custom Offer Settings View in Hubspot Preview https://packhelp.fr/packhelp-plus…" at bounding box center [497, 248] width 571 height 29
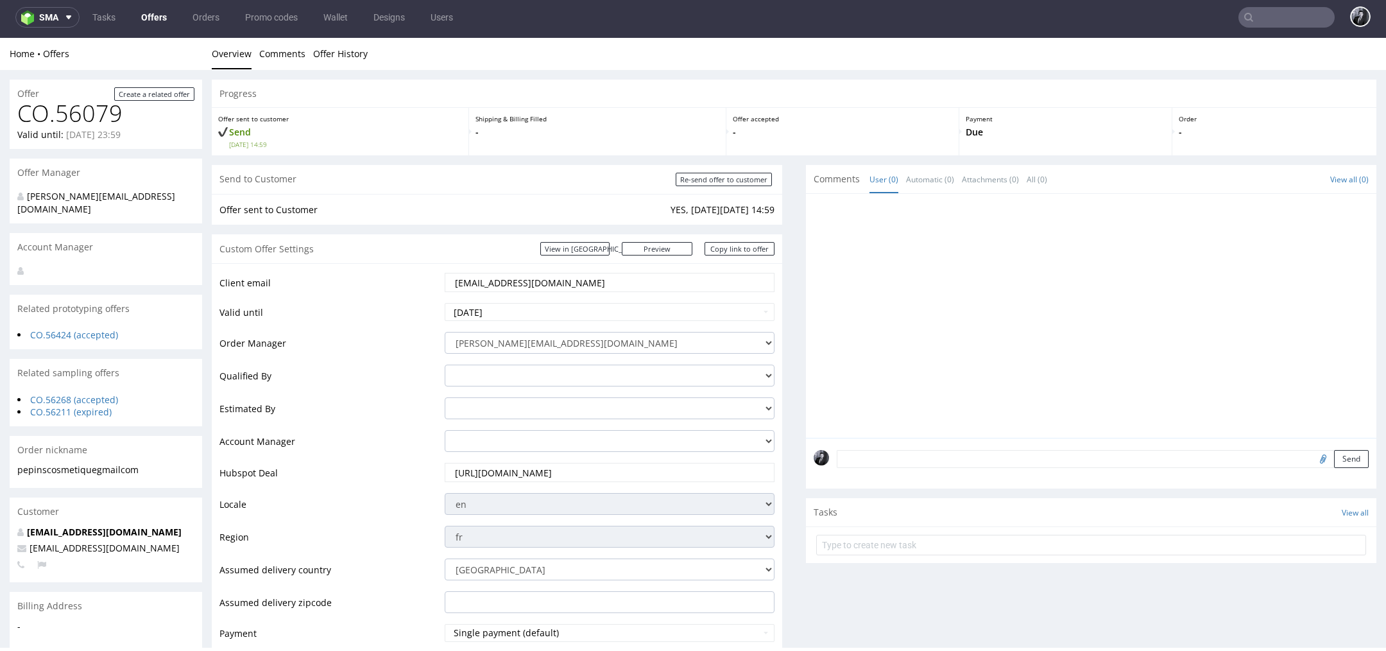
click at [481, 253] on div "Custom Offer Settings View in Hubspot Preview https://packhelp.fr/packhelp-plus…" at bounding box center [497, 248] width 571 height 29
click at [531, 237] on div "Custom Offer Settings View in Hubspot Preview https://packhelp.fr/packhelp-plus…" at bounding box center [497, 248] width 571 height 29
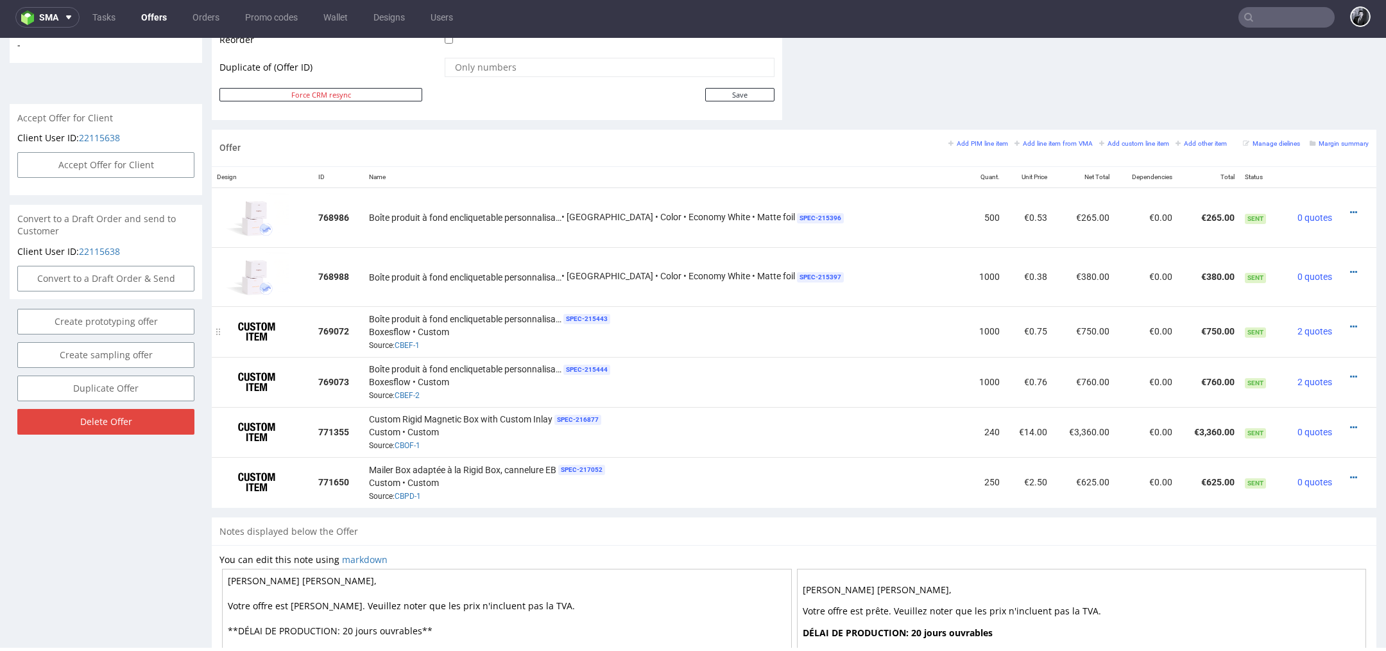
scroll to position [674, 0]
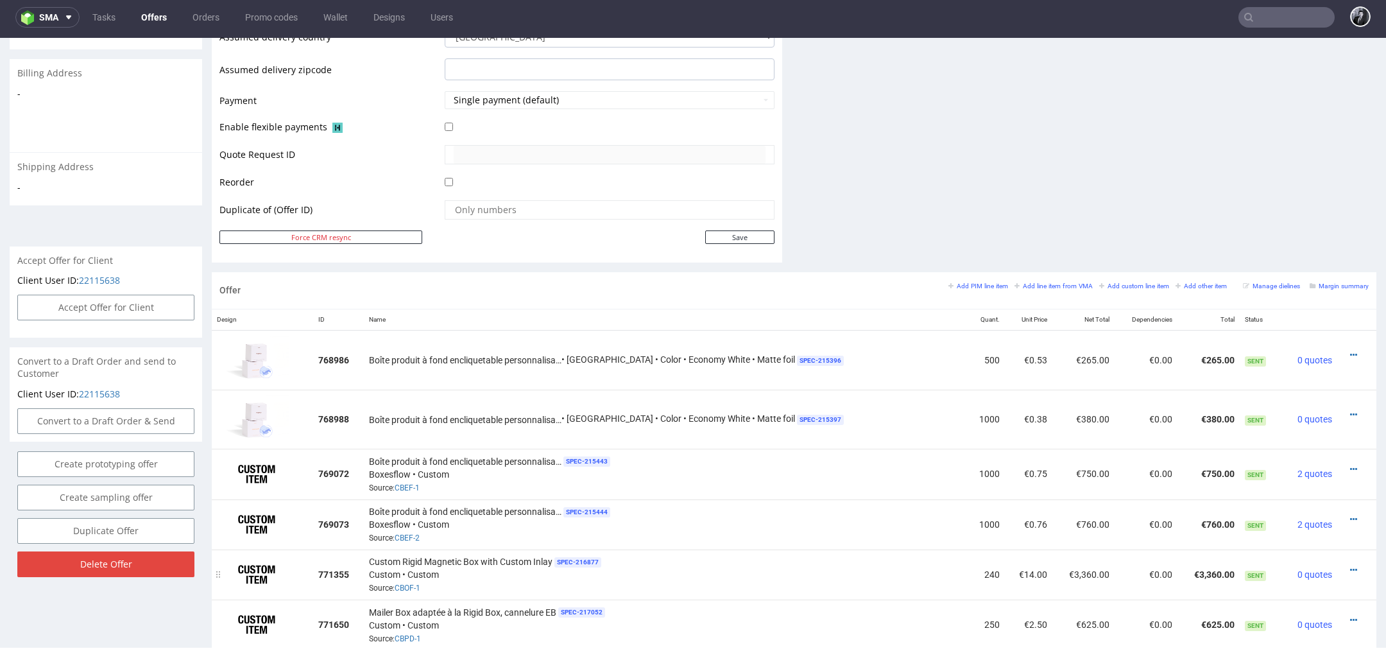
scroll to position [0, 0]
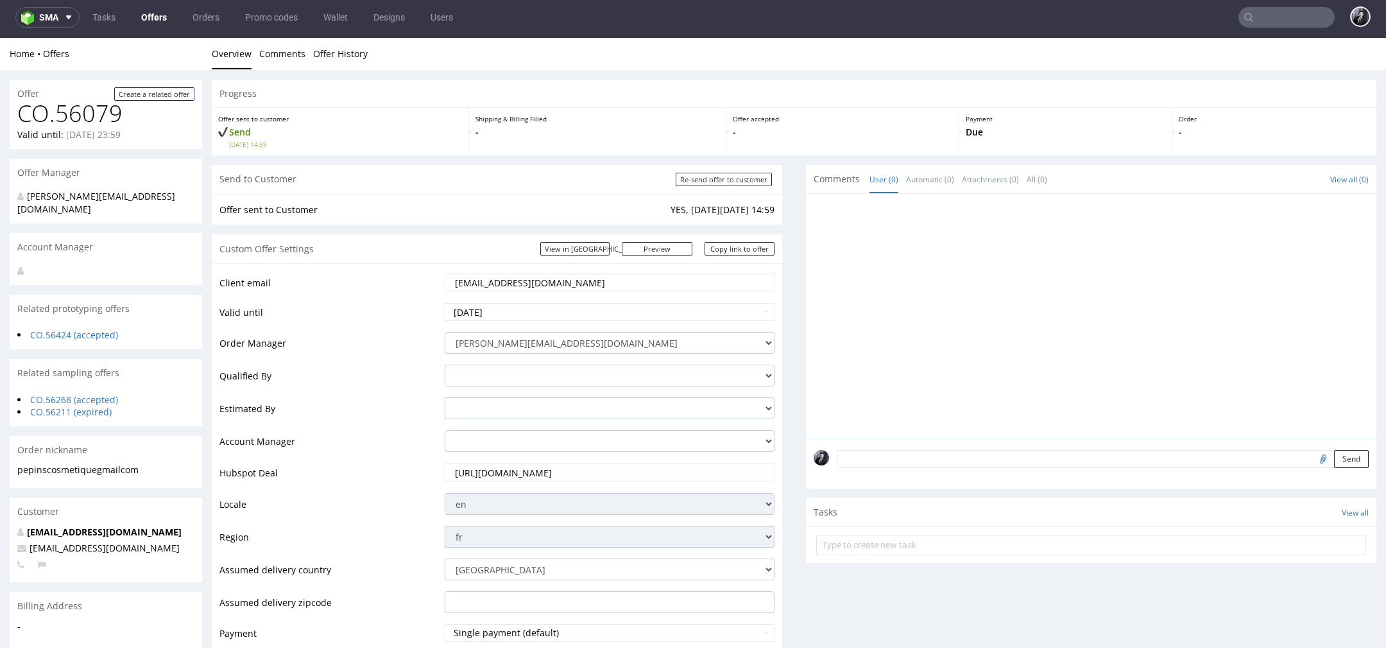
click at [420, 294] on td "Client email" at bounding box center [331, 287] width 222 height 30
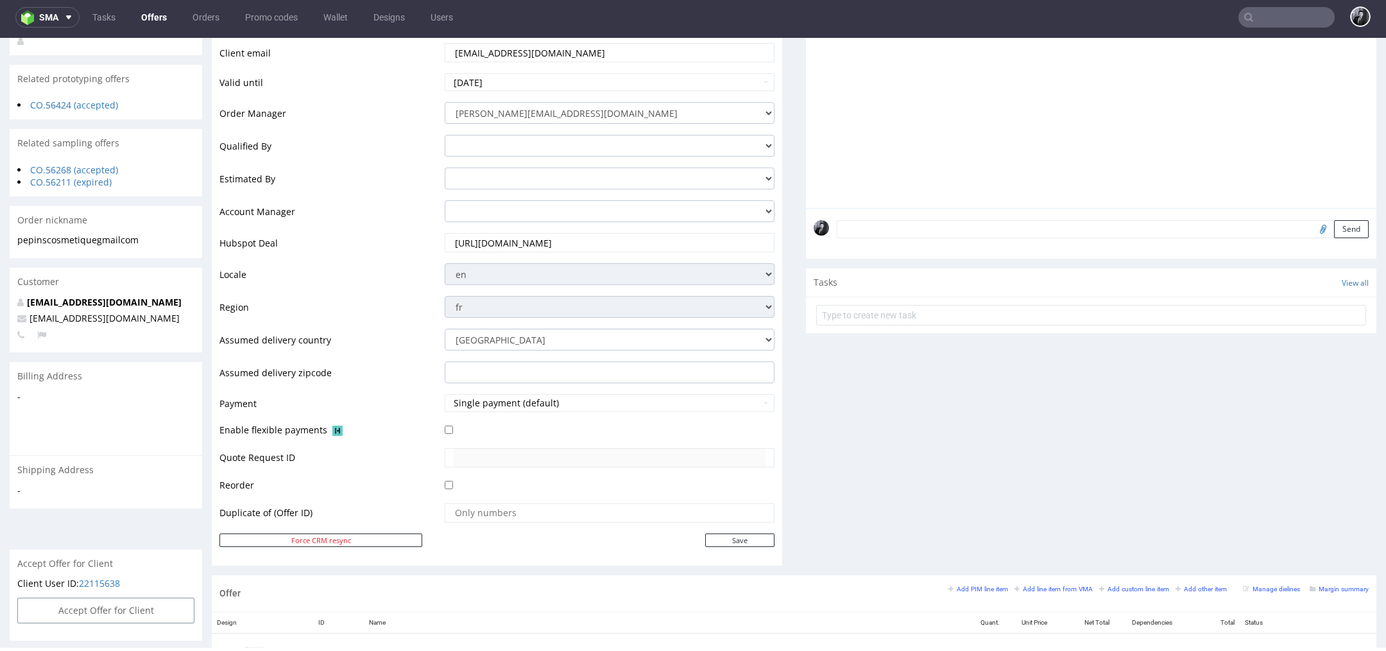
scroll to position [243, 0]
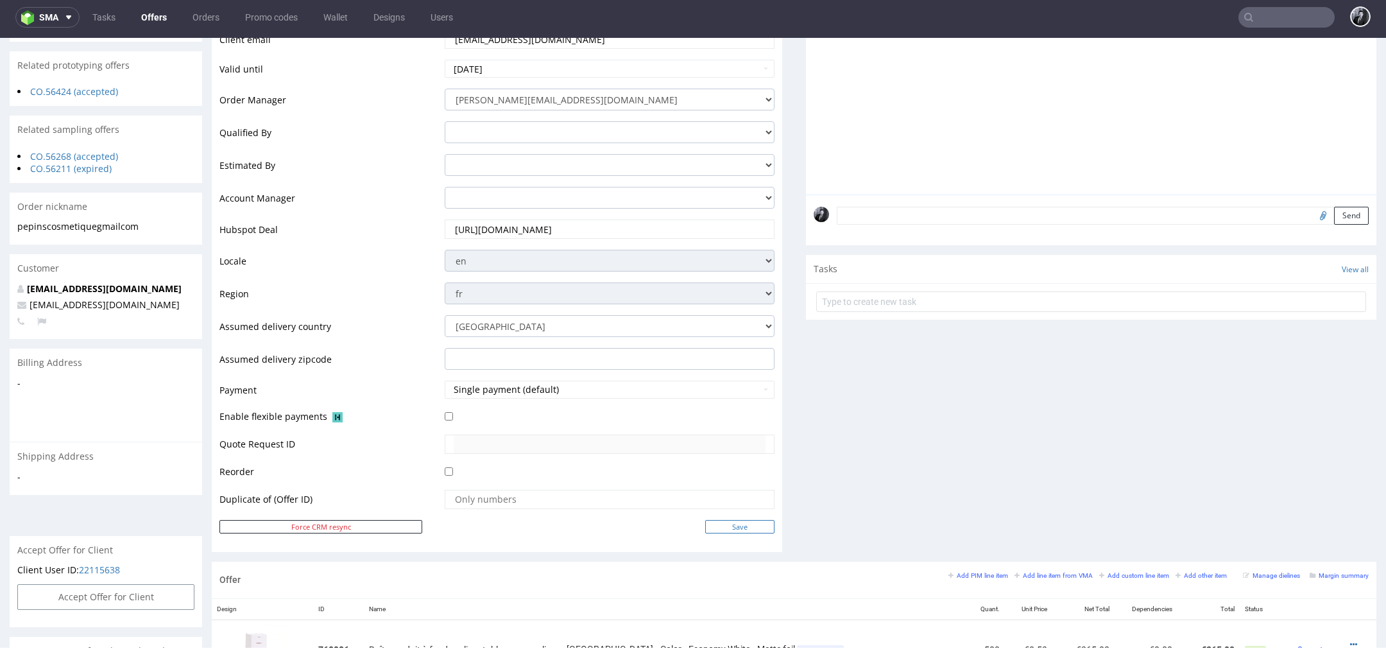
click at [723, 522] on input "Save" at bounding box center [739, 526] width 69 height 13
type input "In progress..."
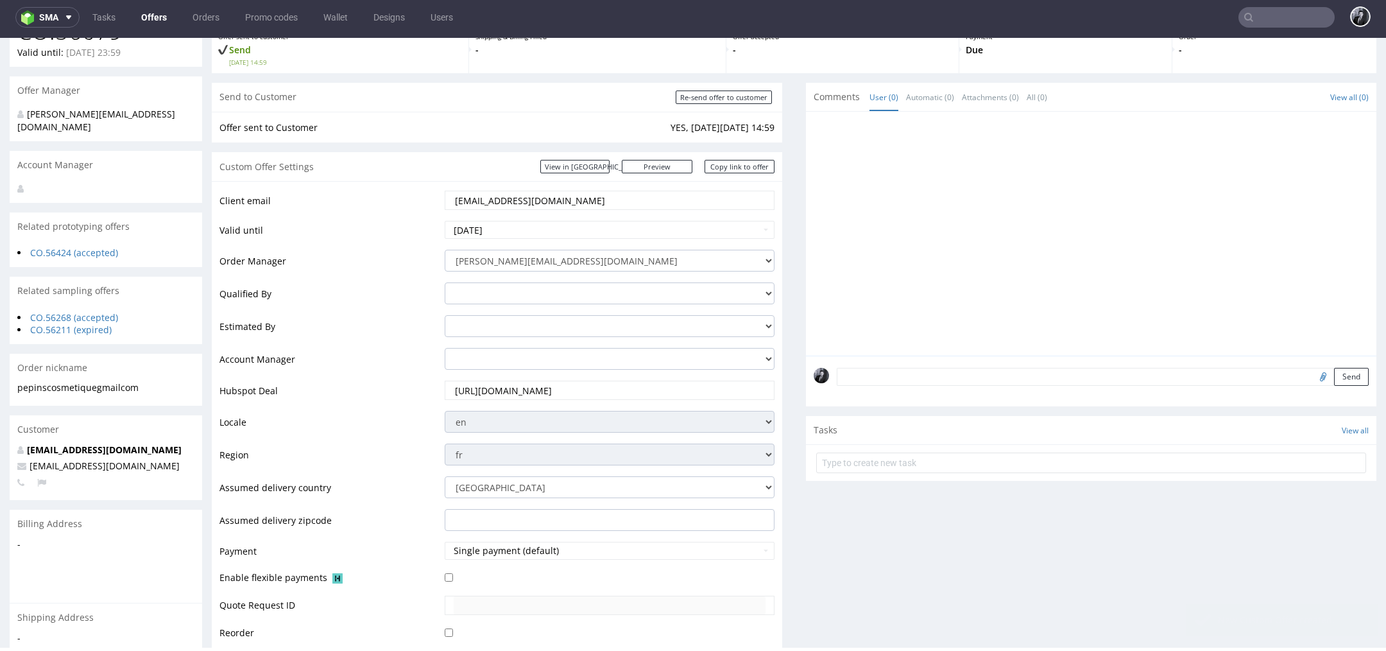
scroll to position [40, 0]
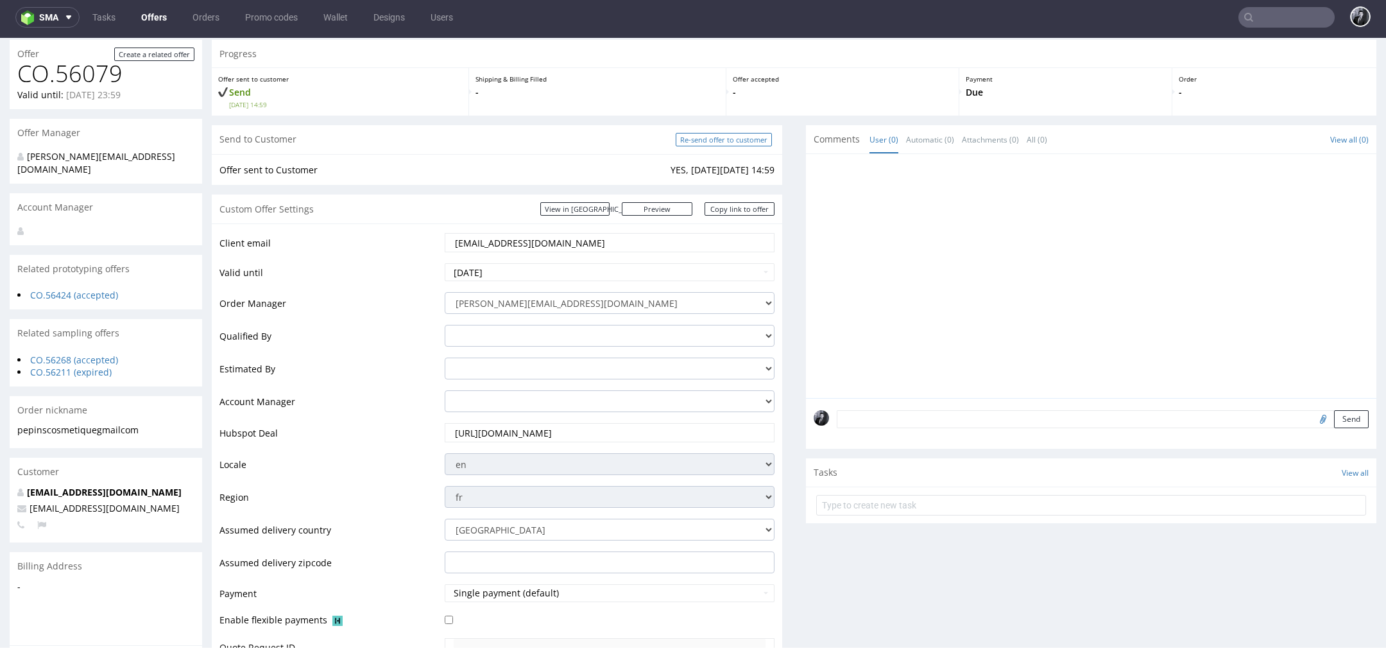
click at [718, 145] on input "Re-send offer to customer" at bounding box center [724, 139] width 96 height 13
type input "In progress..."
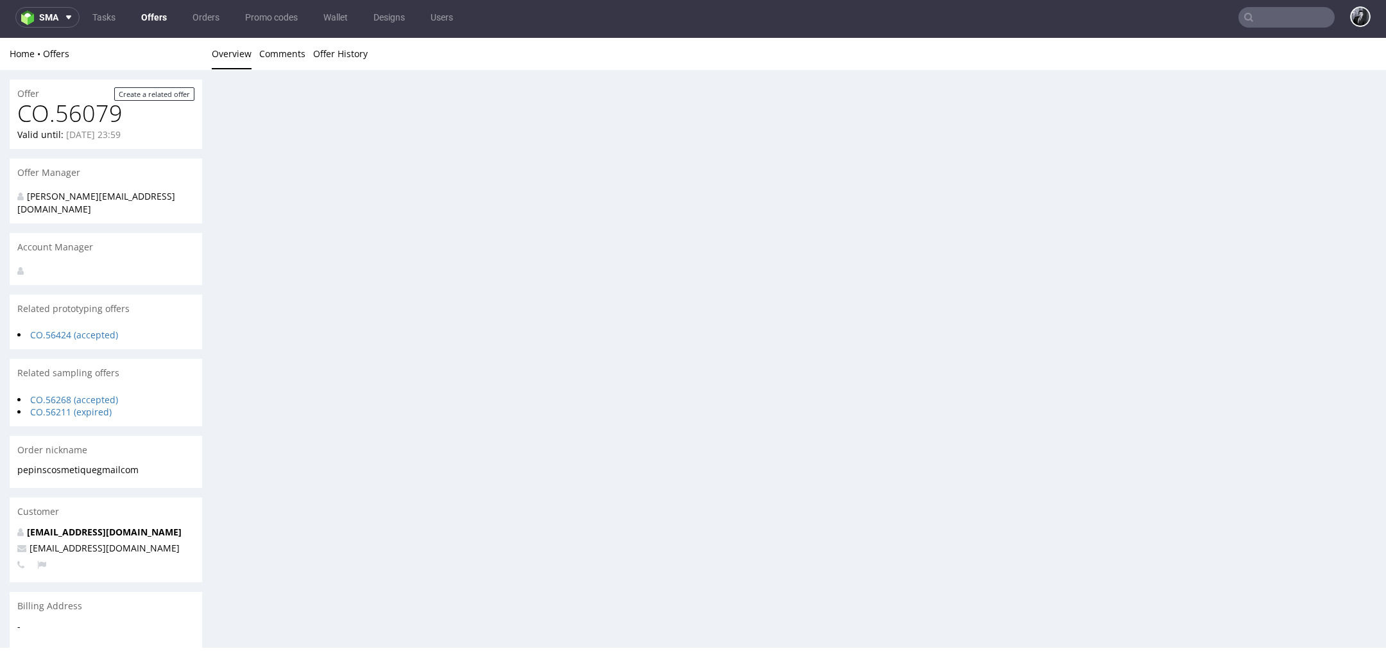
scroll to position [0, 0]
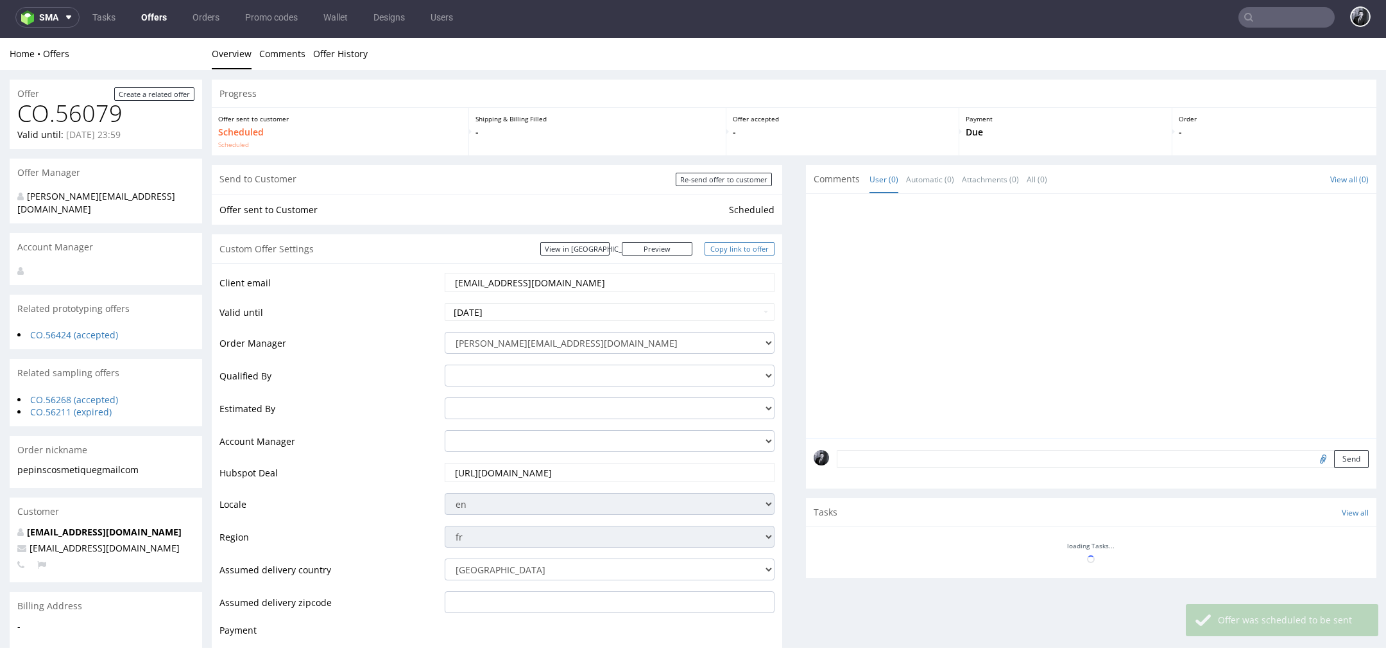
click at [738, 246] on link "Copy link to offer" at bounding box center [740, 248] width 71 height 13
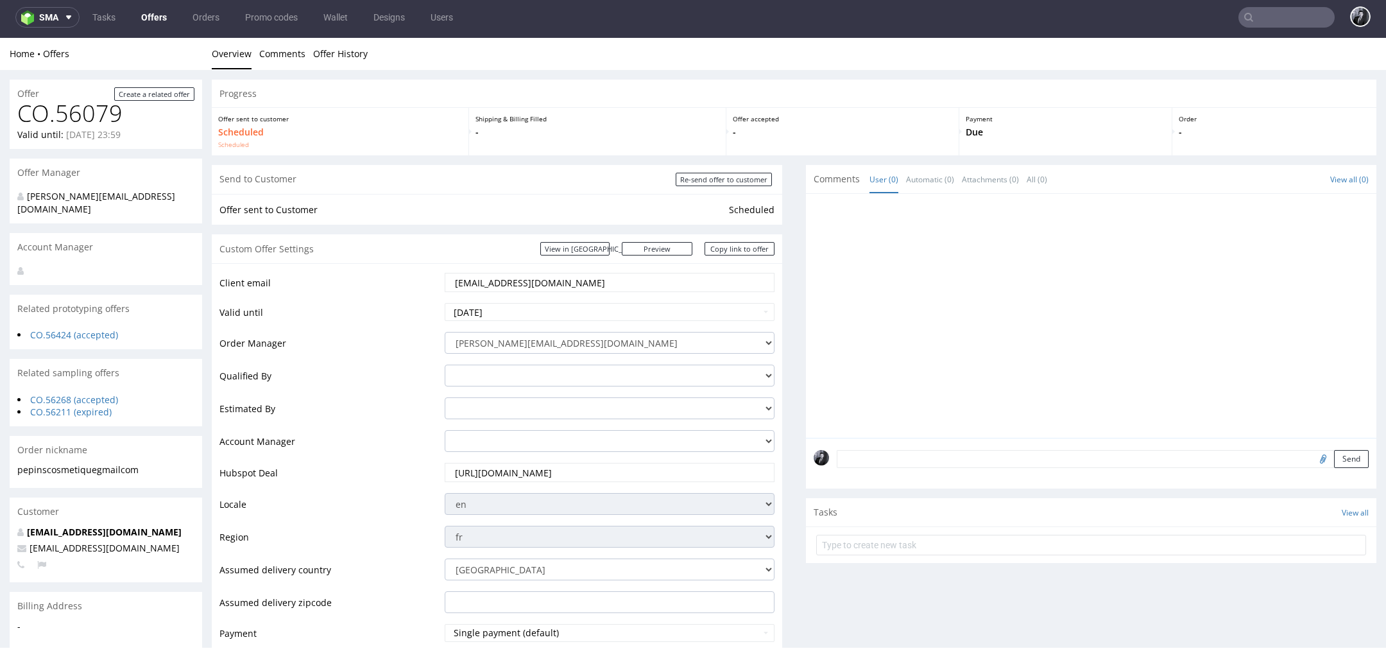
drag, startPoint x: 549, startPoint y: 284, endPoint x: 431, endPoint y: 283, distance: 117.5
click at [431, 283] on tr "Client email care@pepins.fr" at bounding box center [497, 287] width 555 height 30
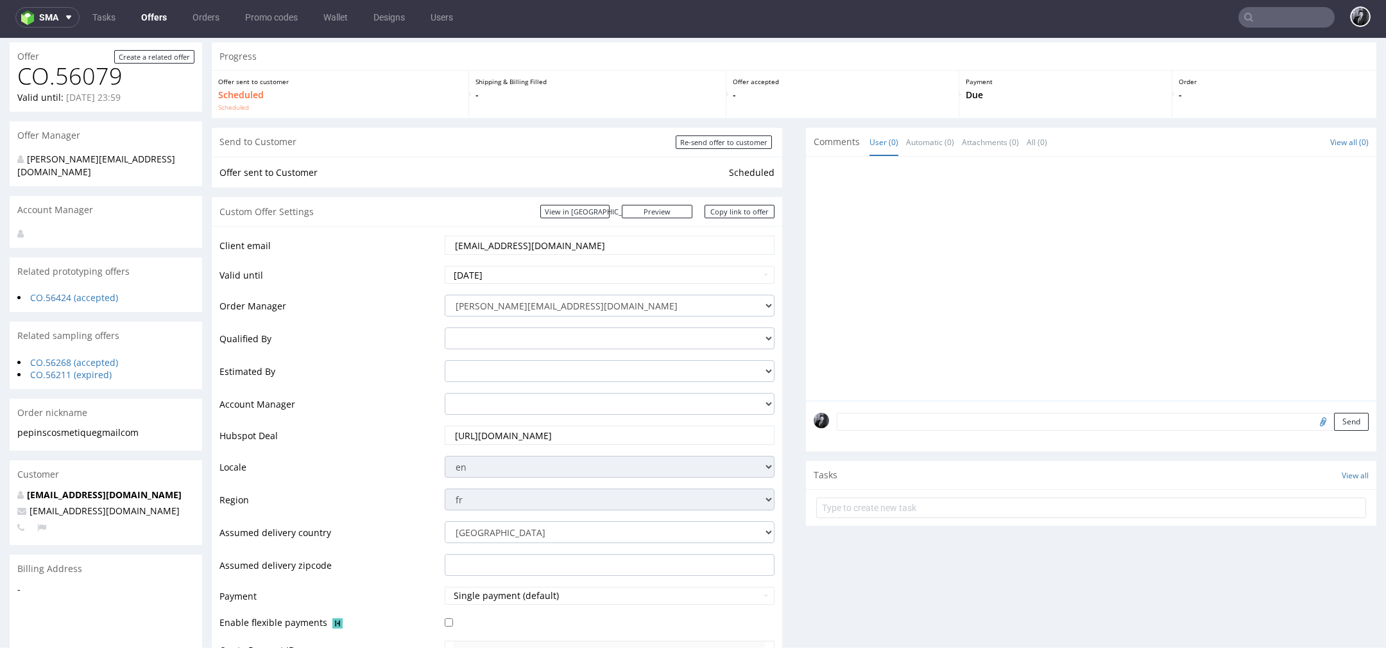
scroll to position [41, 0]
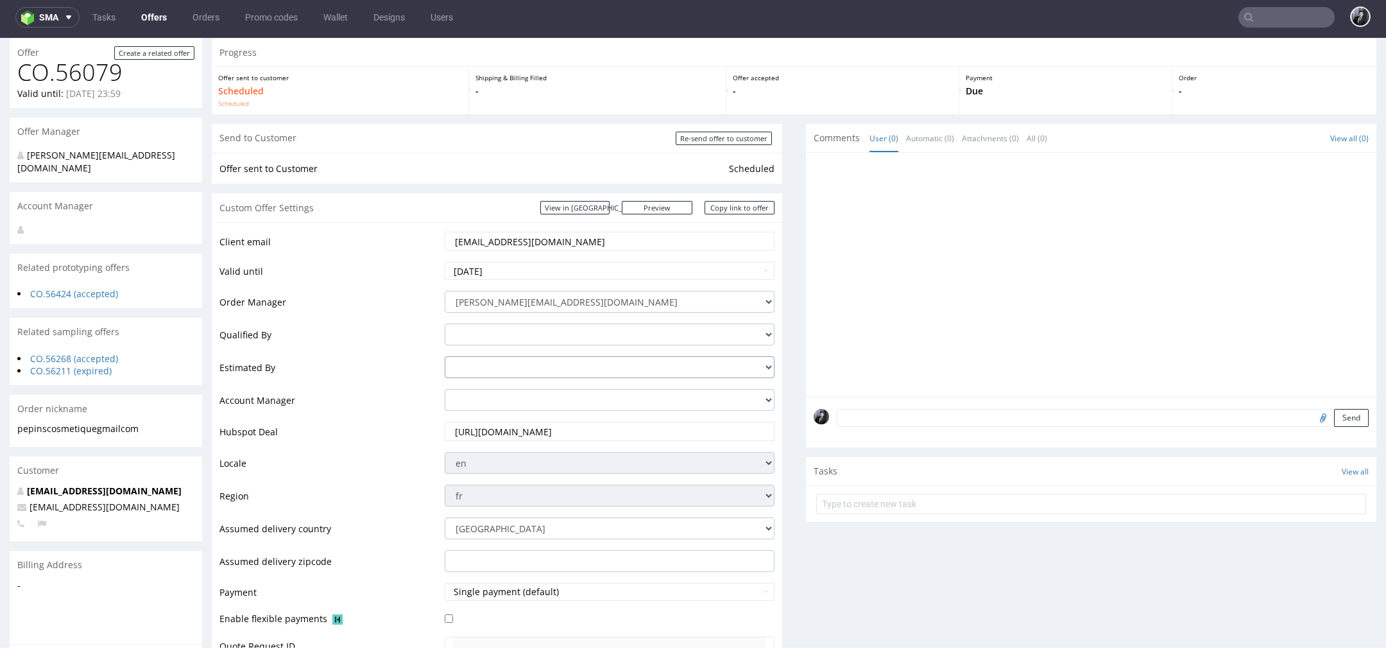
click at [574, 368] on select "adam.fabirkiewicz@packhelp.com antonina.plotek@packhelp.com daniel.kaminski@pac…" at bounding box center [610, 367] width 330 height 22
select select "15410290"
click at [445, 356] on select "adam.fabirkiewicz@packhelp.com antonina.plotek@packhelp.com daniel.kaminski@pac…" at bounding box center [610, 367] width 330 height 22
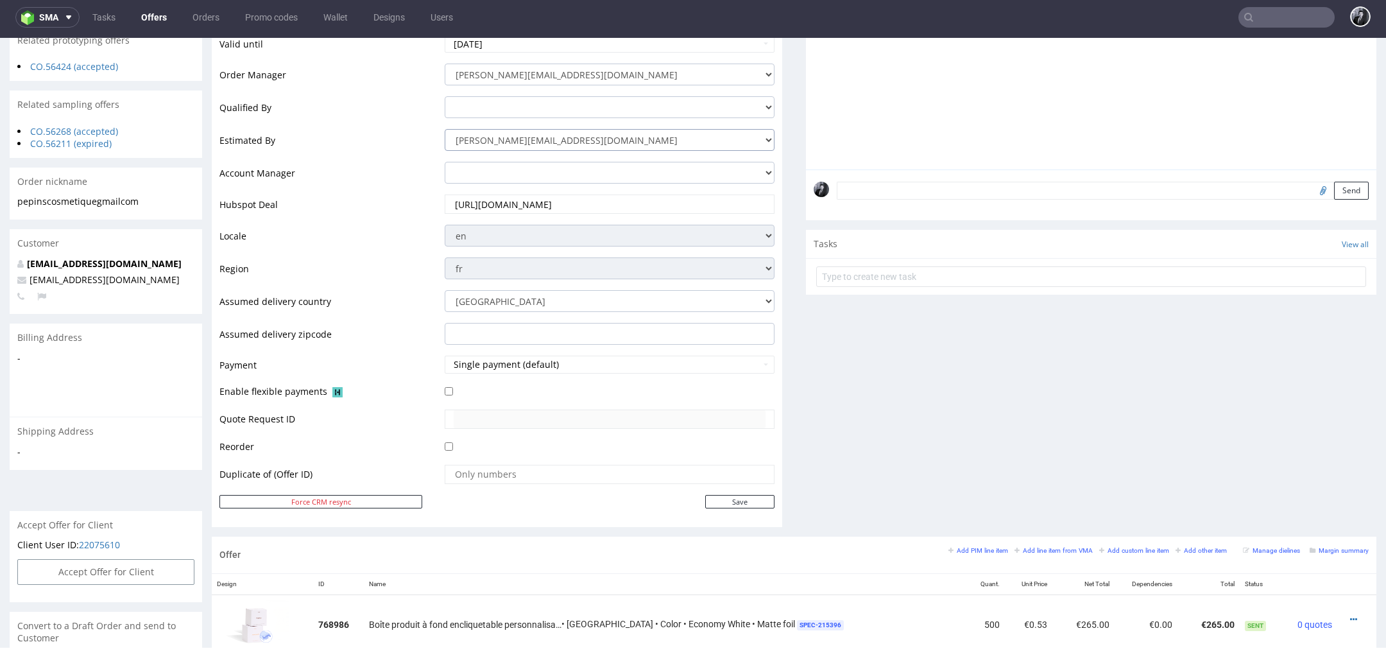
scroll to position [274, 0]
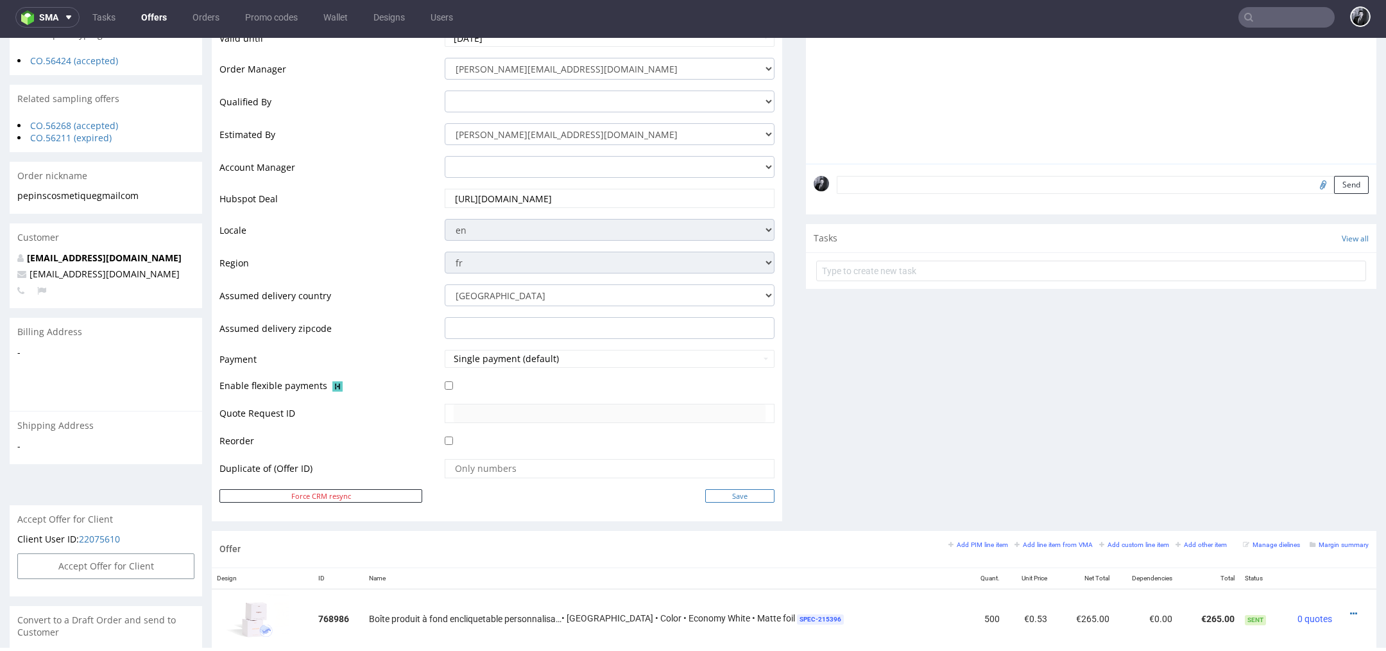
click at [740, 499] on input "Save" at bounding box center [739, 495] width 69 height 13
type input "In progress..."
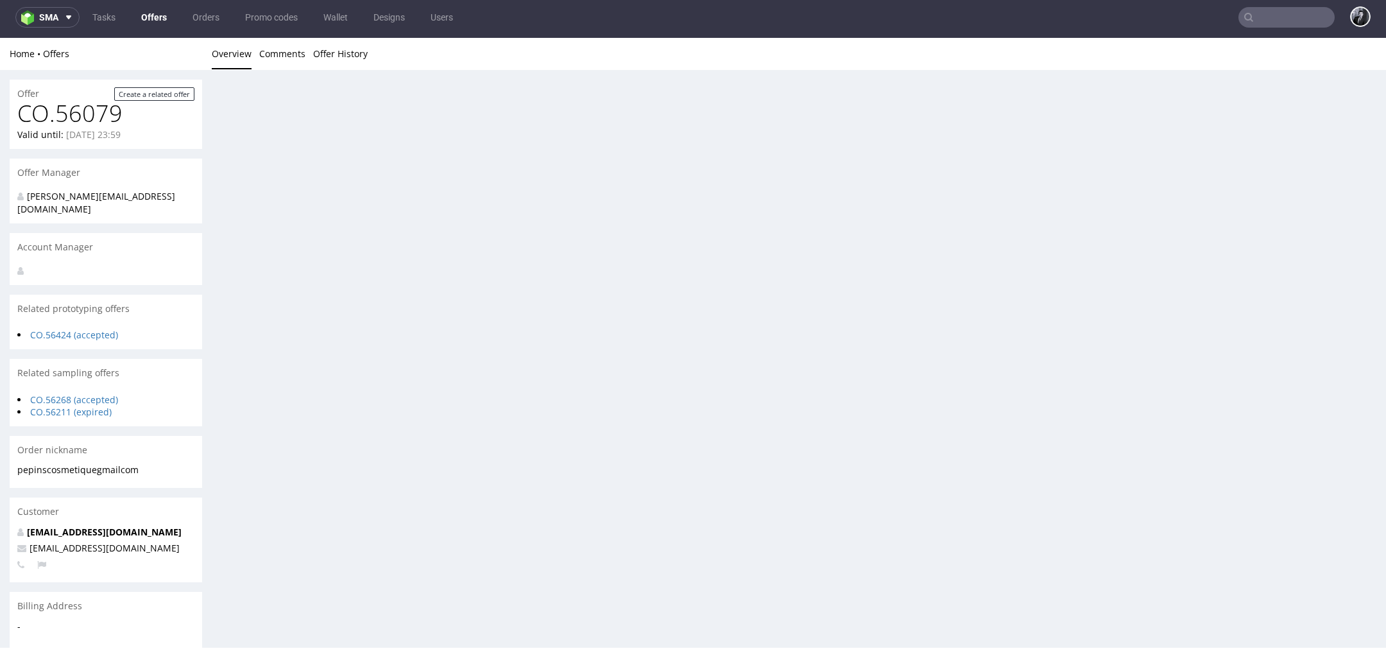
scroll to position [0, 0]
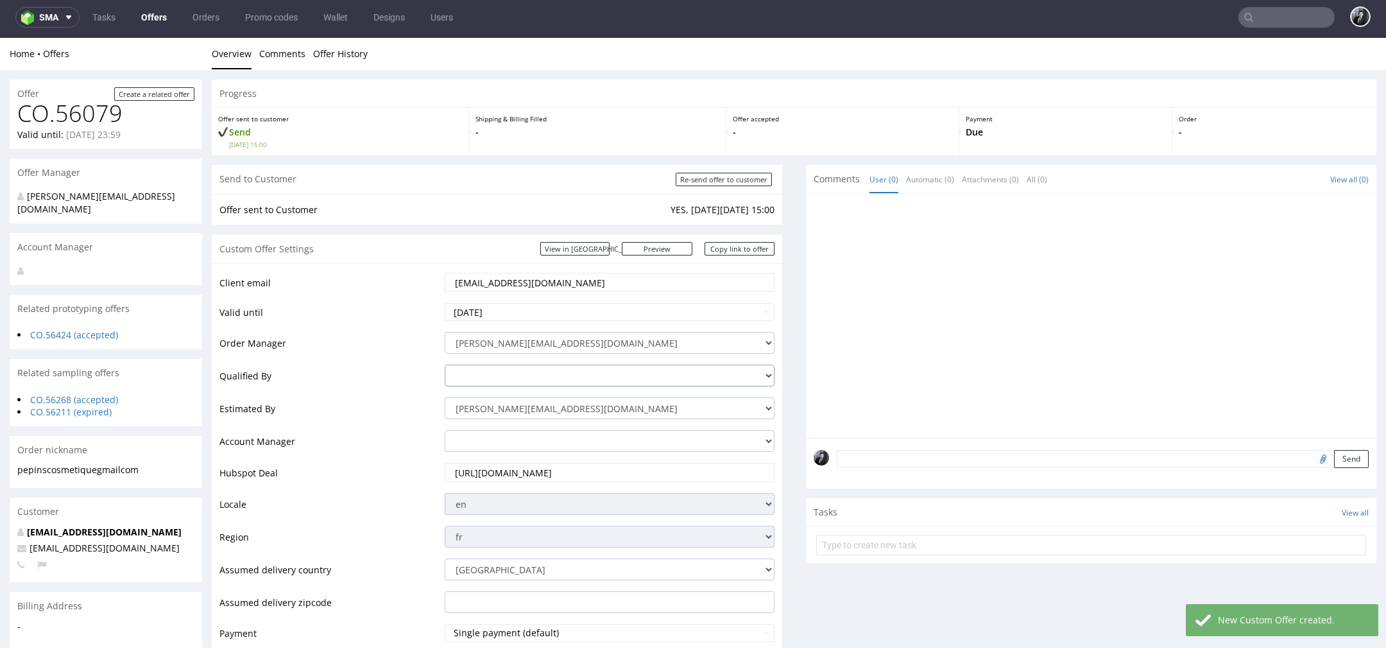
click at [629, 372] on select "adrian.margula@packhelp.com angelina.marc@packhelp.com dawid.urbanowicz@packhel…" at bounding box center [610, 376] width 330 height 22
click at [634, 409] on select "sebastian.markut@packhelp.com adam.fabirkiewicz@packhelp.com antonina.plotek@pa…" at bounding box center [610, 408] width 330 height 22
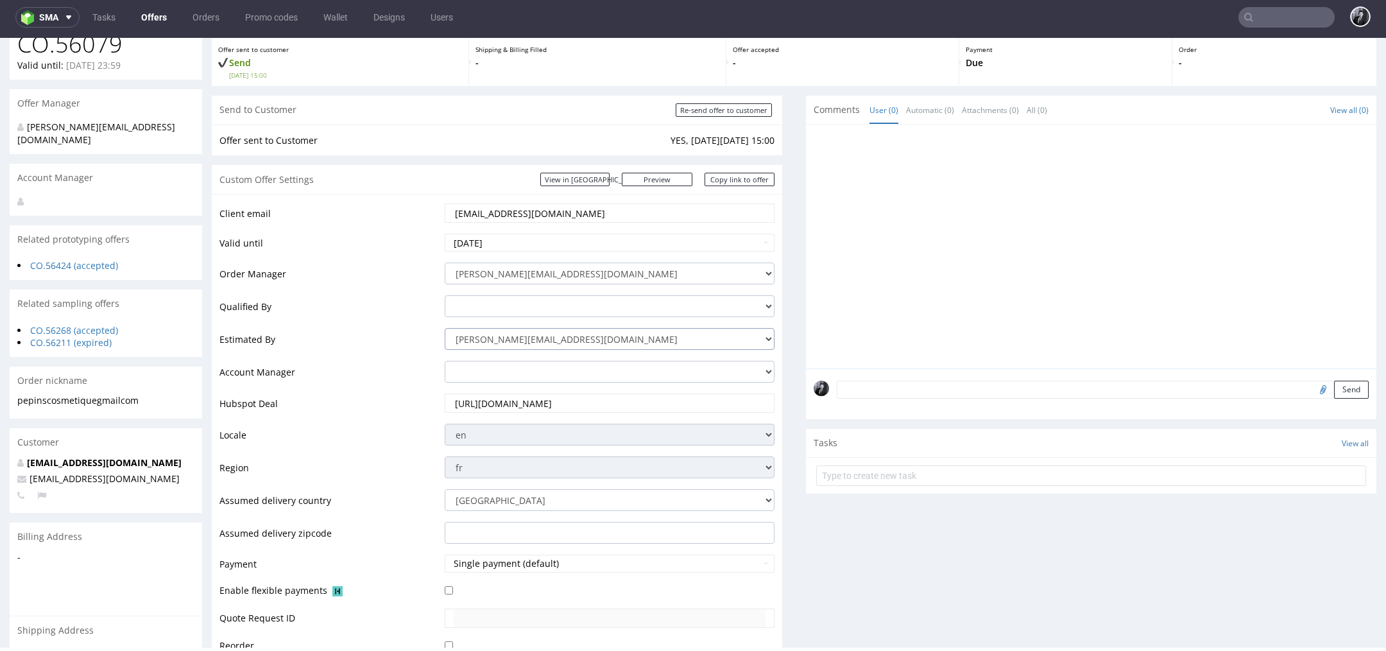
scroll to position [53, 0]
